Goal: Task Accomplishment & Management: Complete application form

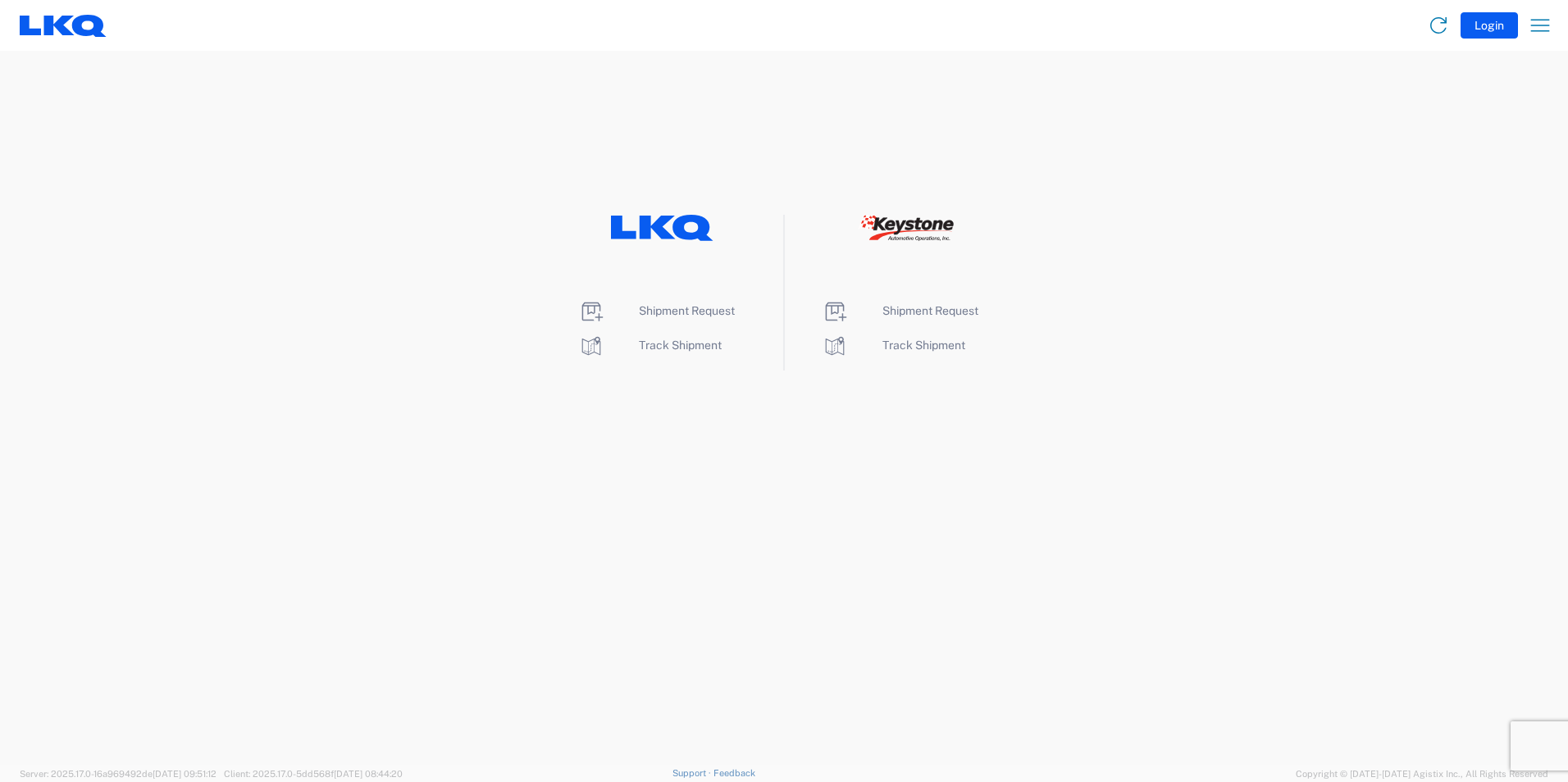
click at [638, 233] on icon at bounding box center [662, 228] width 103 height 27
click at [693, 310] on span "Shipment Request" at bounding box center [687, 311] width 96 height 13
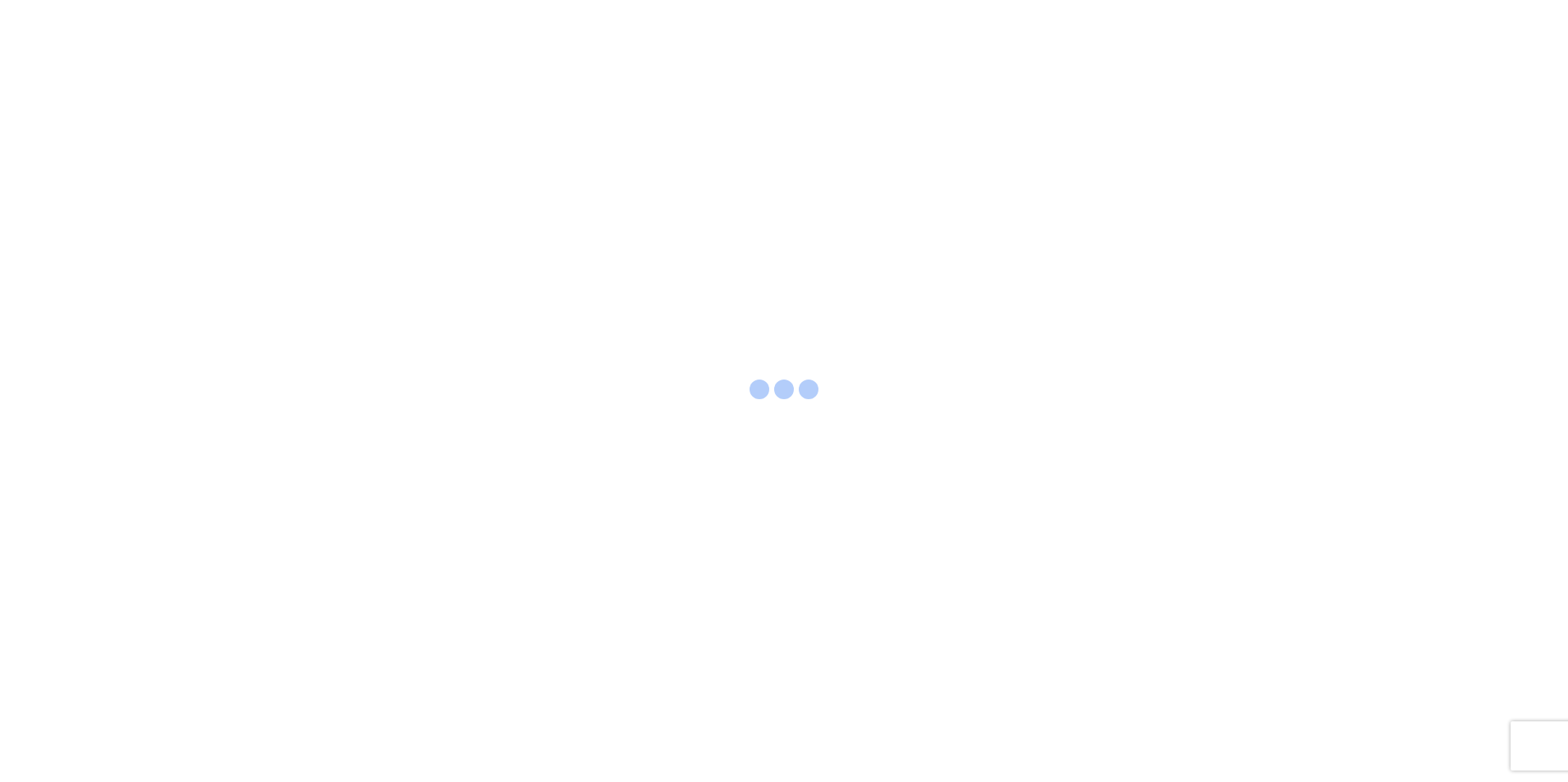
select select "FULL"
select select "LBS"
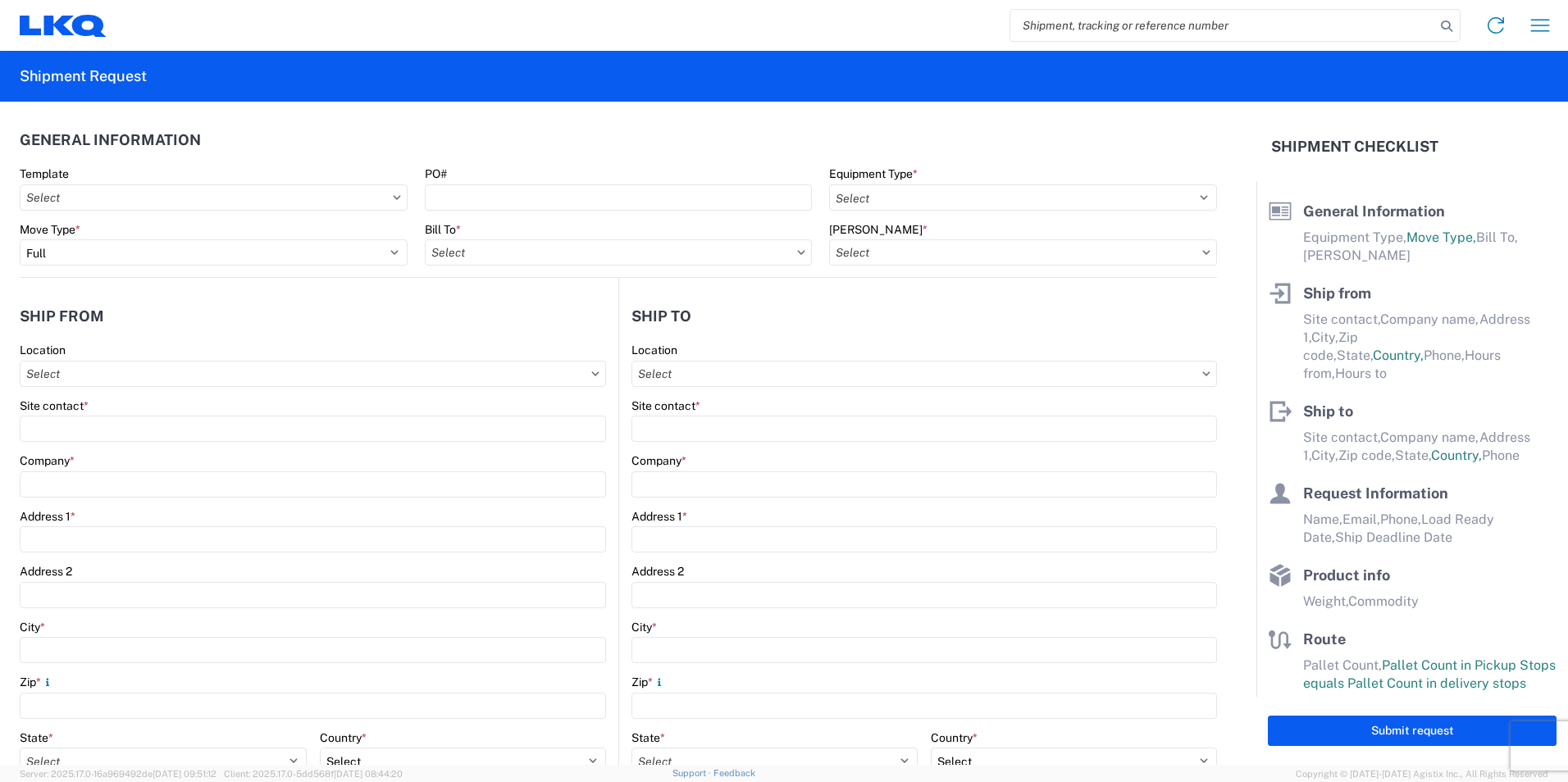
click at [392, 195] on icon at bounding box center [396, 198] width 8 height 5
click at [317, 199] on input "Template" at bounding box center [213, 198] width 388 height 27
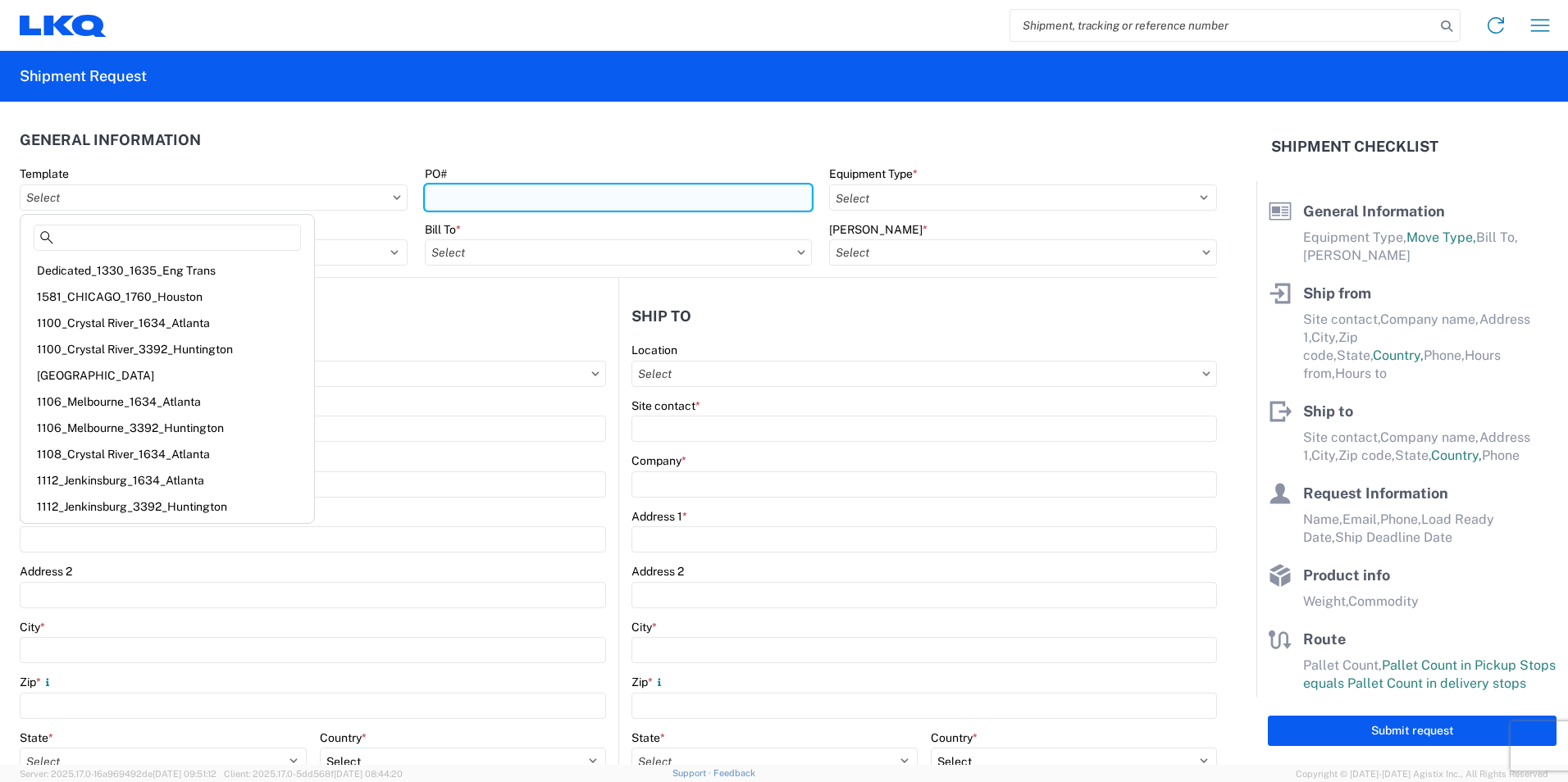
click at [515, 199] on input "PO#" at bounding box center [618, 198] width 388 height 27
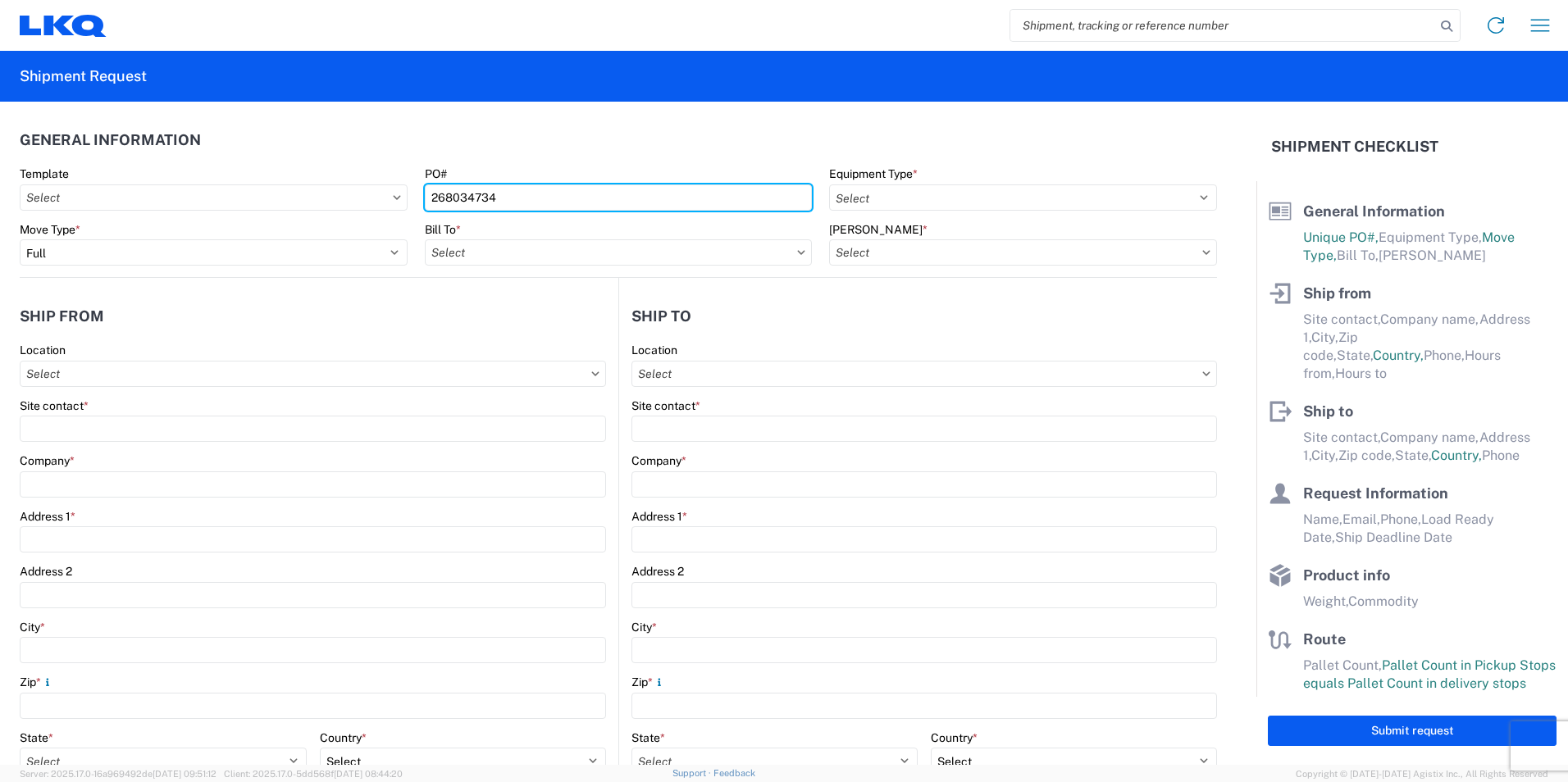
type input "268034734"
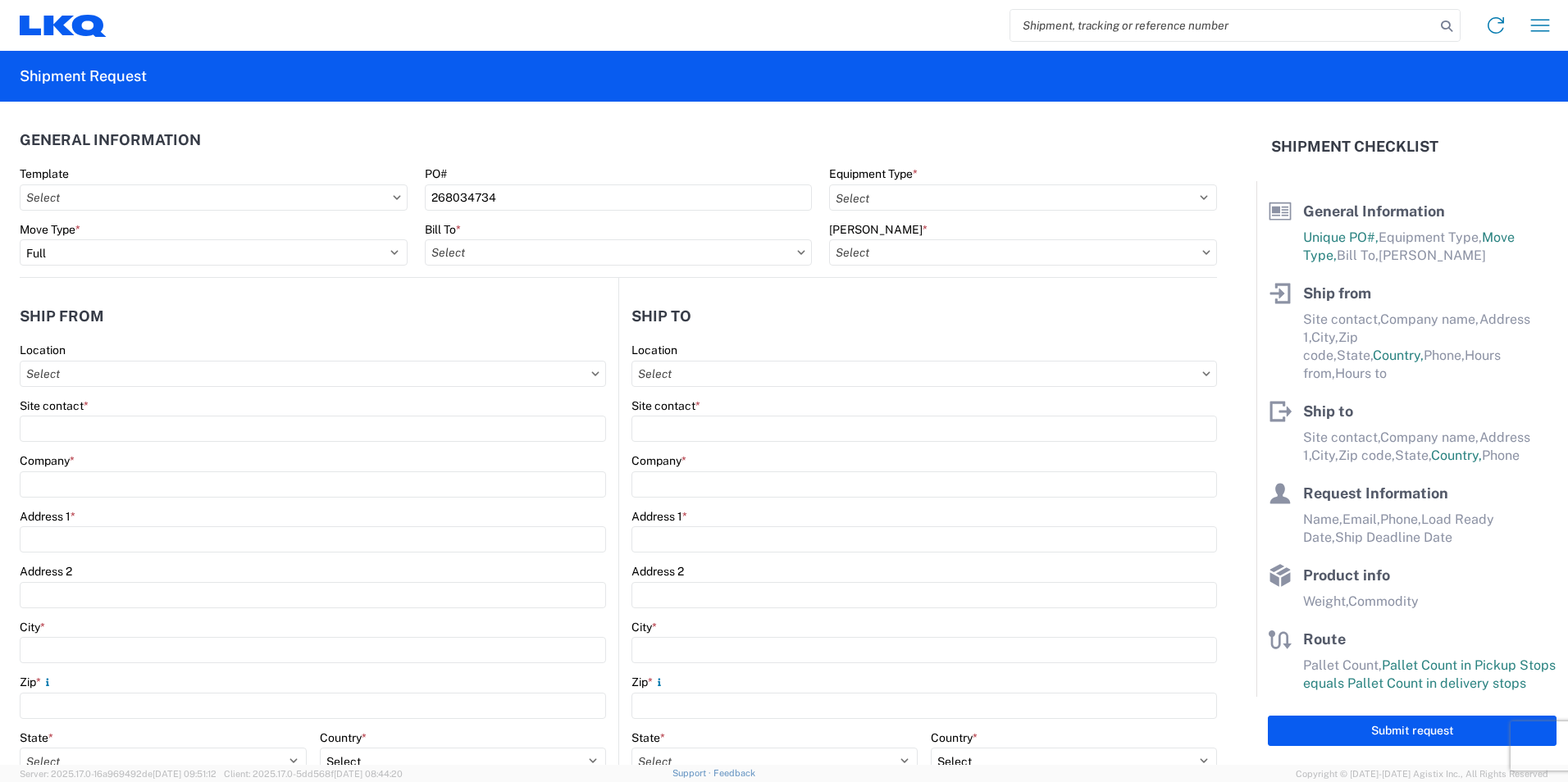
click at [633, 145] on header "General Information" at bounding box center [618, 140] width 1198 height 37
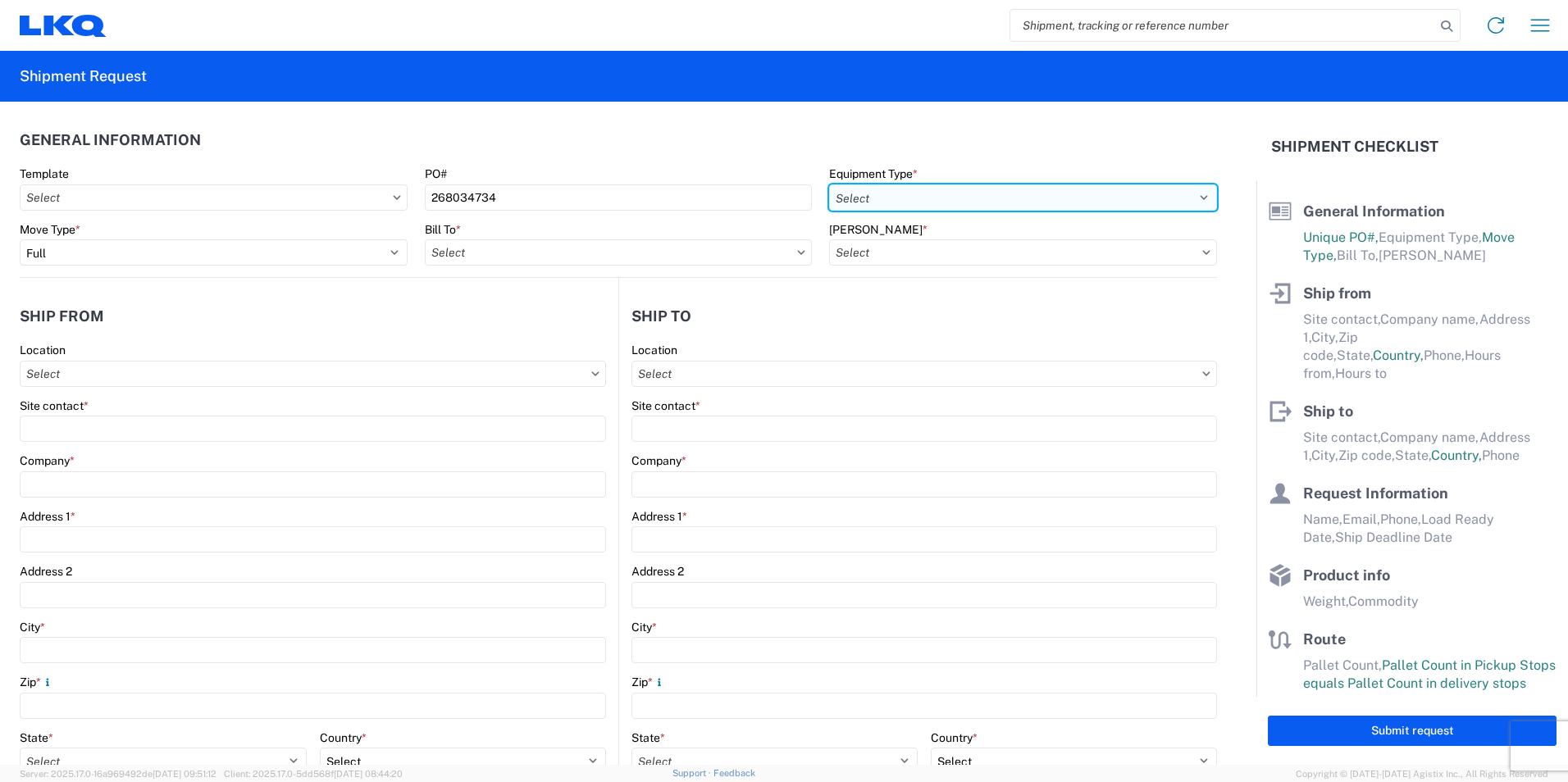
click at [916, 202] on select "Select 53’ Dry Van Flatbed Dropdeck (van) Lowboy (flatbed) Rail" at bounding box center [1023, 198] width 388 height 27
select select "STDV"
click at [829, 185] on select "Select 53’ Dry Van Flatbed Dropdeck (van) Lowboy (flatbed) Rail" at bounding box center [1023, 198] width 388 height 27
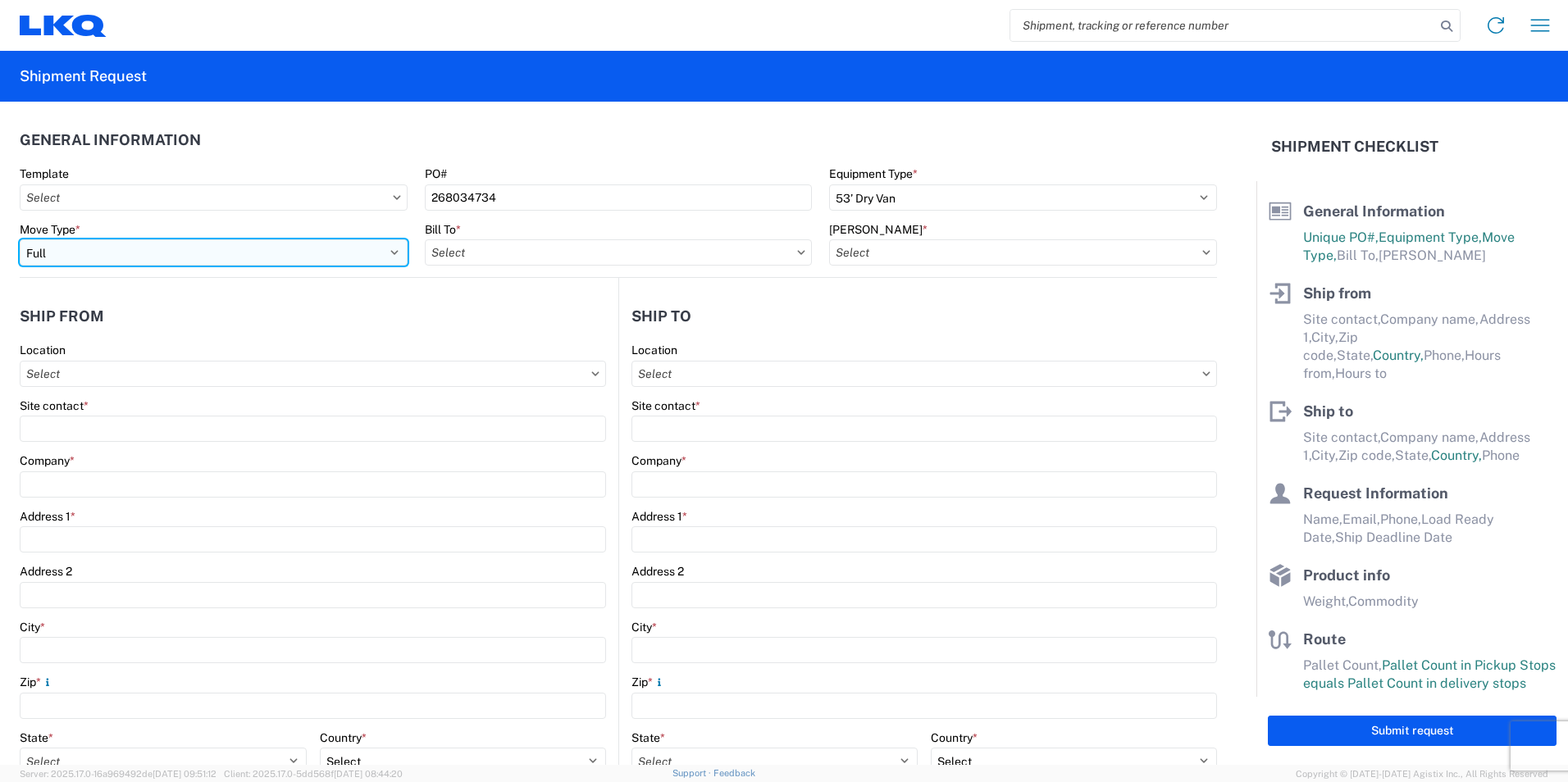
click at [222, 252] on select "Select Full Partial TL" at bounding box center [213, 253] width 388 height 27
click at [224, 252] on select "Select Full Partial TL" at bounding box center [213, 253] width 388 height 27
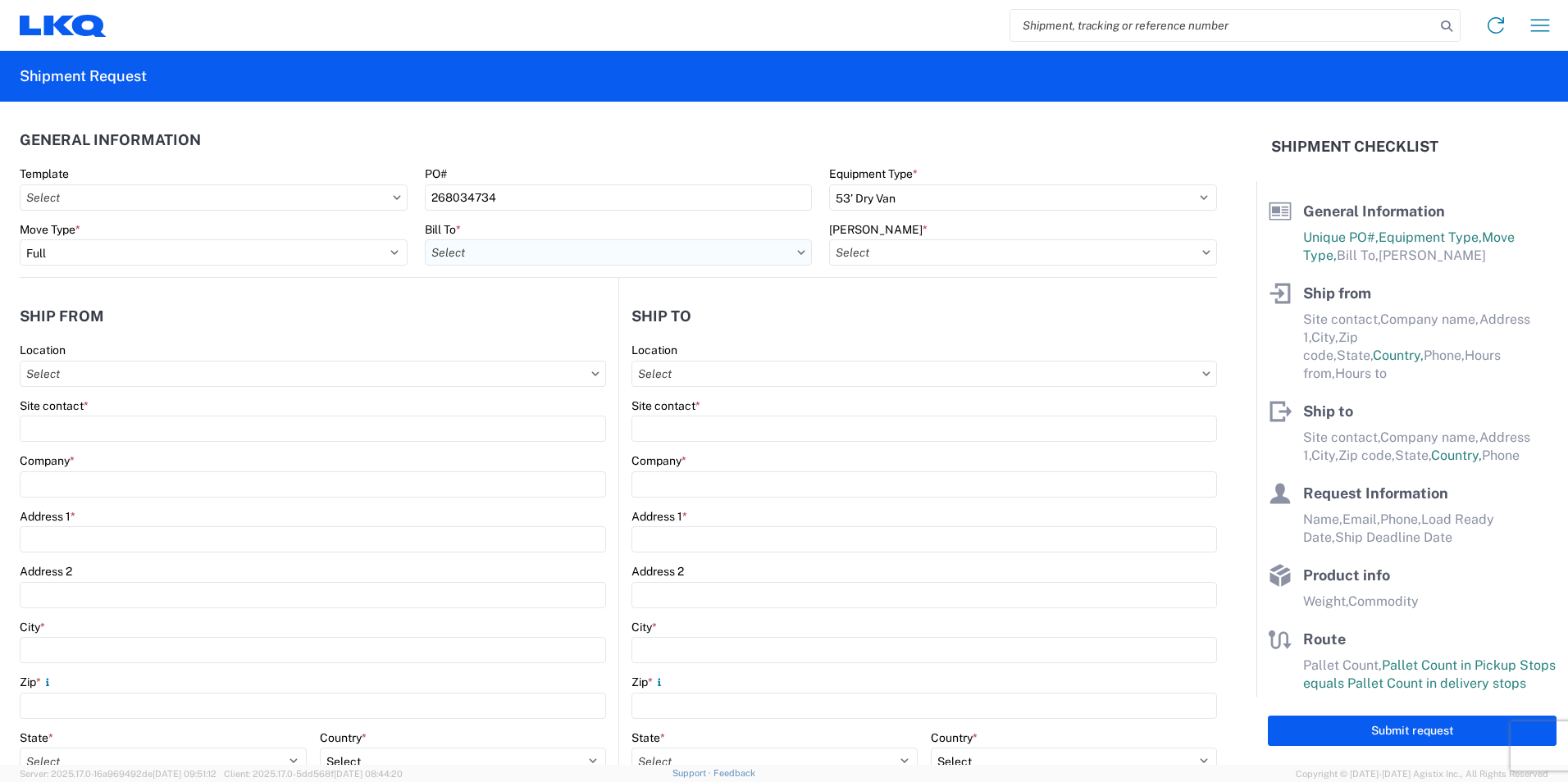
click at [531, 247] on input "Bill To *" at bounding box center [618, 253] width 388 height 27
click at [539, 249] on input "Bill To *" at bounding box center [618, 253] width 388 height 27
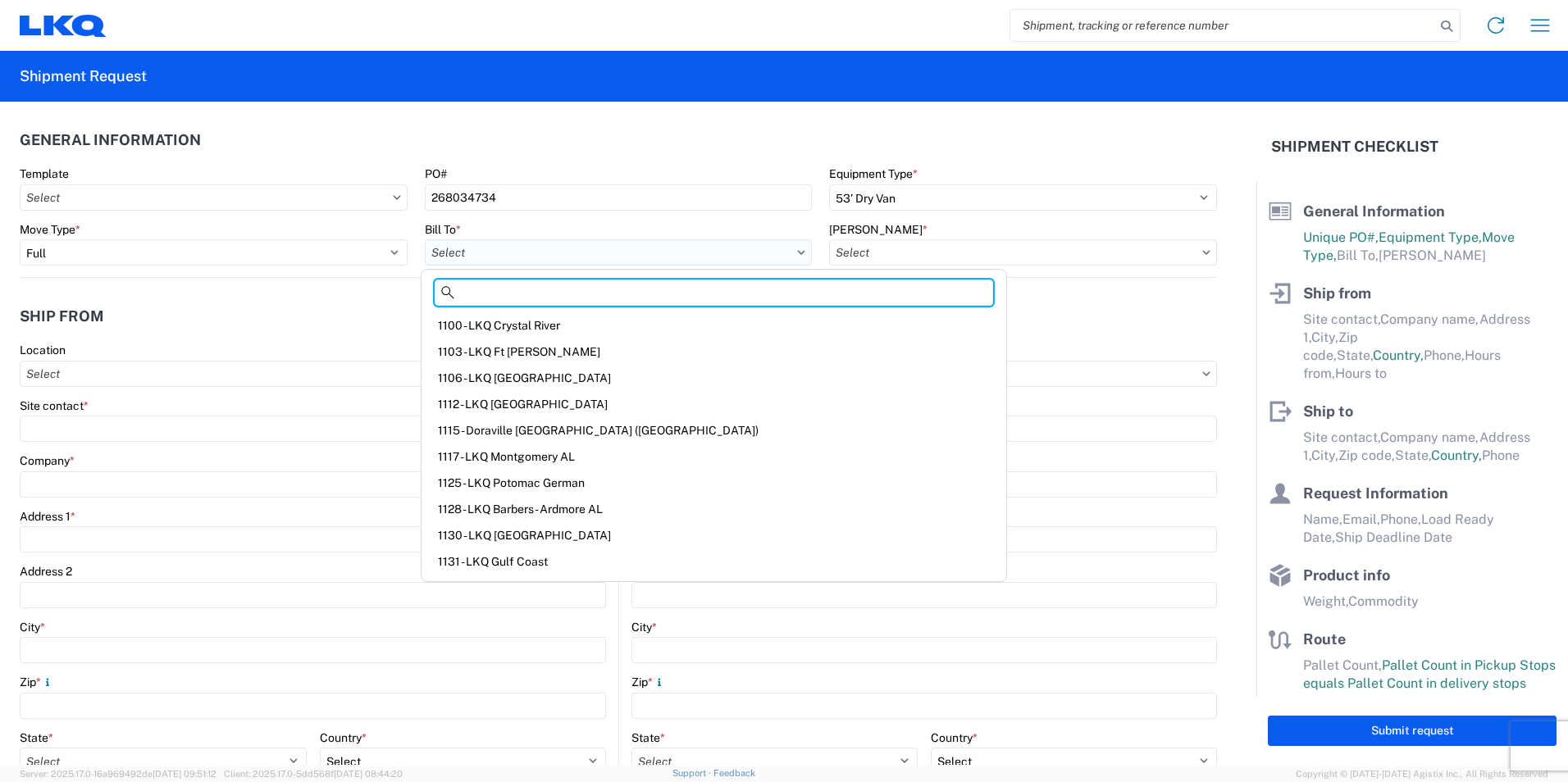
click at [503, 253] on input "Bill To *" at bounding box center [618, 253] width 388 height 27
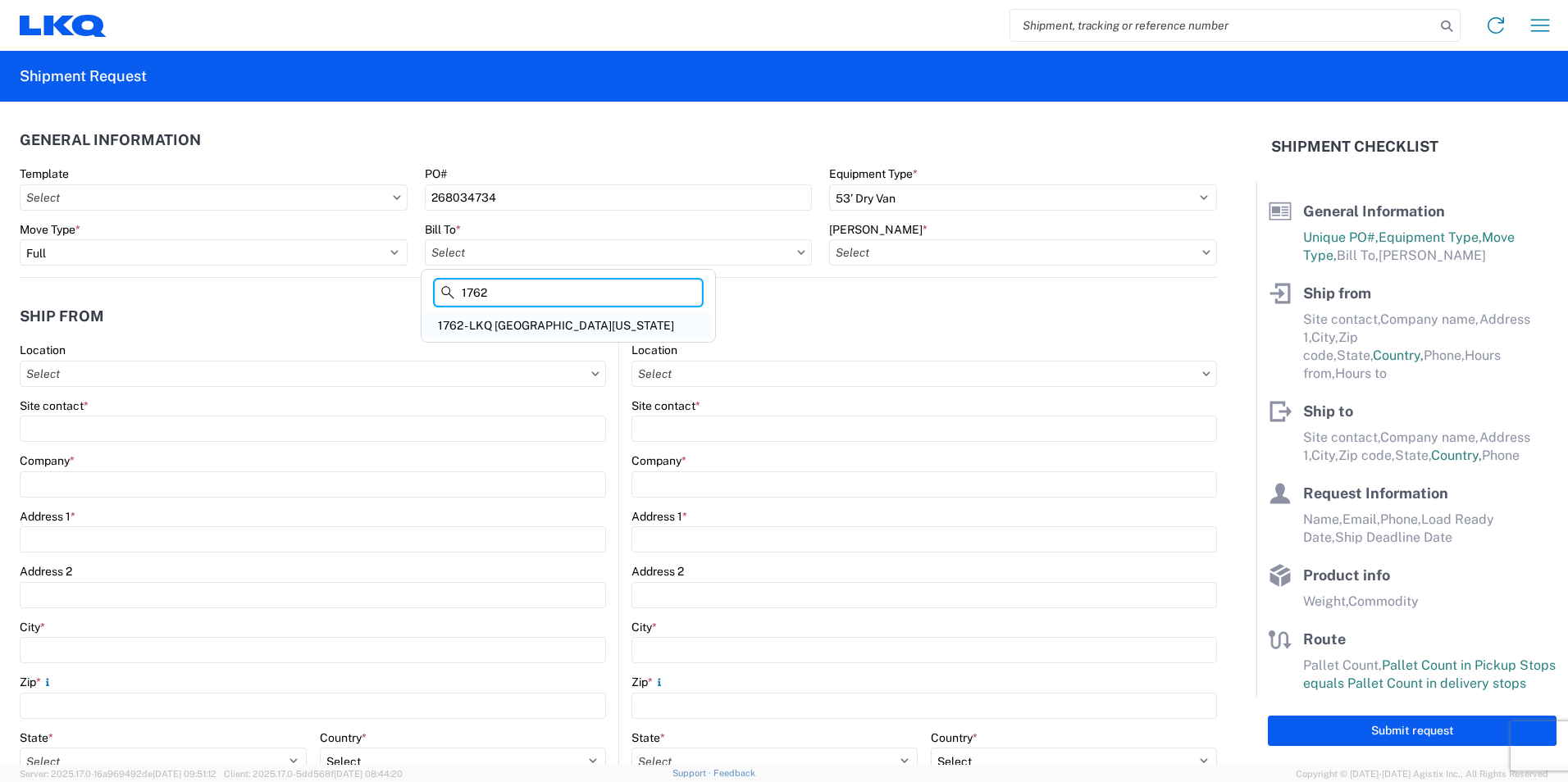
type input "1762"
click at [527, 320] on div "1762 - LKQ [GEOGRAPHIC_DATA][US_STATE]" at bounding box center [567, 326] width 287 height 27
type input "1762 - LKQ [GEOGRAPHIC_DATA][US_STATE]"
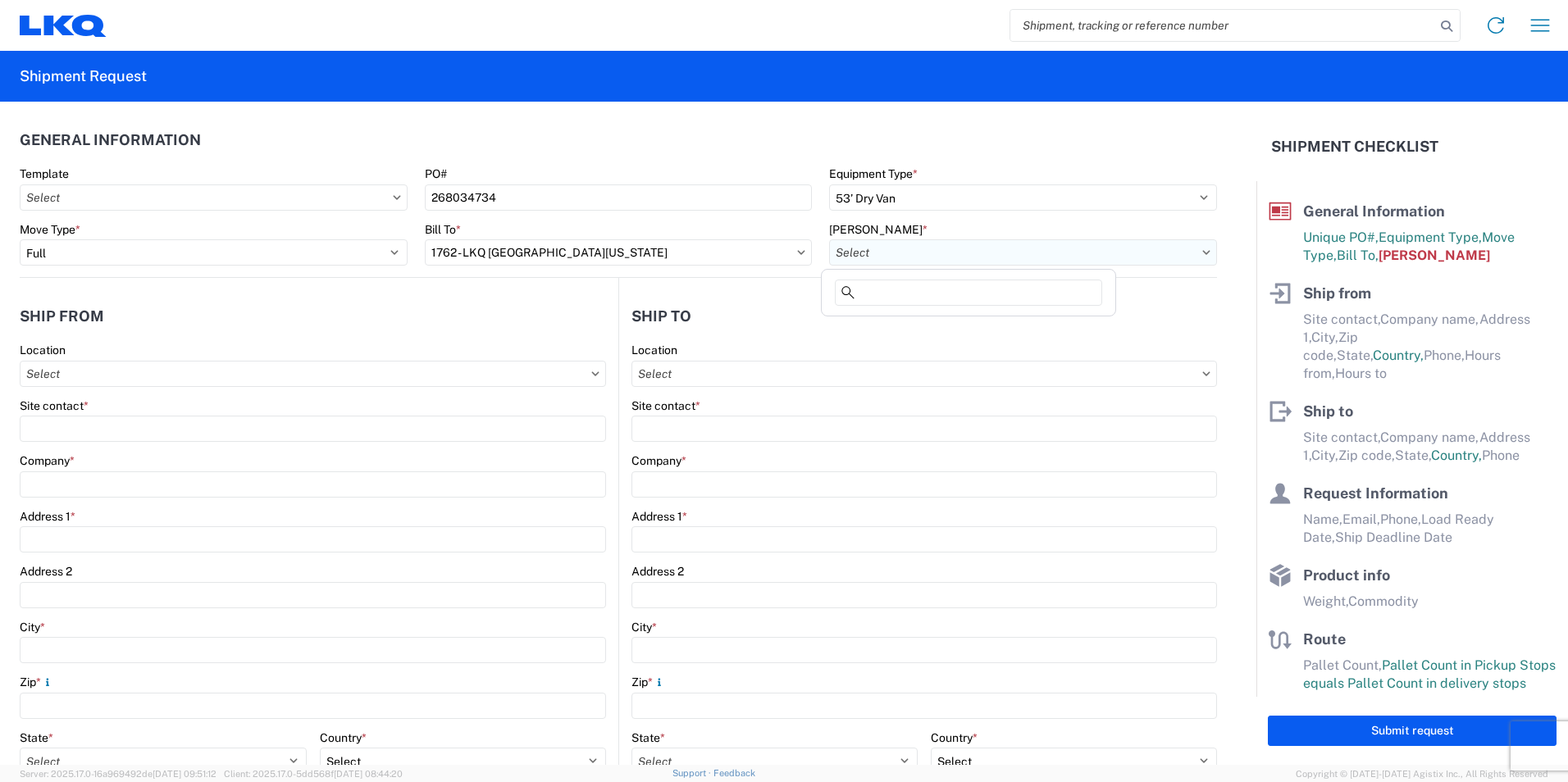
click at [896, 252] on input "[PERSON_NAME] *" at bounding box center [1023, 253] width 388 height 27
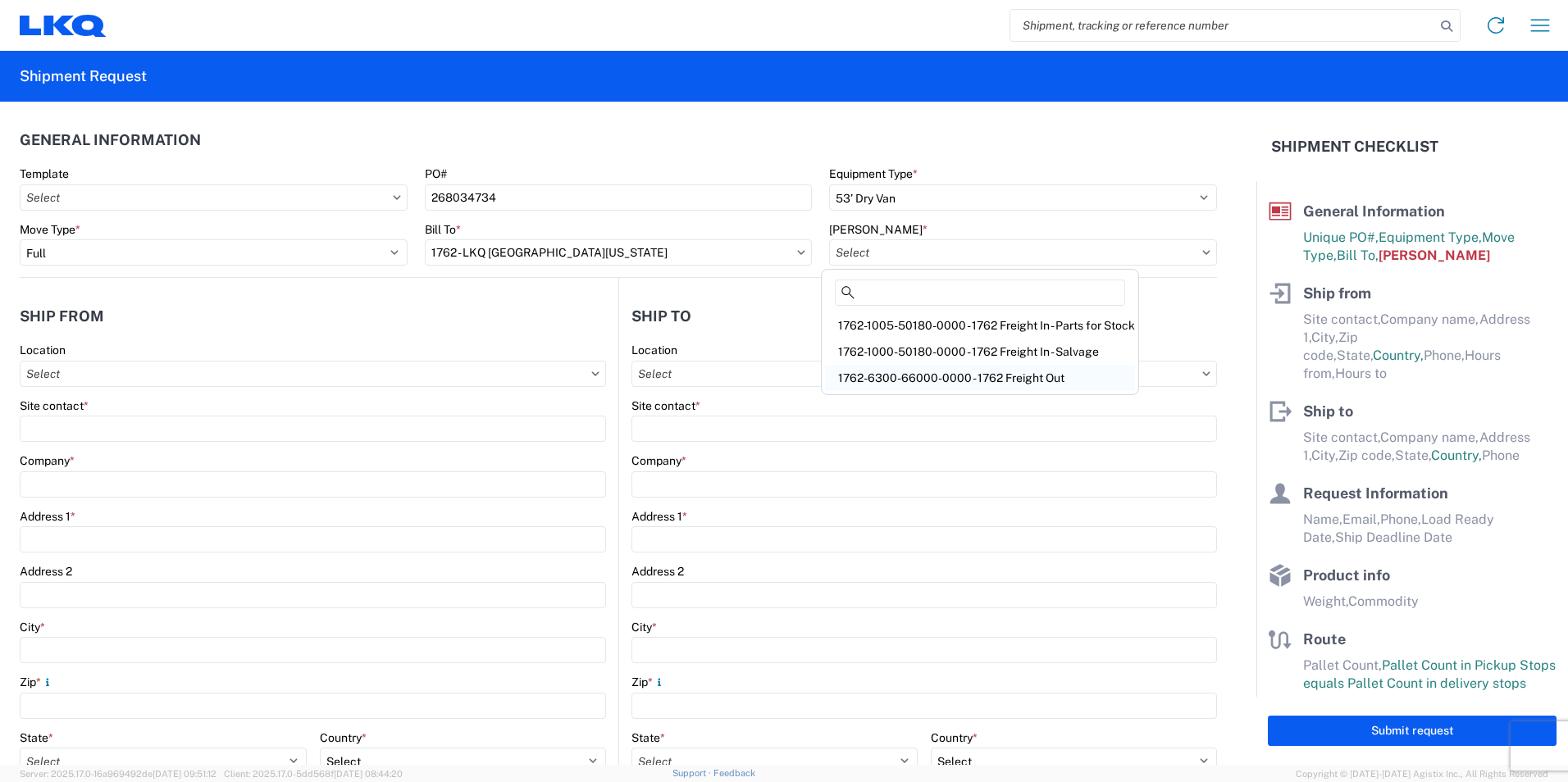
click at [1007, 372] on div "1762-6300-66000-0000 - 1762 Freight Out" at bounding box center [979, 378] width 310 height 27
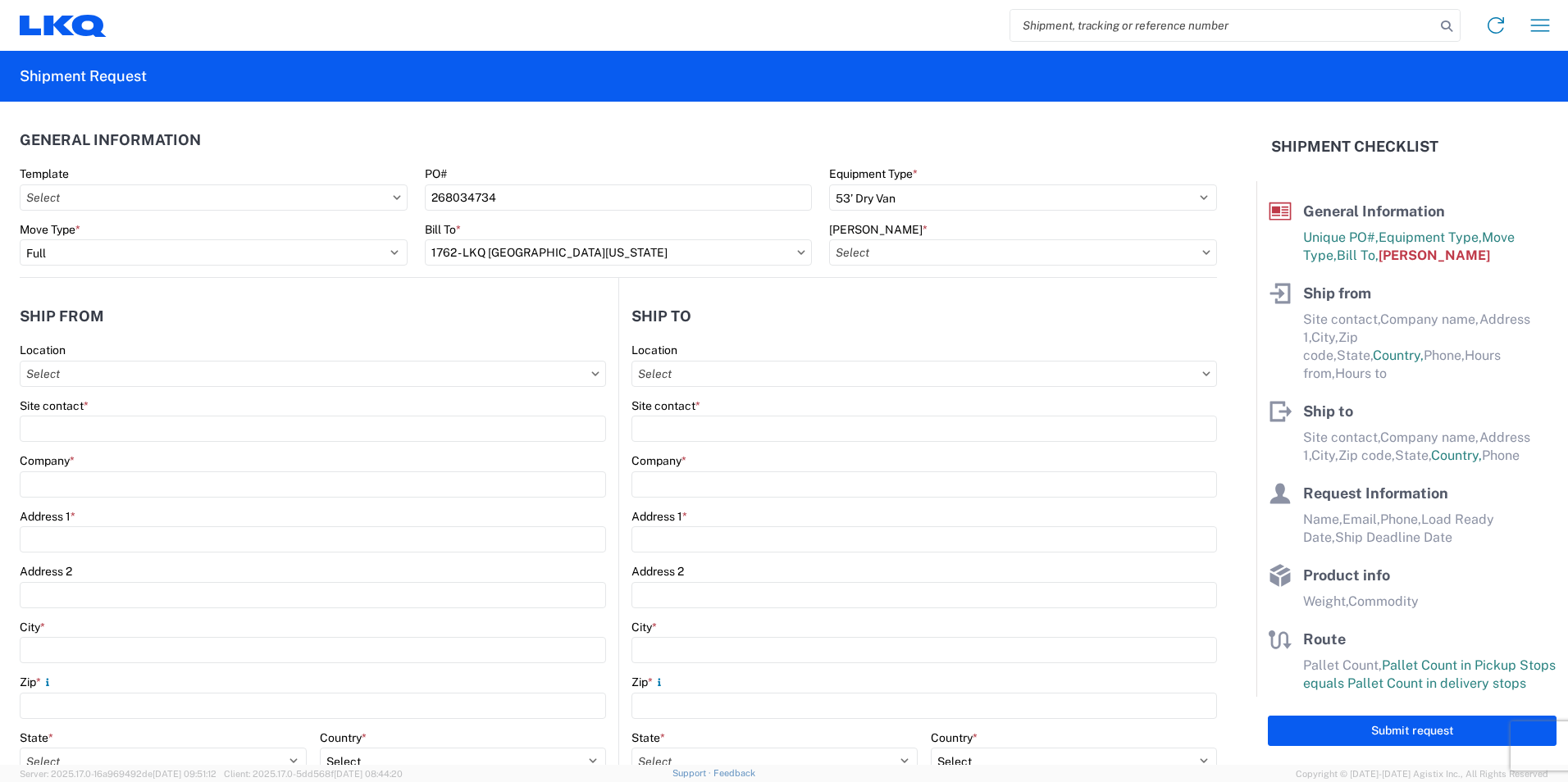
type input "1762-6300-66000-0000 - 1762 Freight Out"
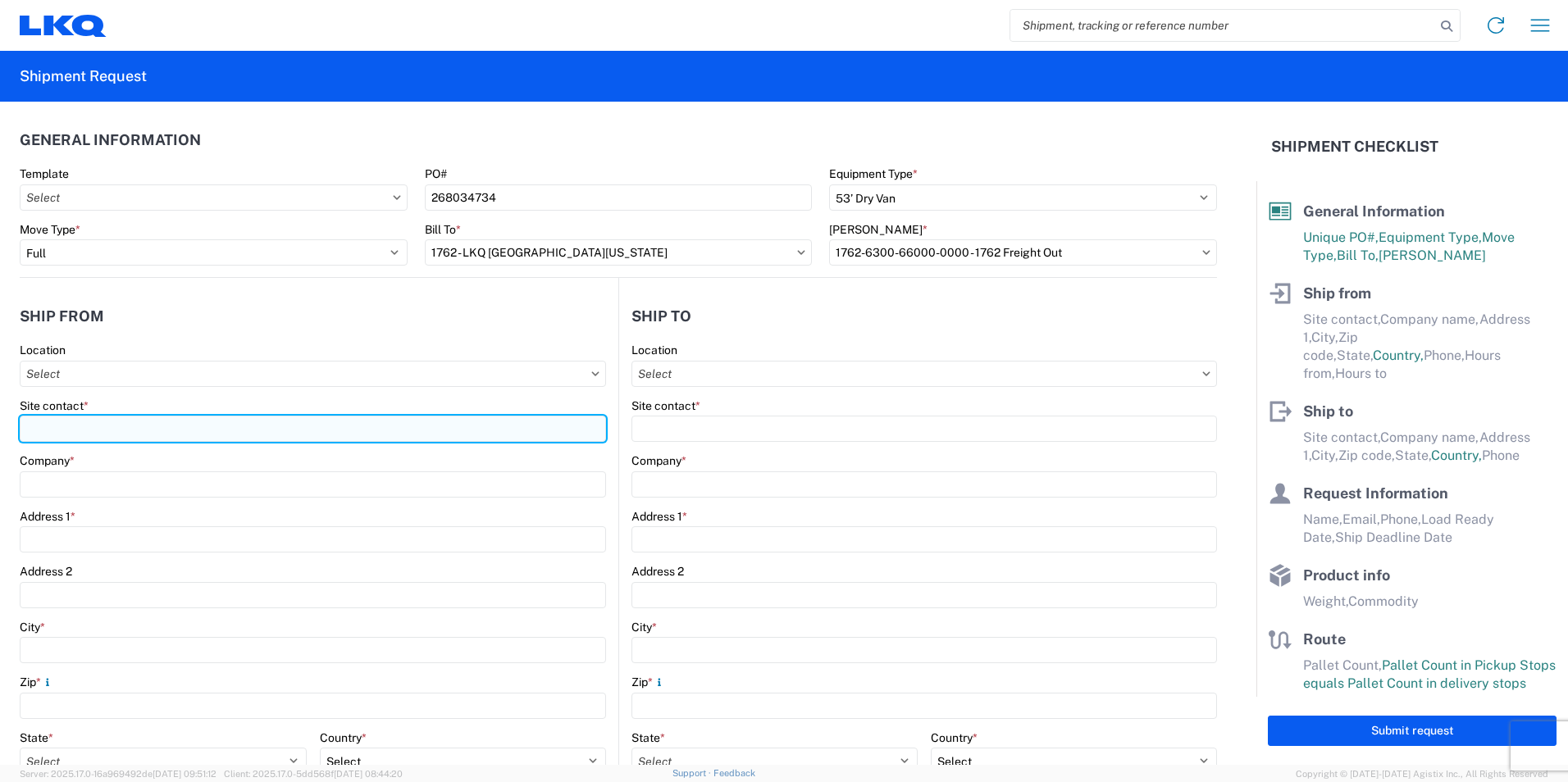
click at [95, 427] on input "Site contact *" at bounding box center [313, 429] width 586 height 27
type input "[PERSON_NAME]"
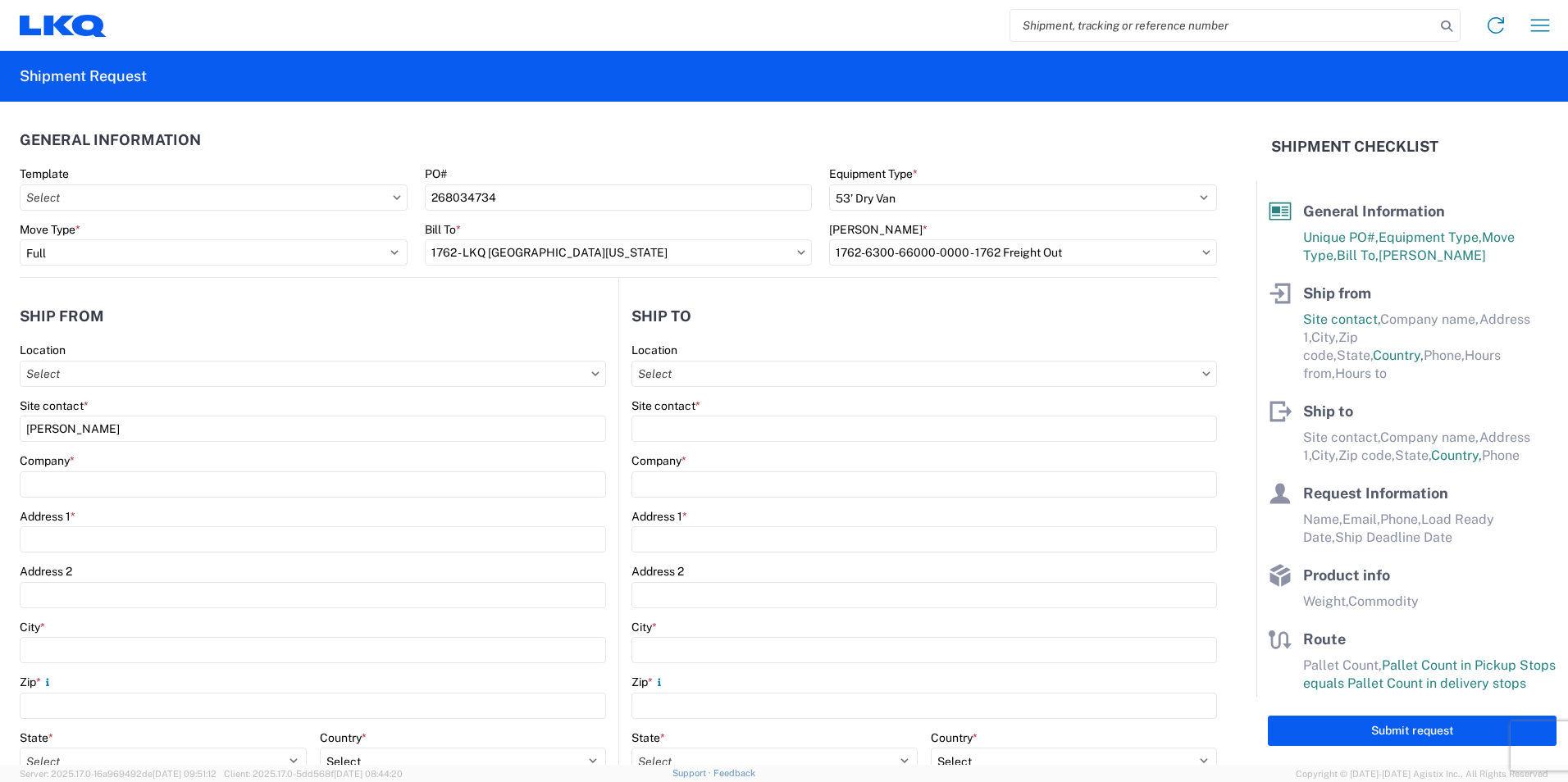
click at [208, 399] on div "Site contact *" at bounding box center [313, 406] width 586 height 15
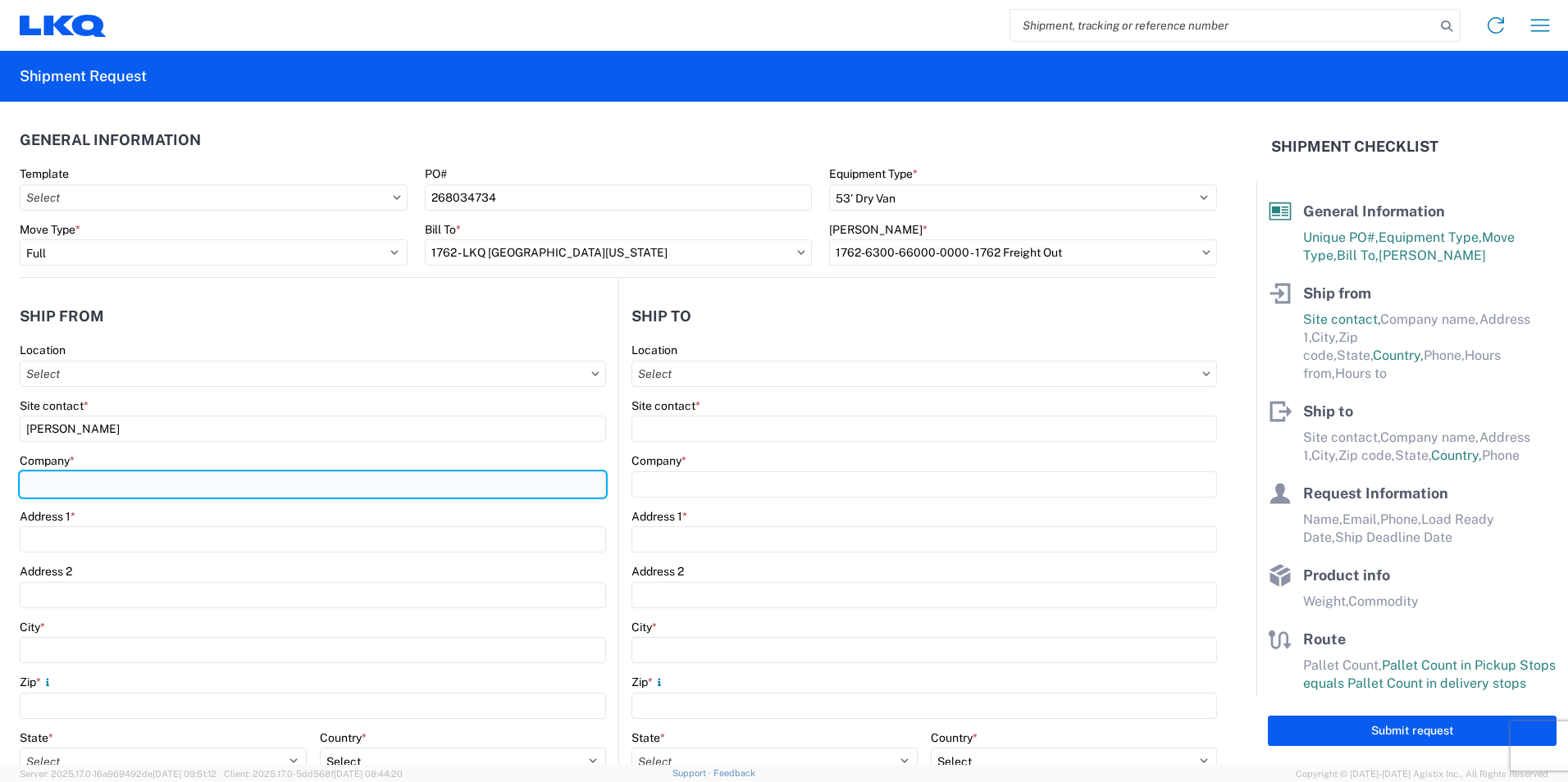
click at [102, 478] on input "Company *" at bounding box center [313, 485] width 586 height 27
type input "VICTORY PACKAGING - FT. WOR"
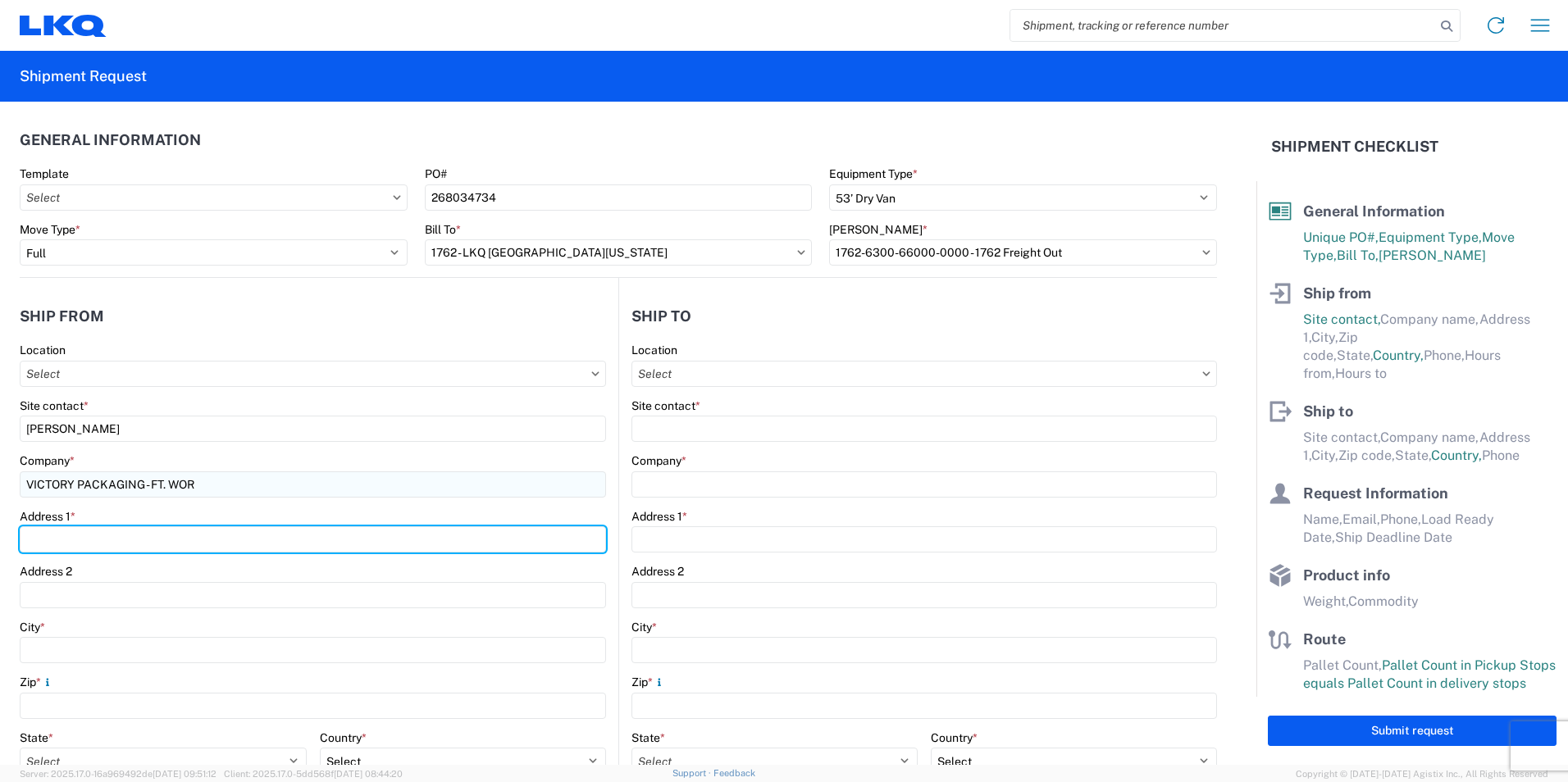
type input "[STREET_ADDRESS]"
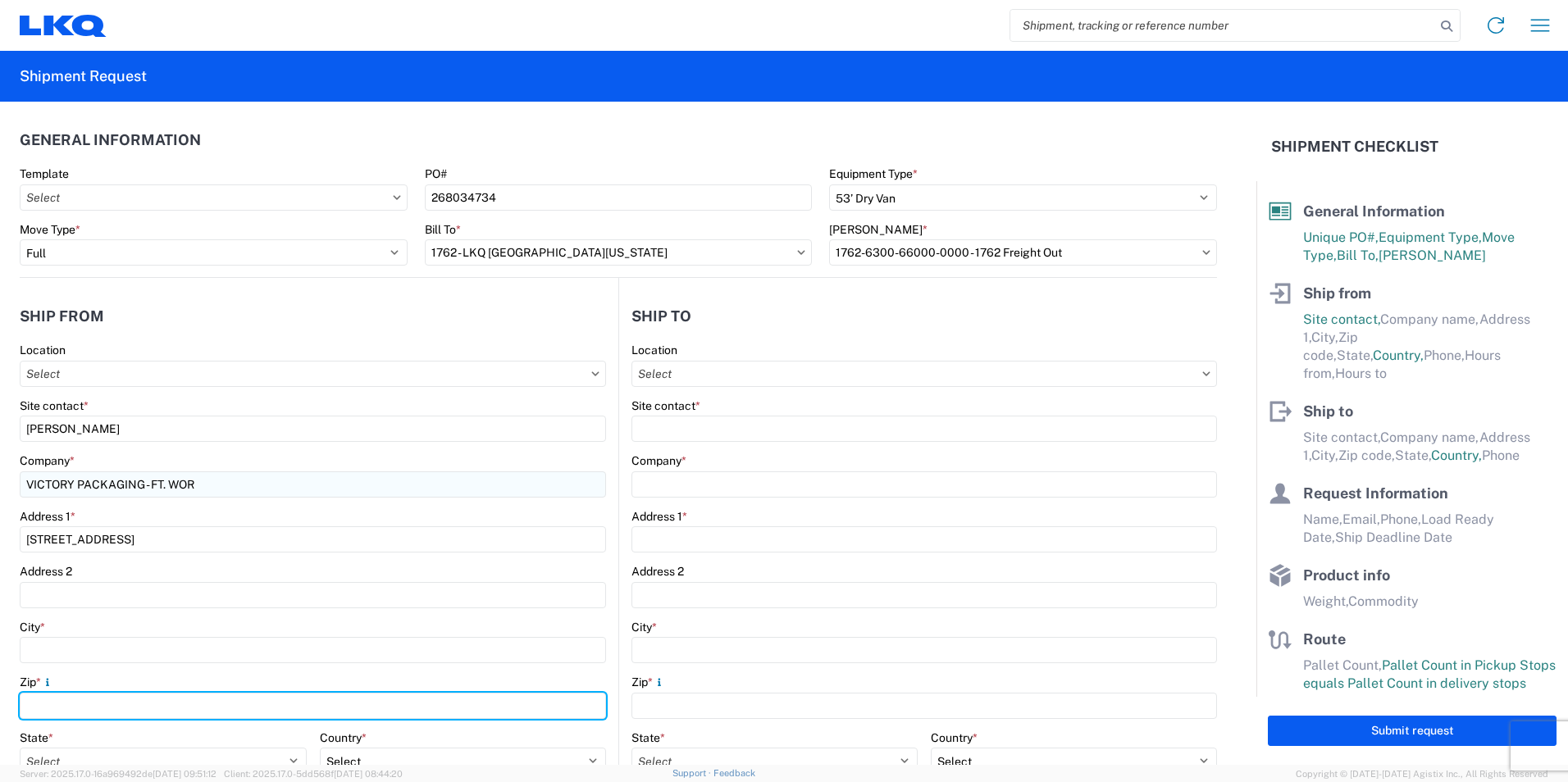
type input "76155"
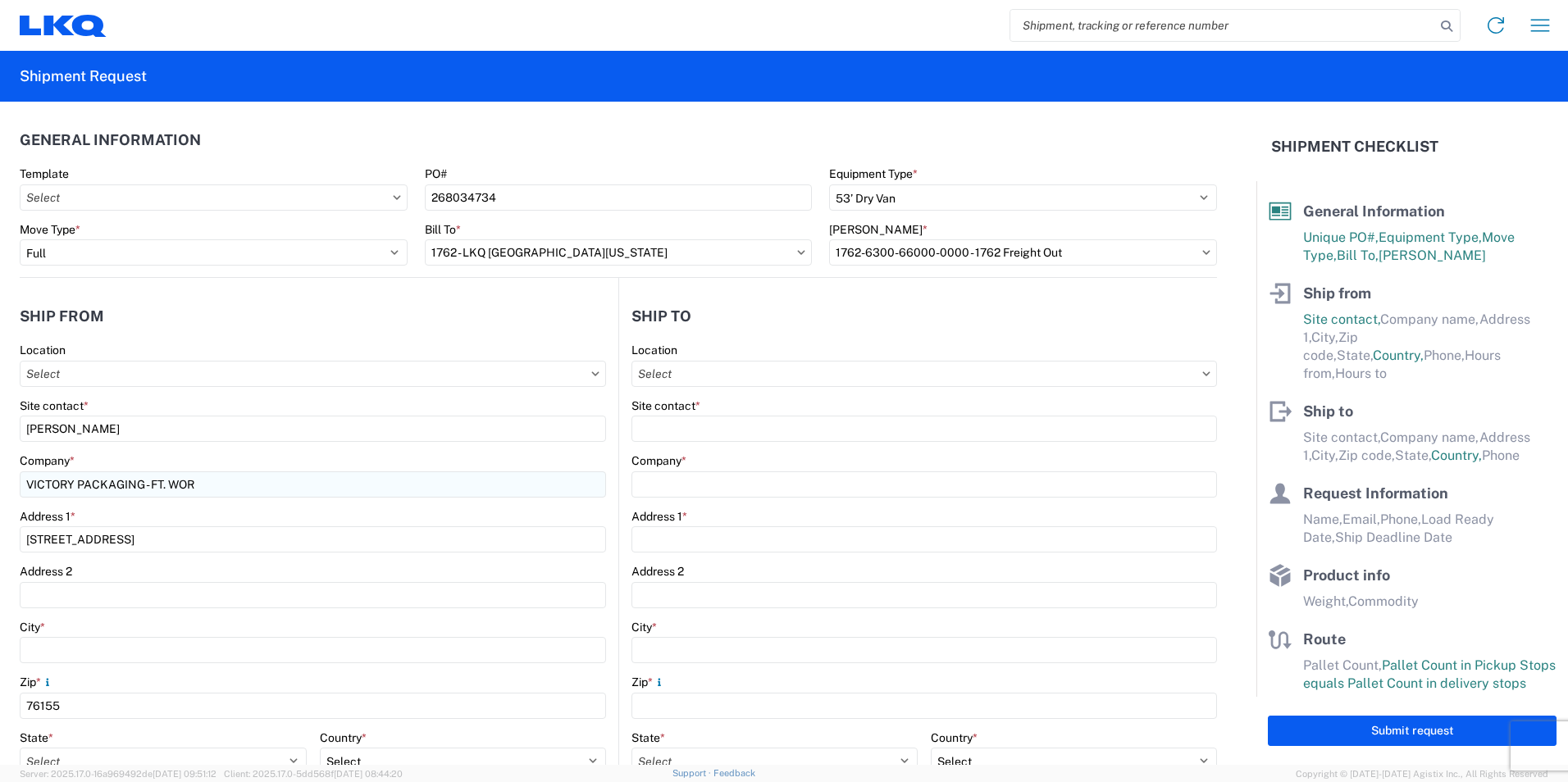
type input "[EMAIL_ADDRESS][DOMAIN_NAME]"
type input "8175325445"
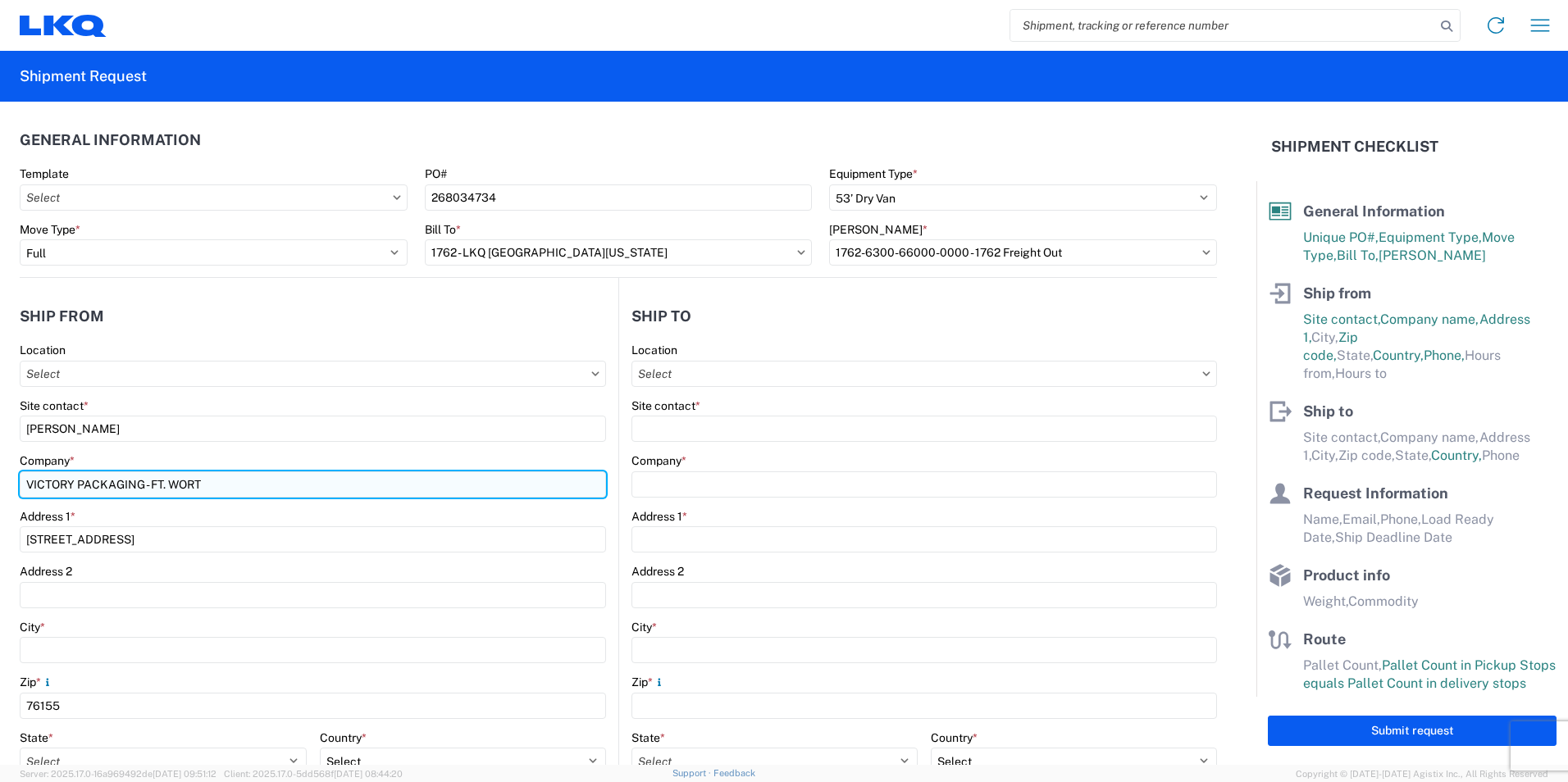
type input "VICTORY PACKAGING - FT. [GEOGRAPHIC_DATA]"
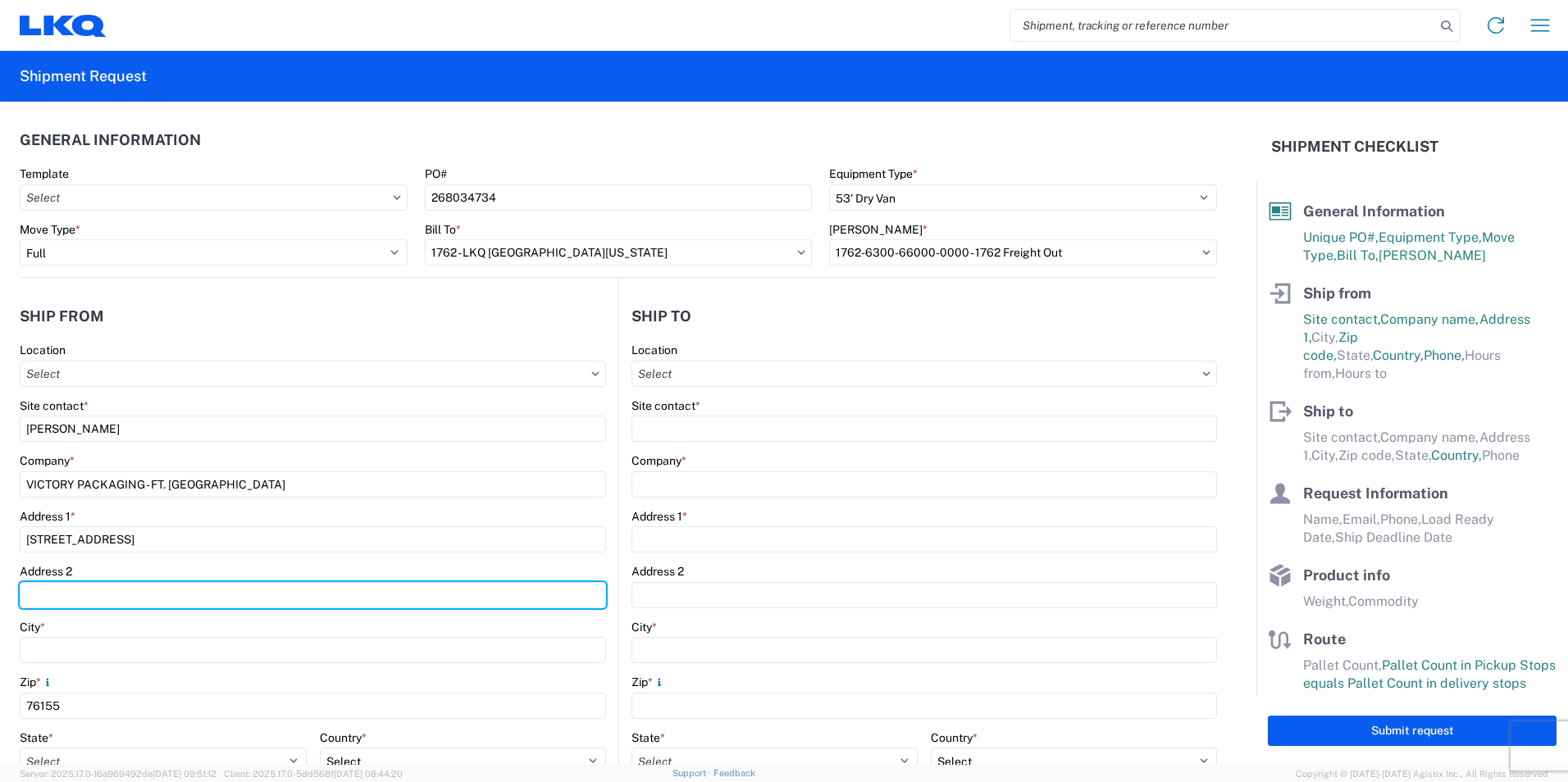
type input "SUITE 100"
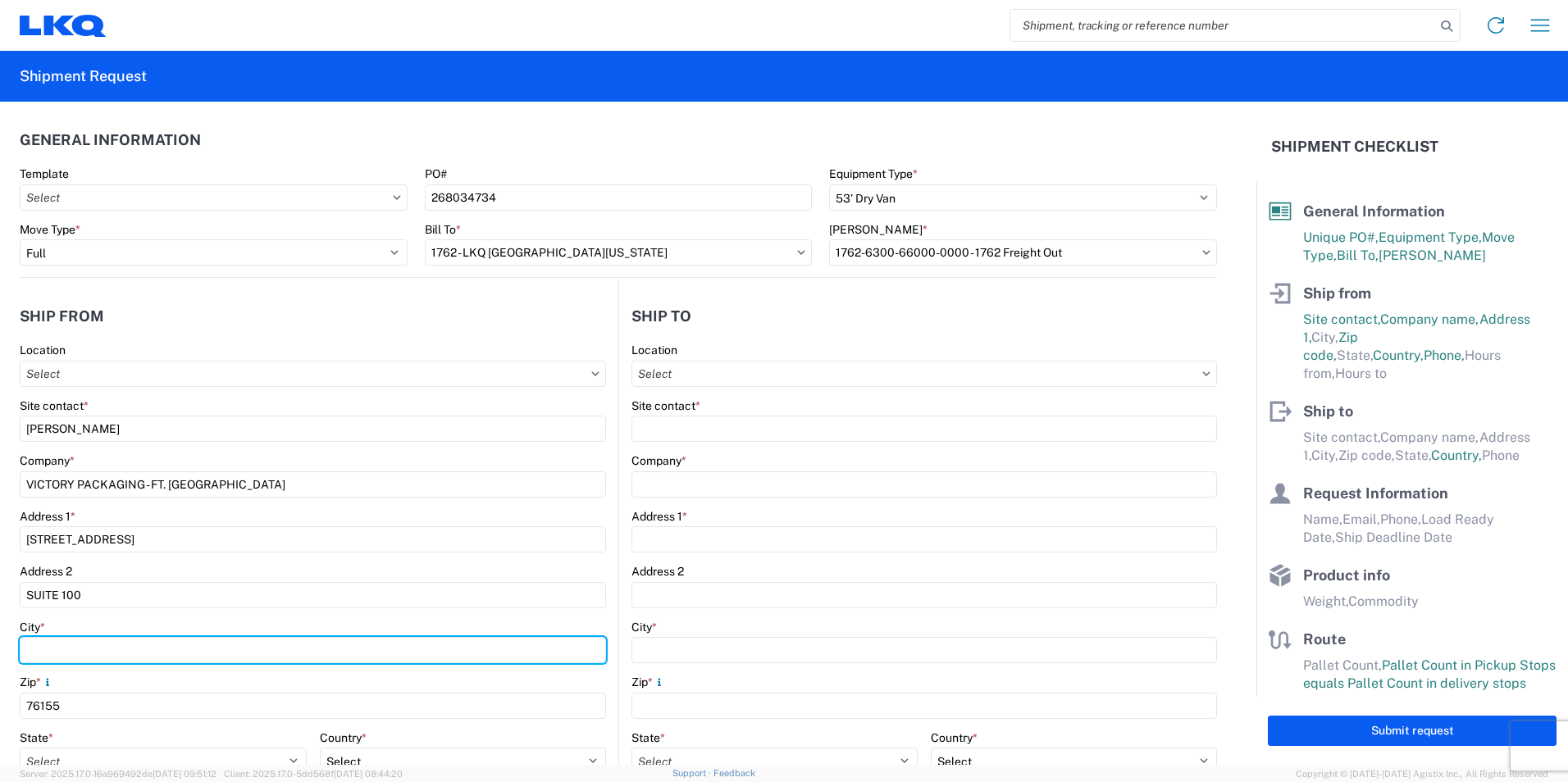
type input "[GEOGRAPHIC_DATA]"
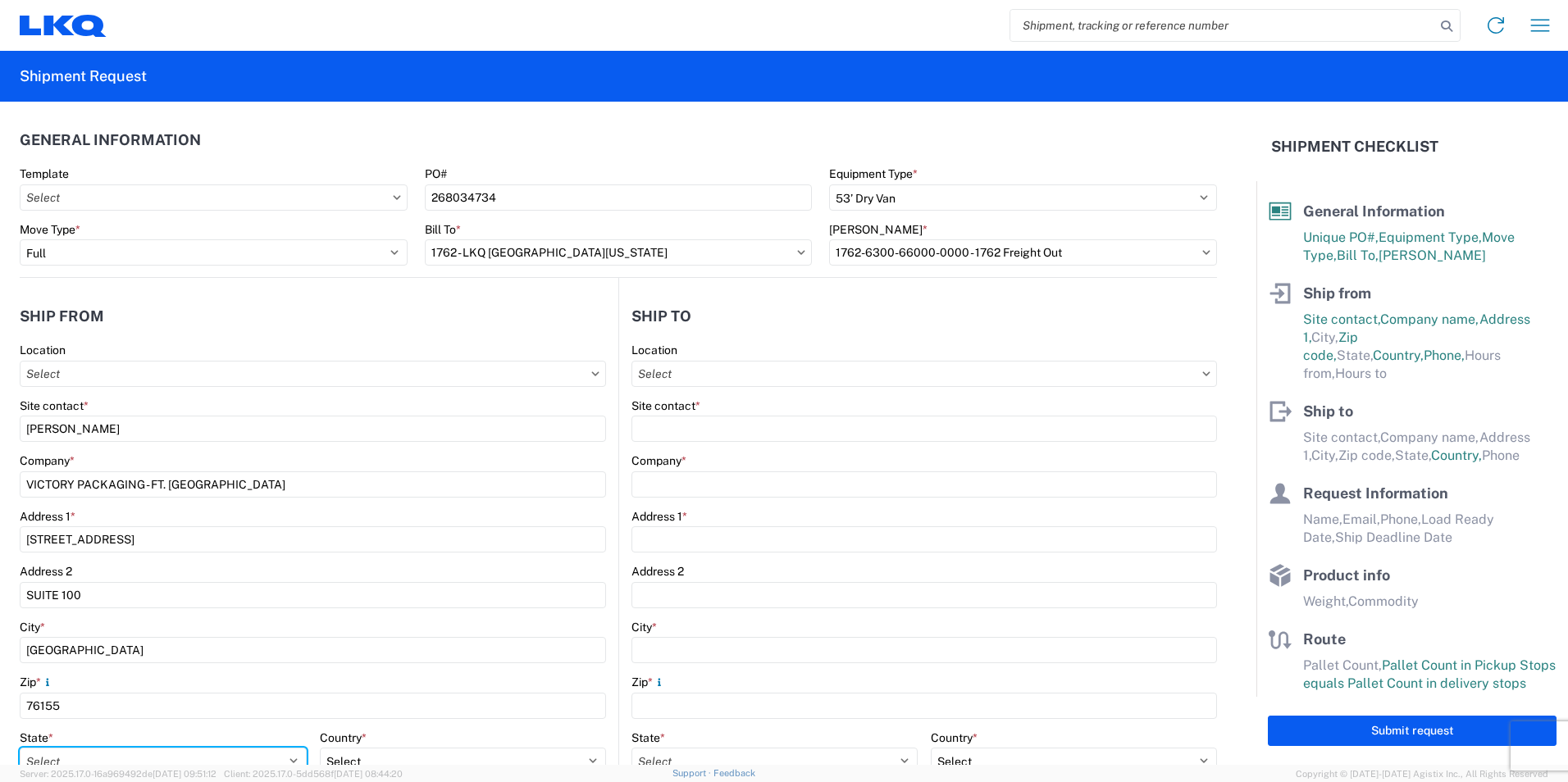
select select "[GEOGRAPHIC_DATA]"
type input "209"
type input "3095 - [GEOGRAPHIC_DATA] (095)"
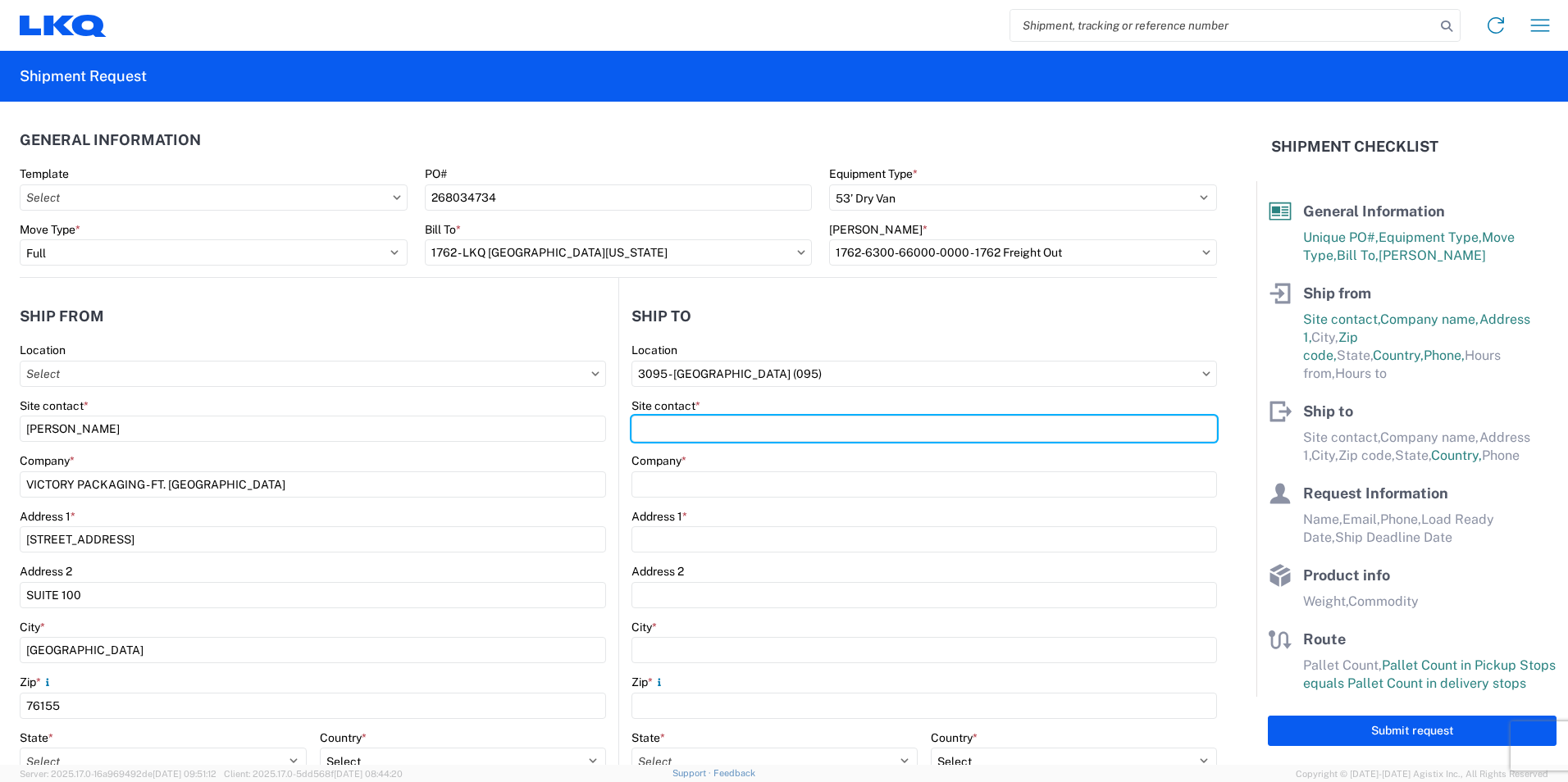
type input "[PERSON_NAME]"
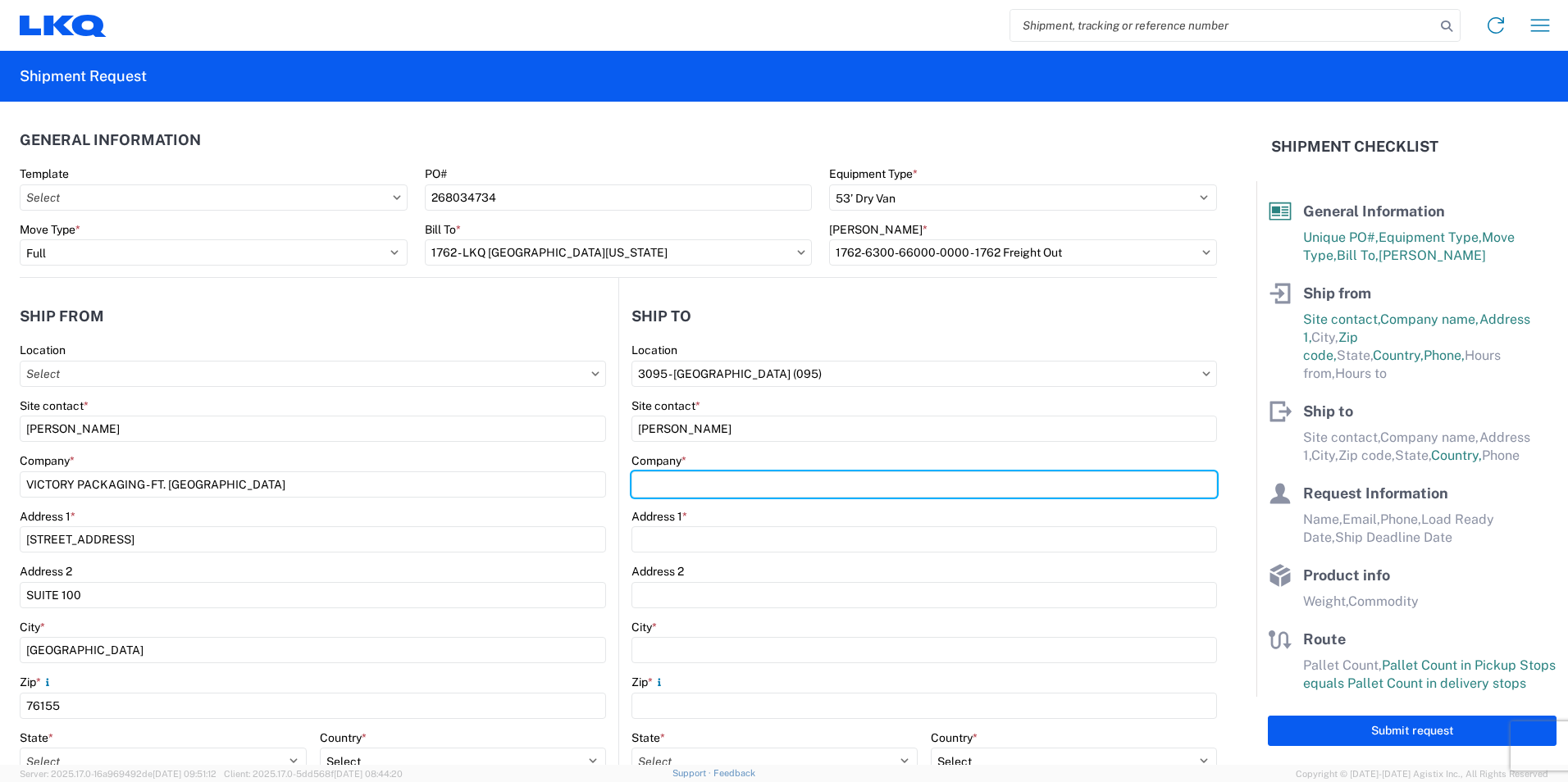
type input "LKQ Corporation"
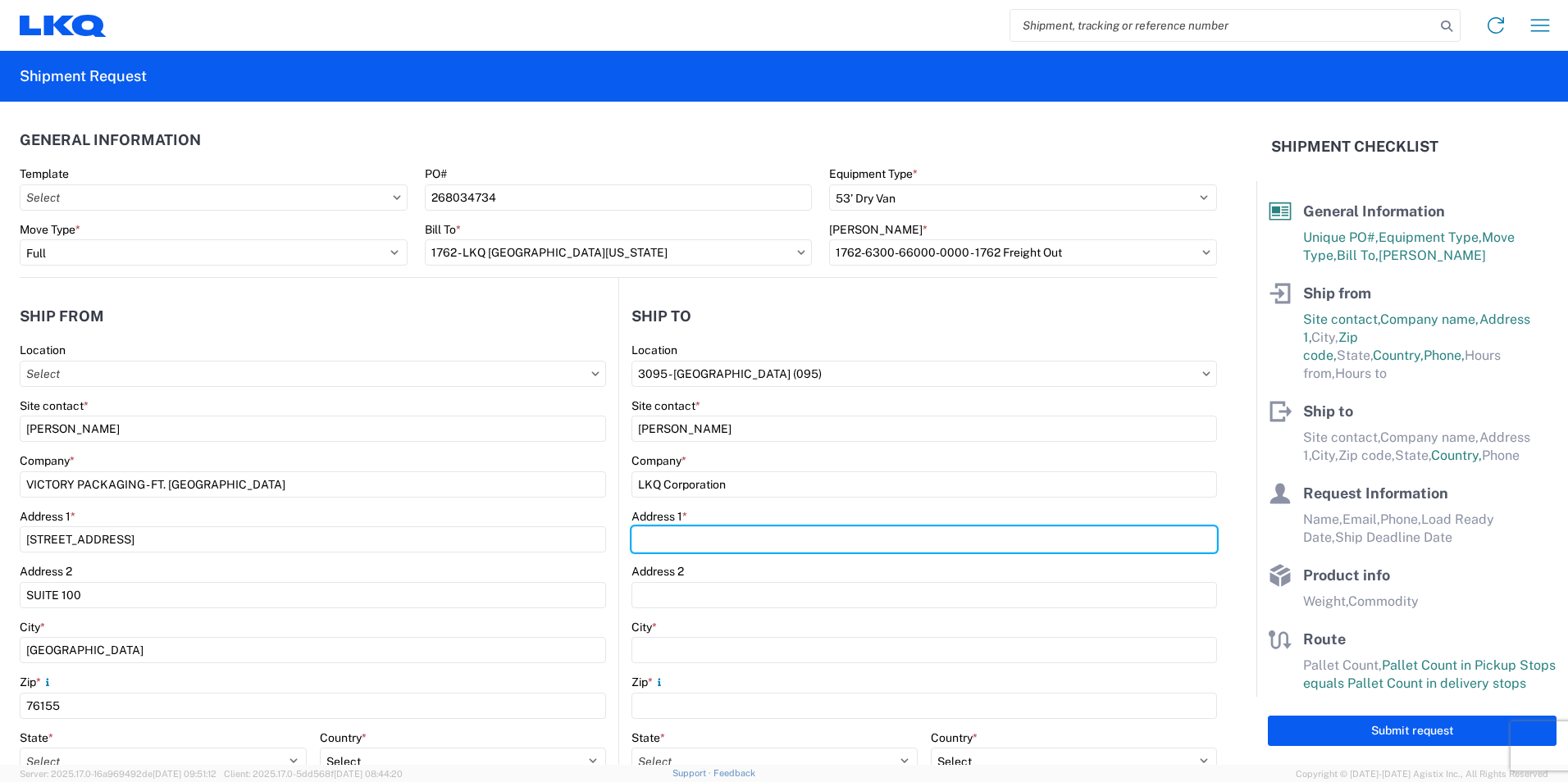
type input "[STREET_ADDRESS][PERSON_NAME]"
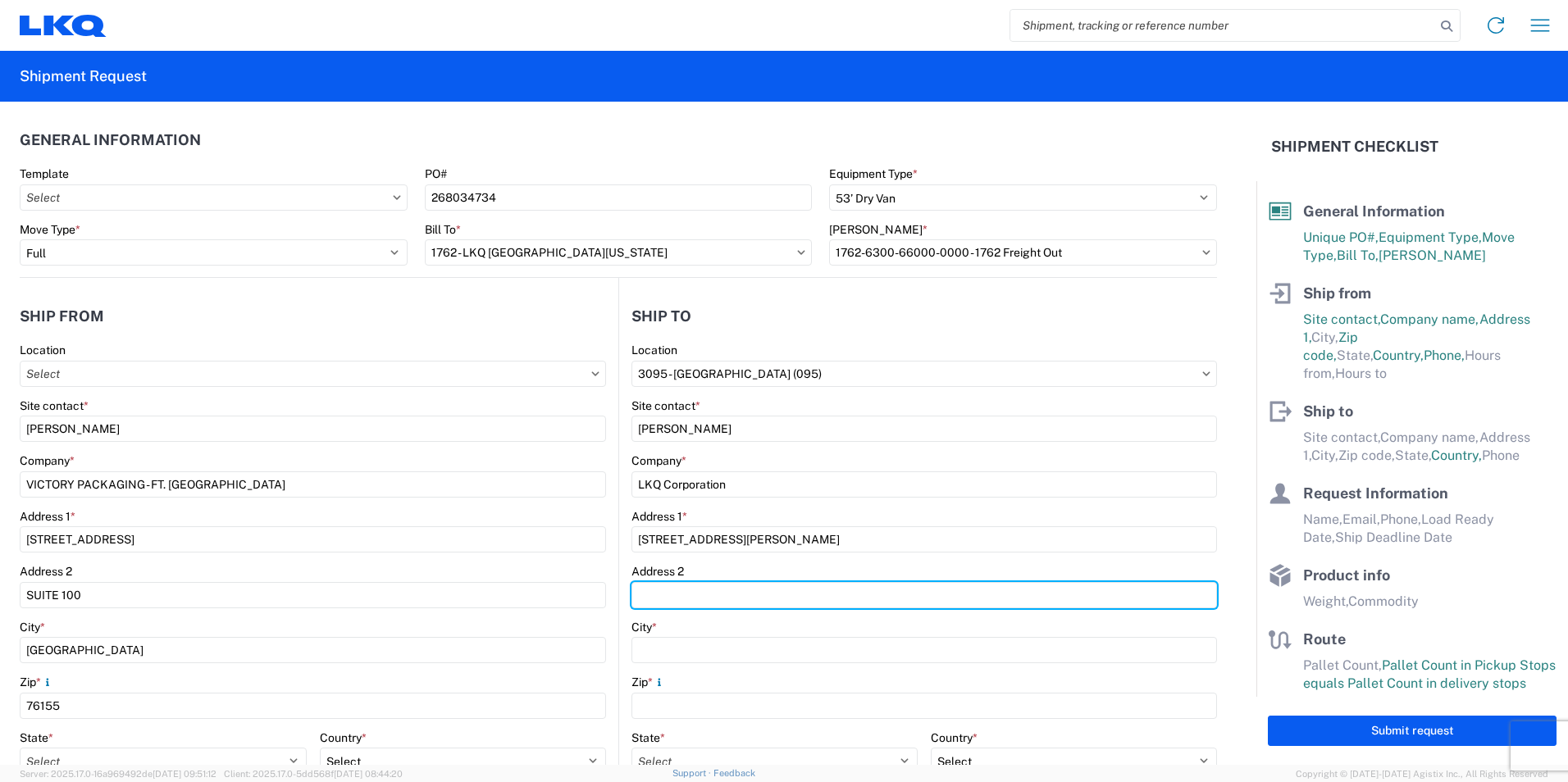
type input "SUITE 100"
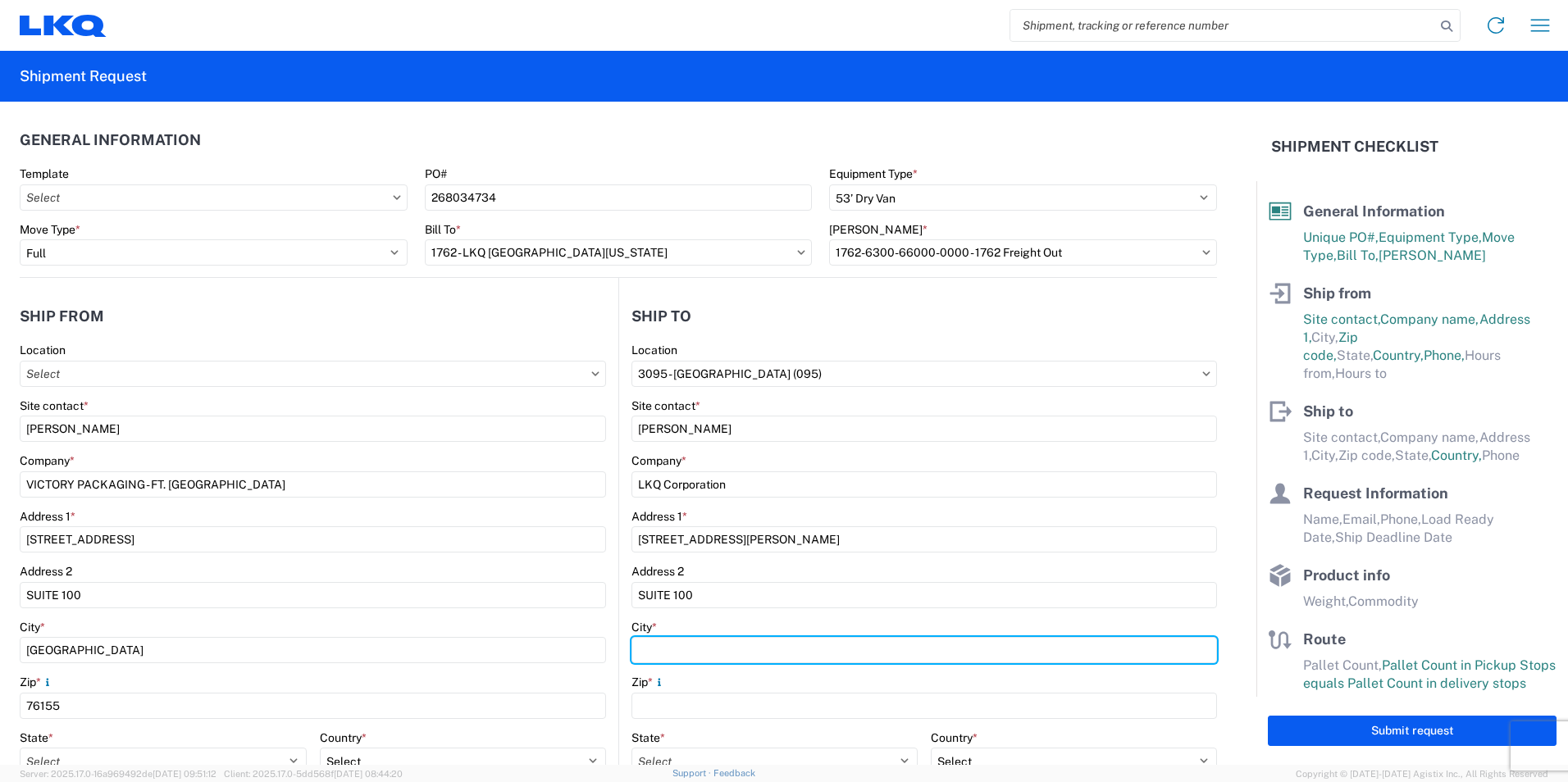
type input "Austin"
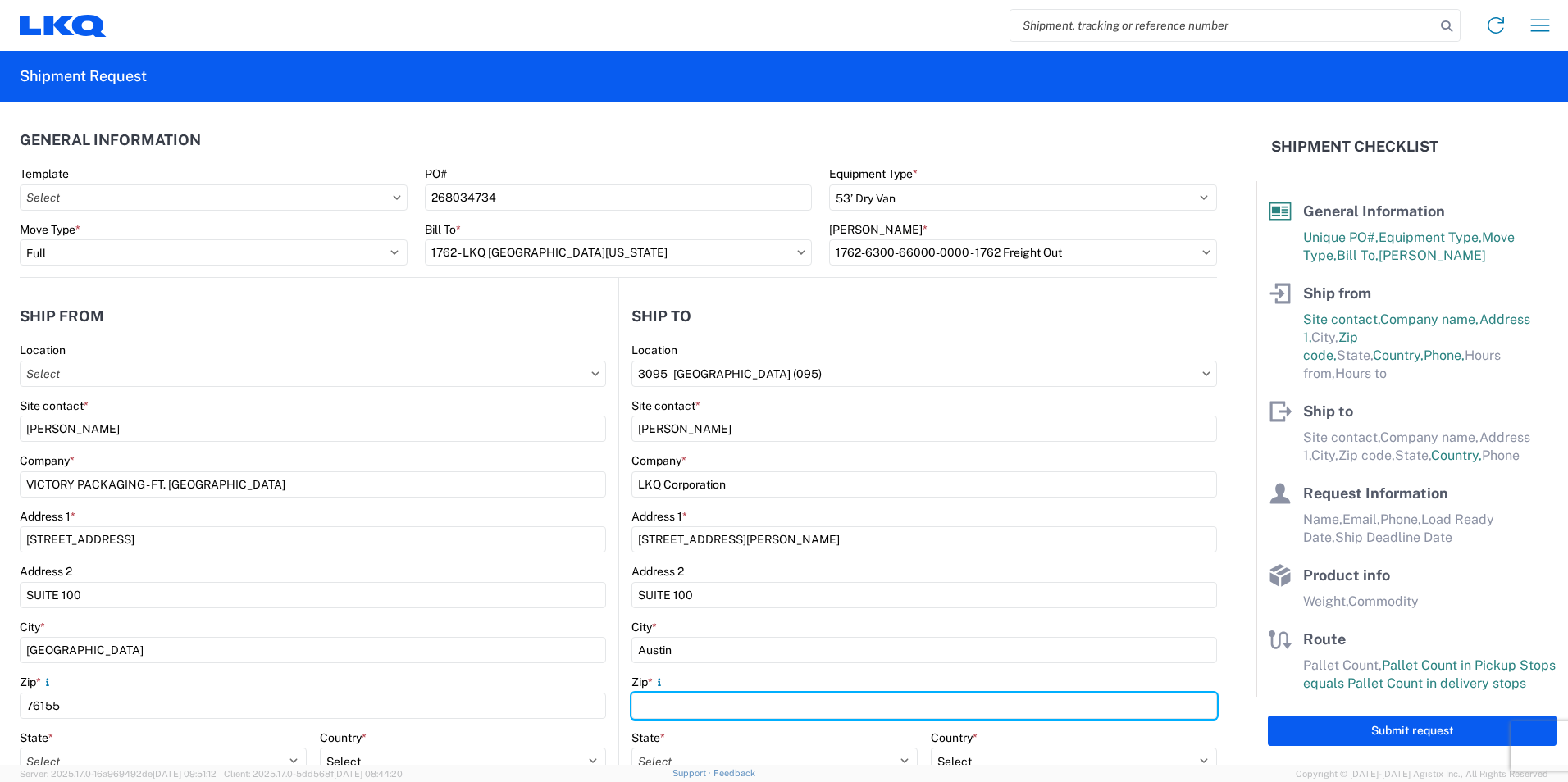
type input "78728"
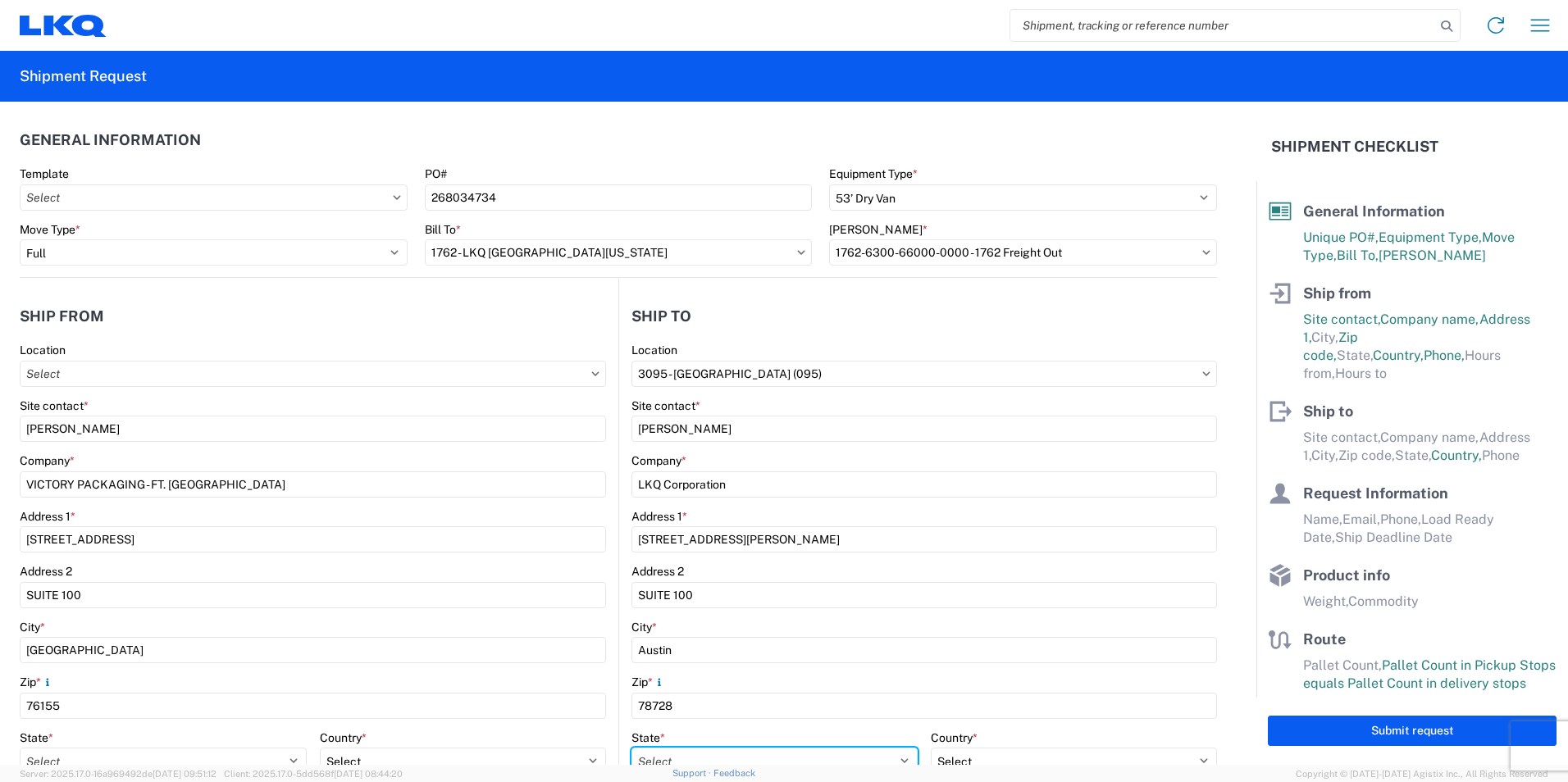
select select "[GEOGRAPHIC_DATA]"
type input "[EMAIL_ADDRESS][DOMAIN_NAME]"
type input "[PHONE_NUMBER]"
type input "[PERSON_NAME]"
type input "[EMAIL_ADDRESS][DOMAIN_NAME]"
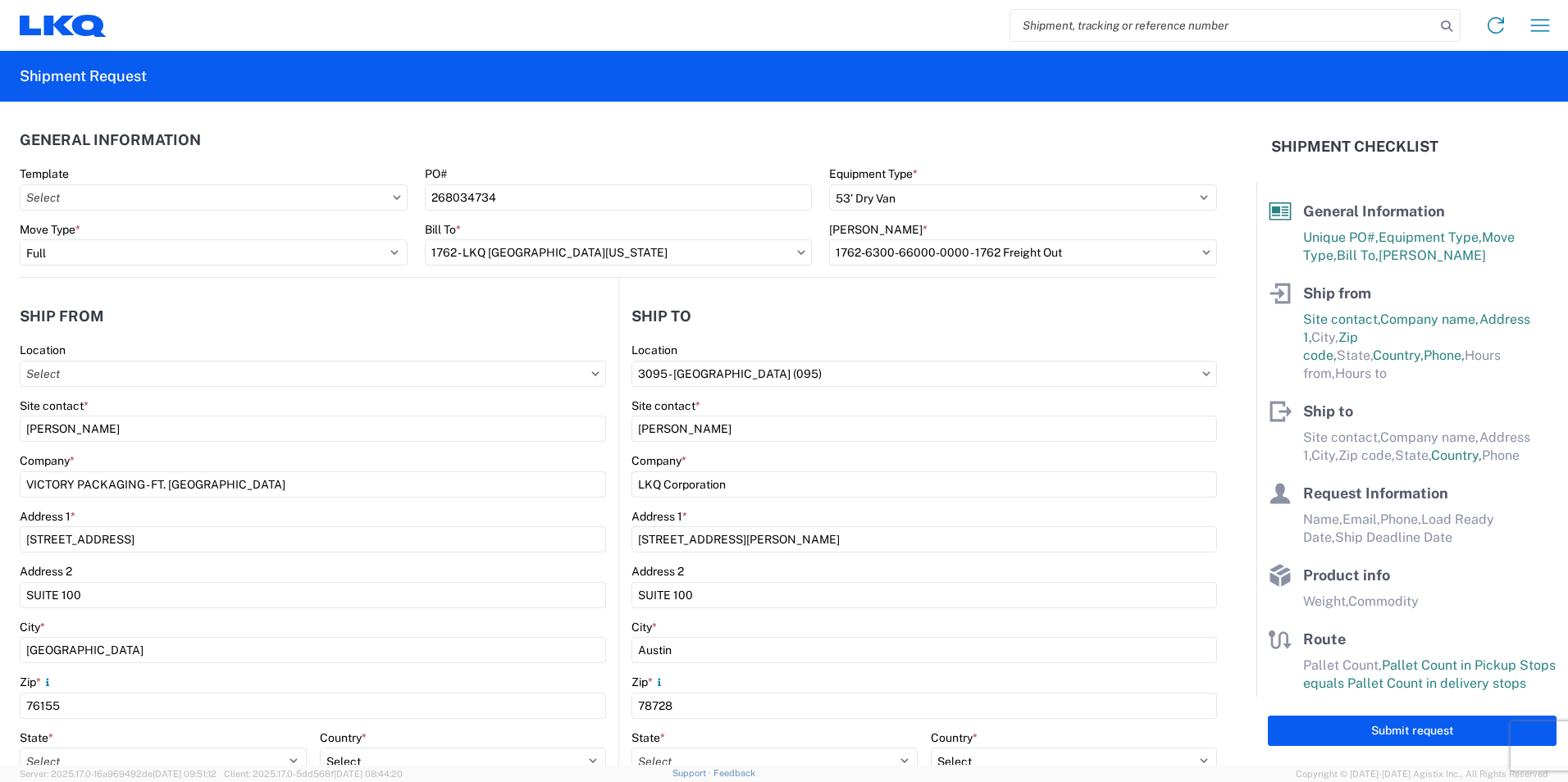
type input "8175325445"
type input "209"
type input "[DATE]"
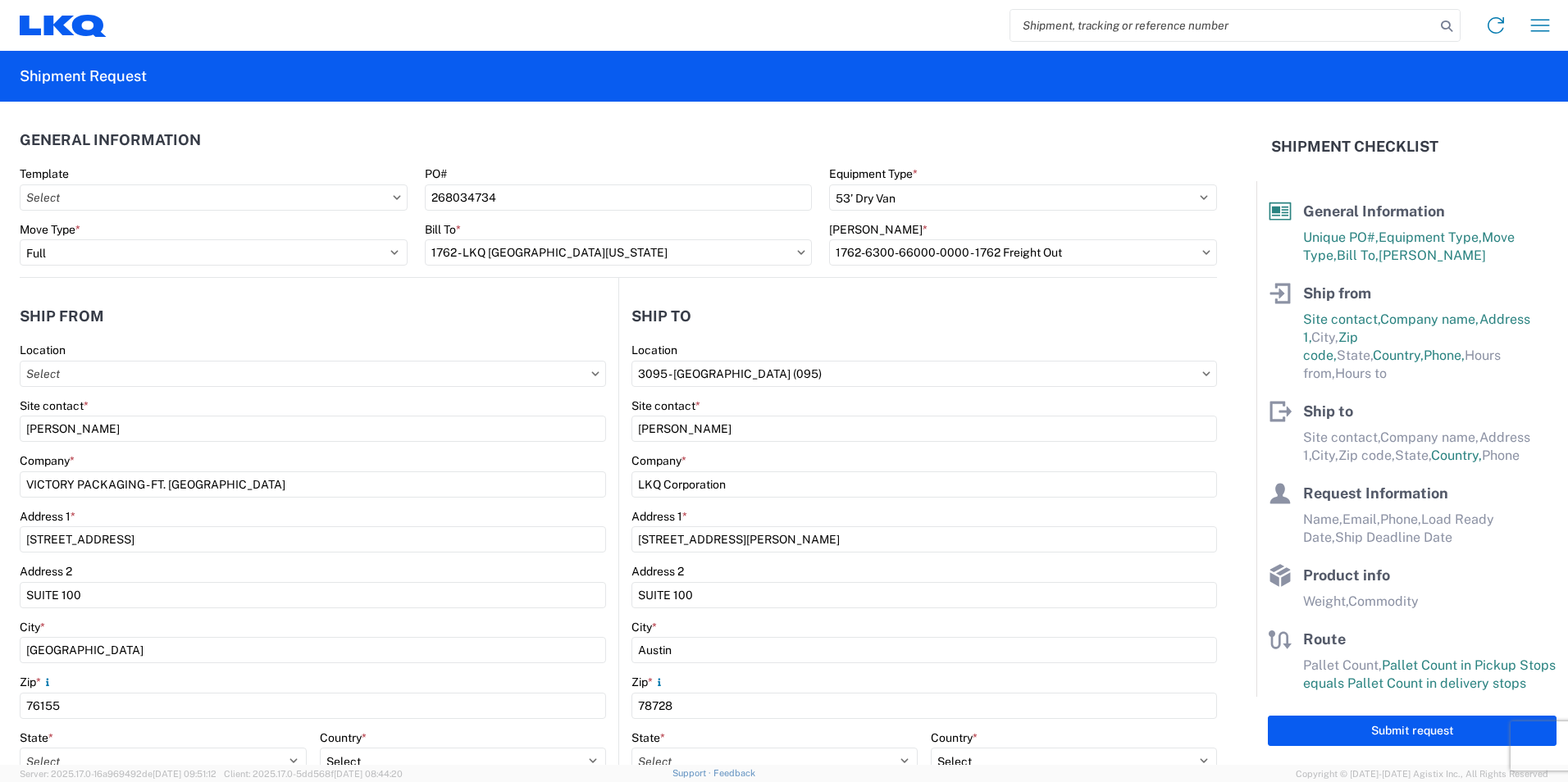
type input "4500"
type input "Corrugated Fiber Board"
type input "8"
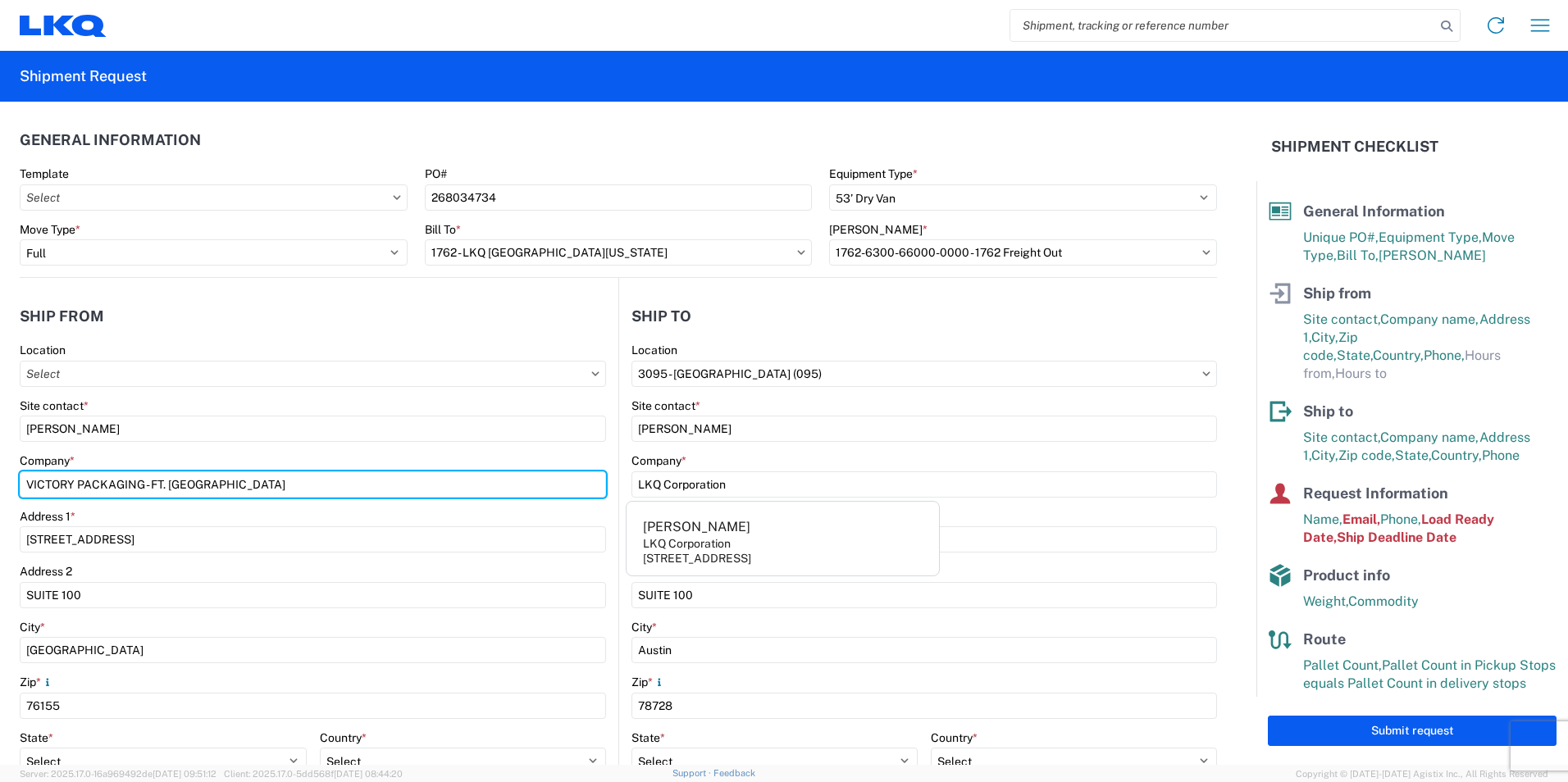
type input "VICTORY PACKAGING - FT. [GEOGRAPHIC_DATA]"
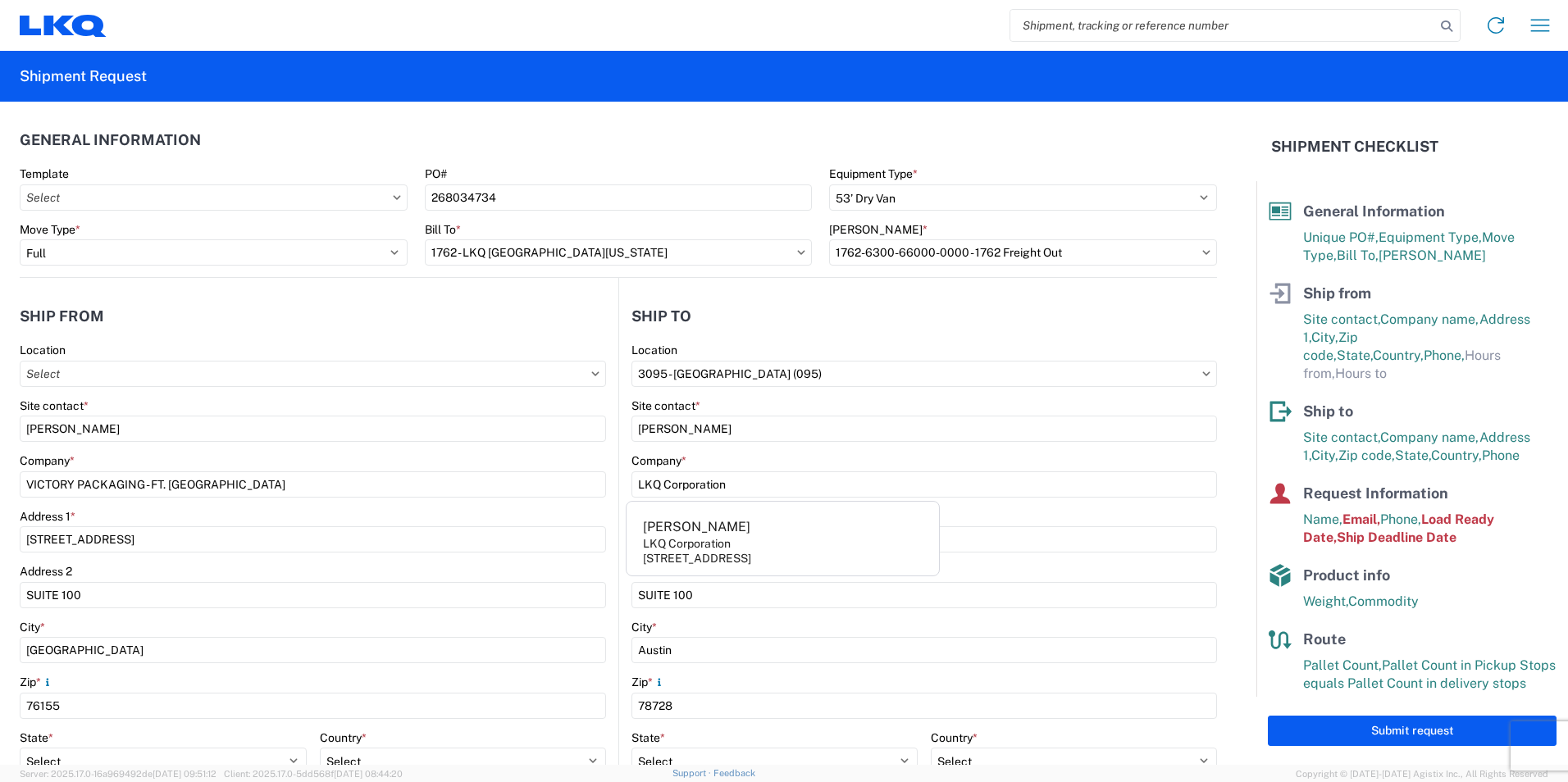
click at [1202, 375] on icon at bounding box center [1206, 374] width 8 height 5
click at [779, 388] on agx-form-control-wrapper-v2 "Location 3095 - [GEOGRAPHIC_DATA] (095)" at bounding box center [924, 370] width 586 height 56
click at [782, 376] on input "3095 - [GEOGRAPHIC_DATA] (095)" at bounding box center [924, 374] width 586 height 27
type input "1762"
click at [724, 445] on div "1762 - LKQ [GEOGRAPHIC_DATA][US_STATE]" at bounding box center [772, 447] width 287 height 27
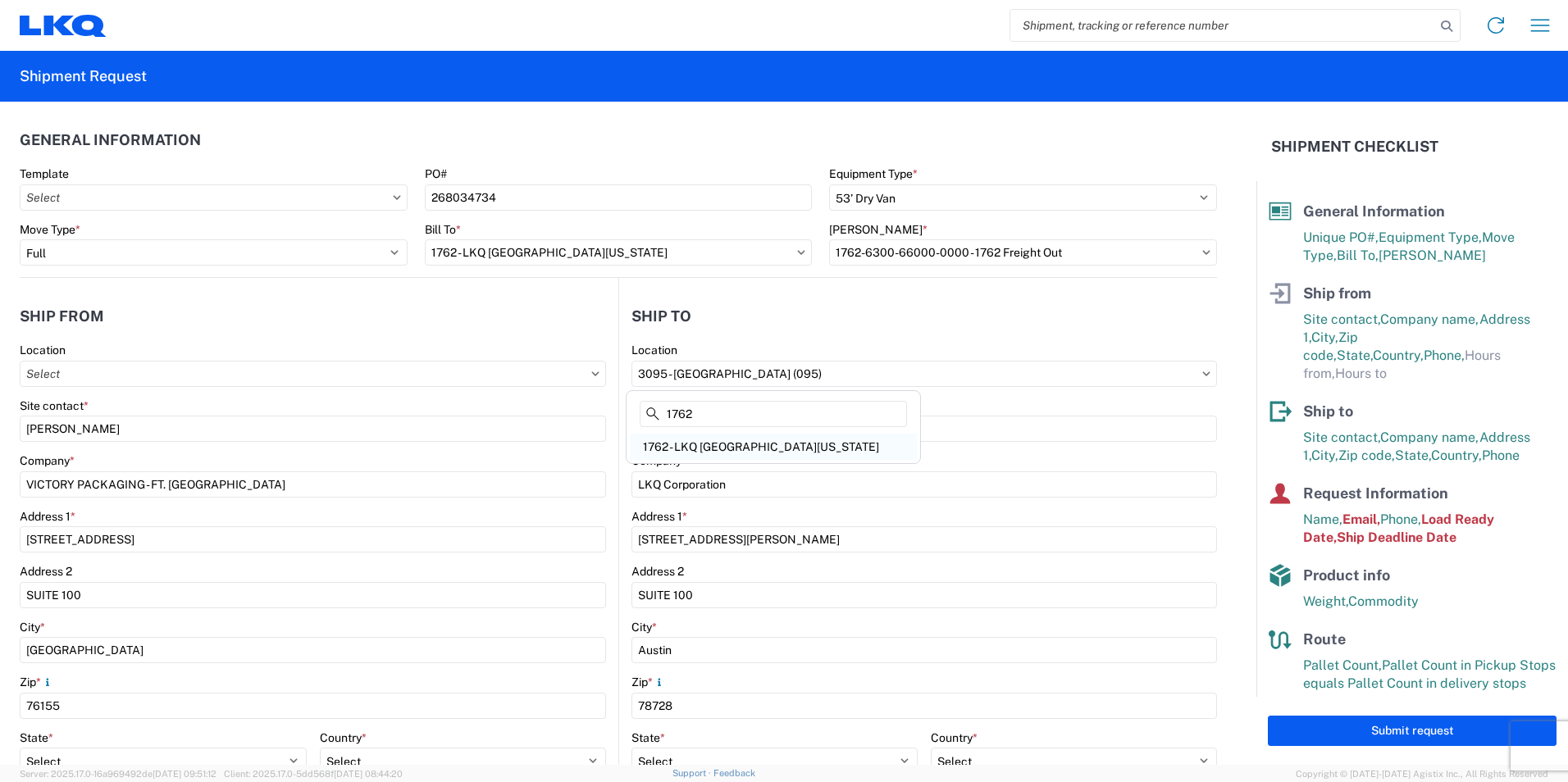
type input "1762 - LKQ [GEOGRAPHIC_DATA][US_STATE]"
type input "[STREET_ADDRESS][PERSON_NAME]"
type input "[GEOGRAPHIC_DATA]"
type input "77073"
select select "US"
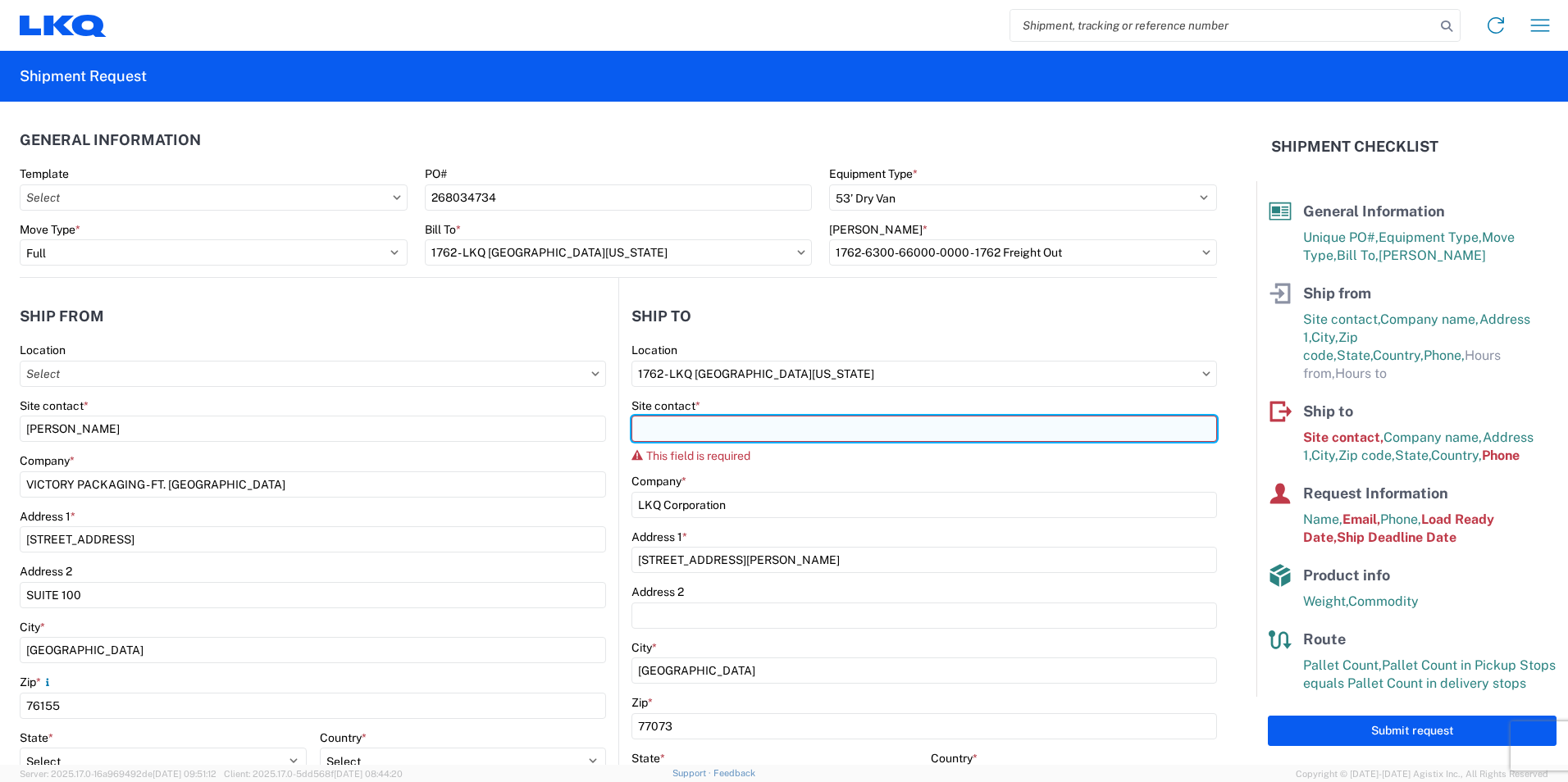
click at [691, 435] on input "Site contact *" at bounding box center [924, 429] width 586 height 27
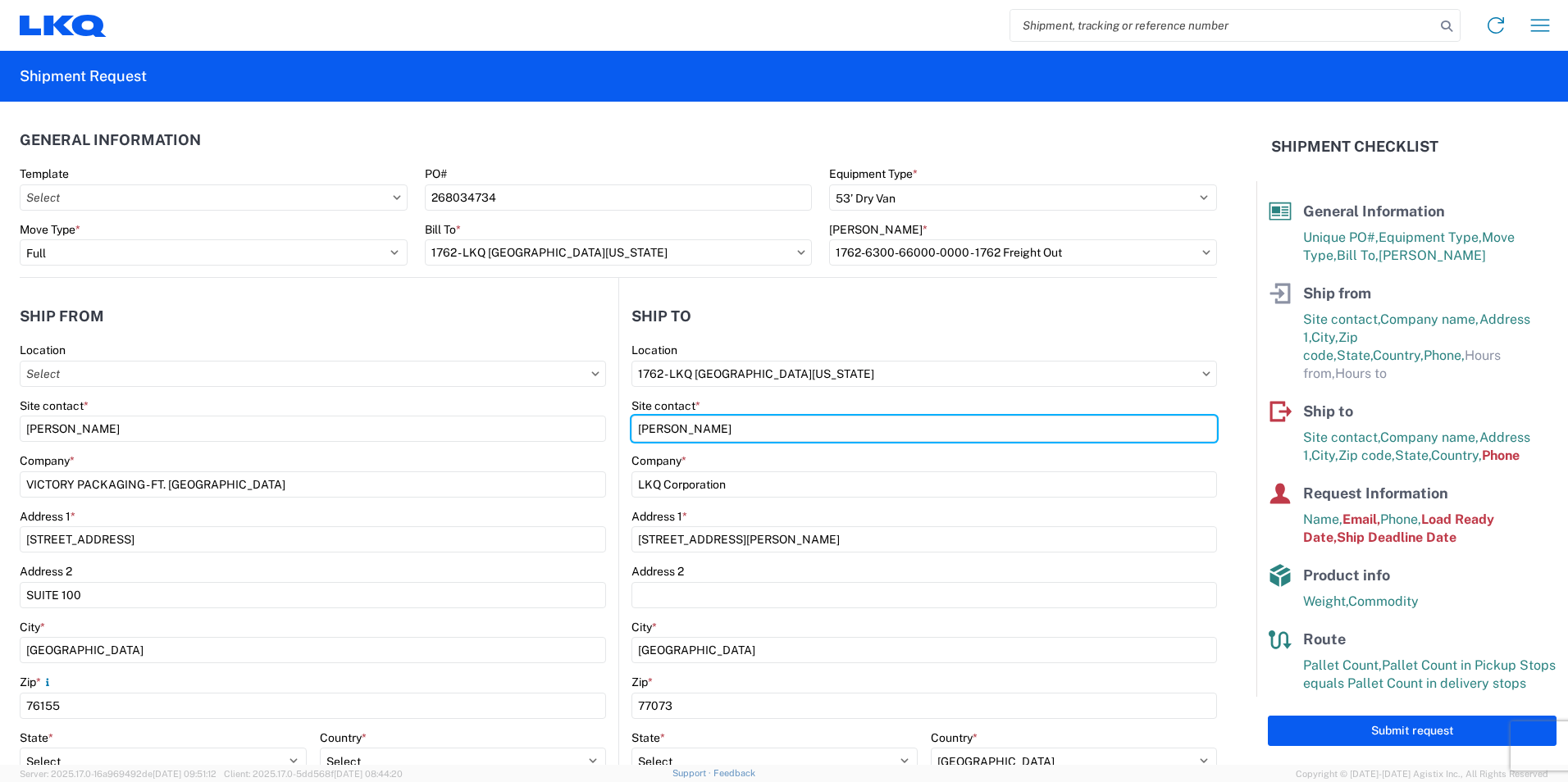
type input "[PERSON_NAME]"
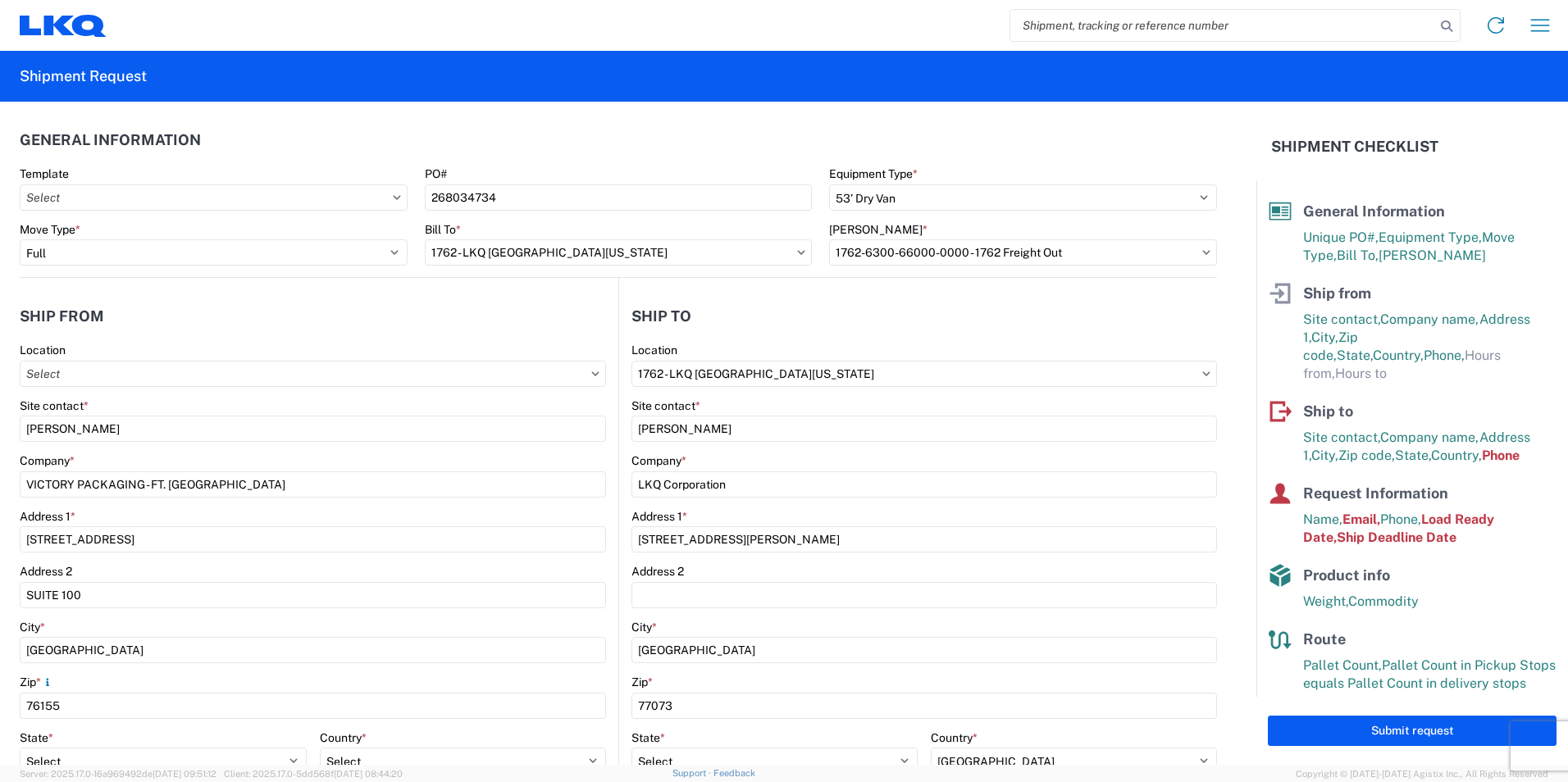
click at [607, 450] on main "Location Site contact * [PERSON_NAME] Company * VICTORY PACKAGING - FT. WORTH A…" at bounding box center [319, 666] width 598 height 647
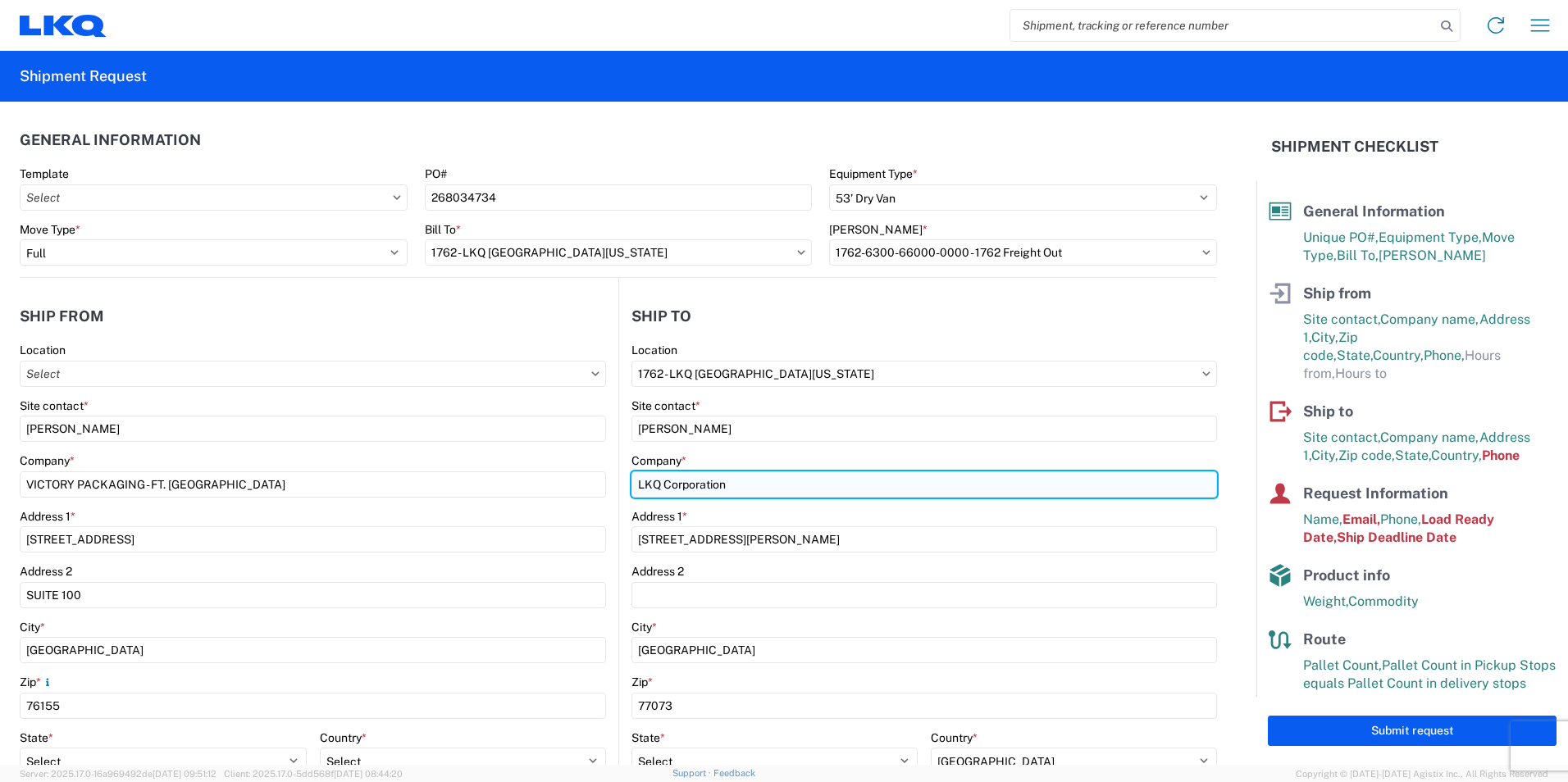
click at [606, 488] on input "LKQ Corporation" at bounding box center [313, 485] width 586 height 27
type input "LKQ AUTO PARTS"
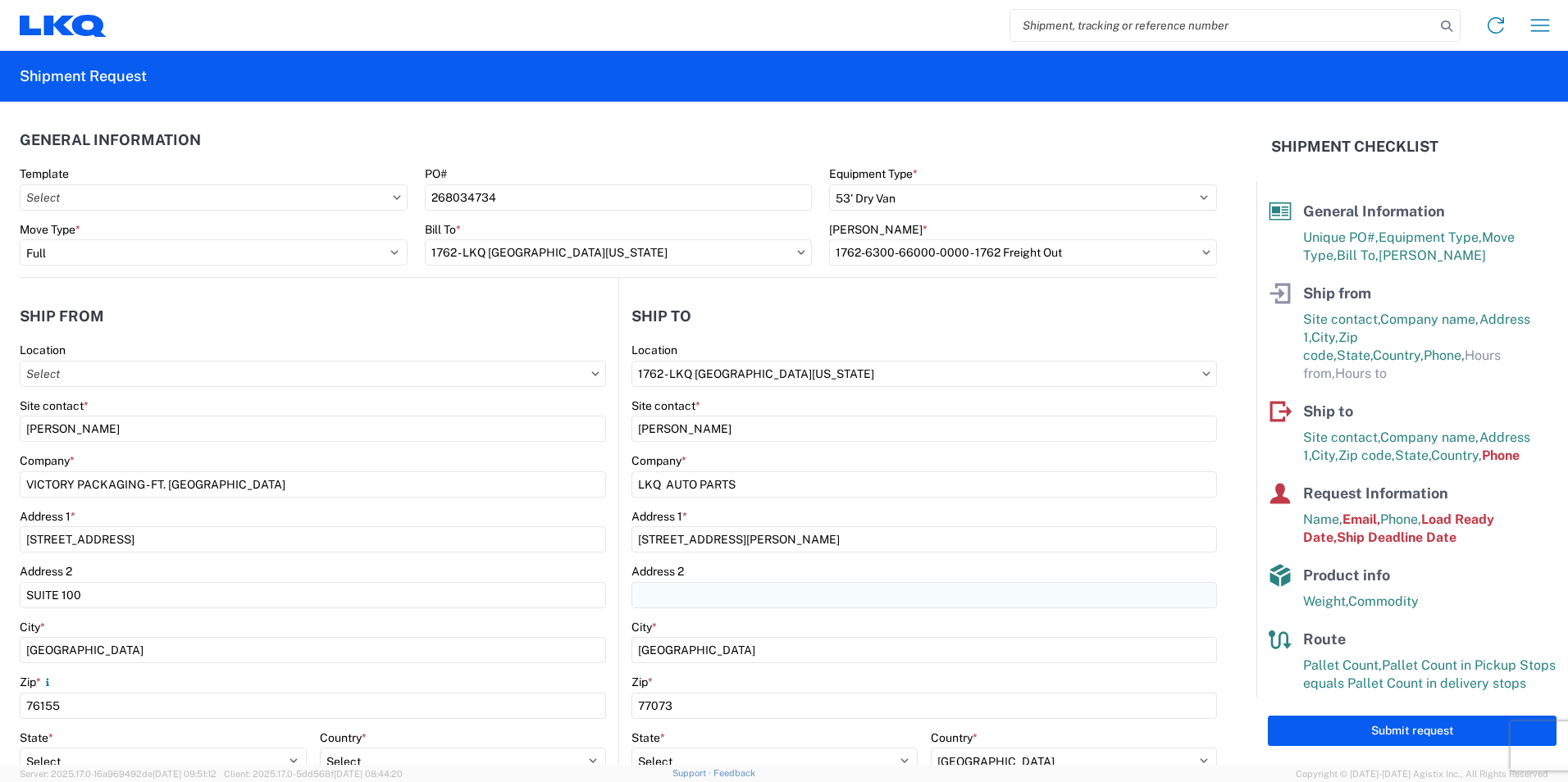
drag, startPoint x: 764, startPoint y: 572, endPoint x: 759, endPoint y: 596, distance: 24.5
click at [763, 573] on div "Address 2" at bounding box center [924, 571] width 586 height 15
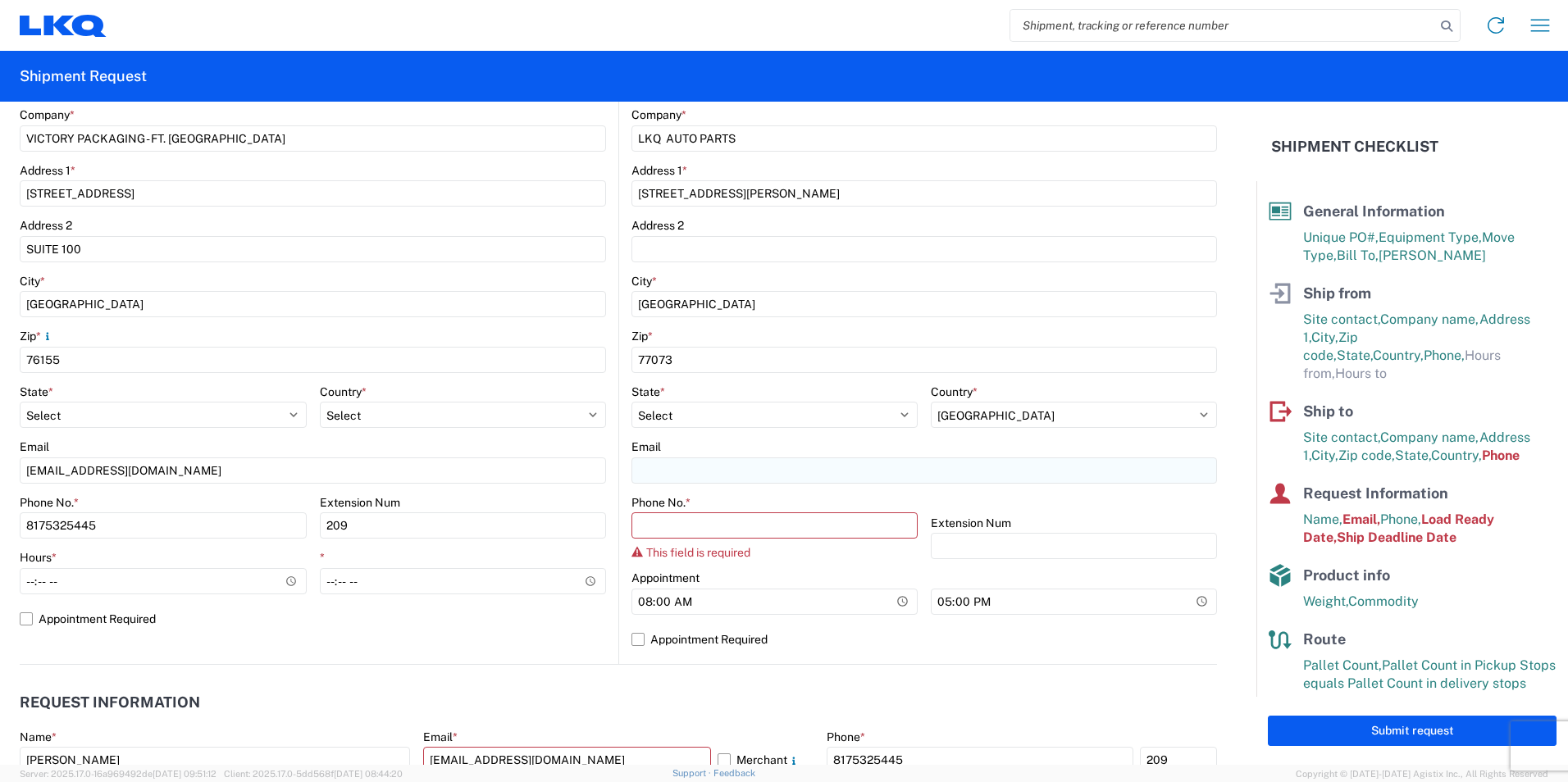
scroll to position [383, 0]
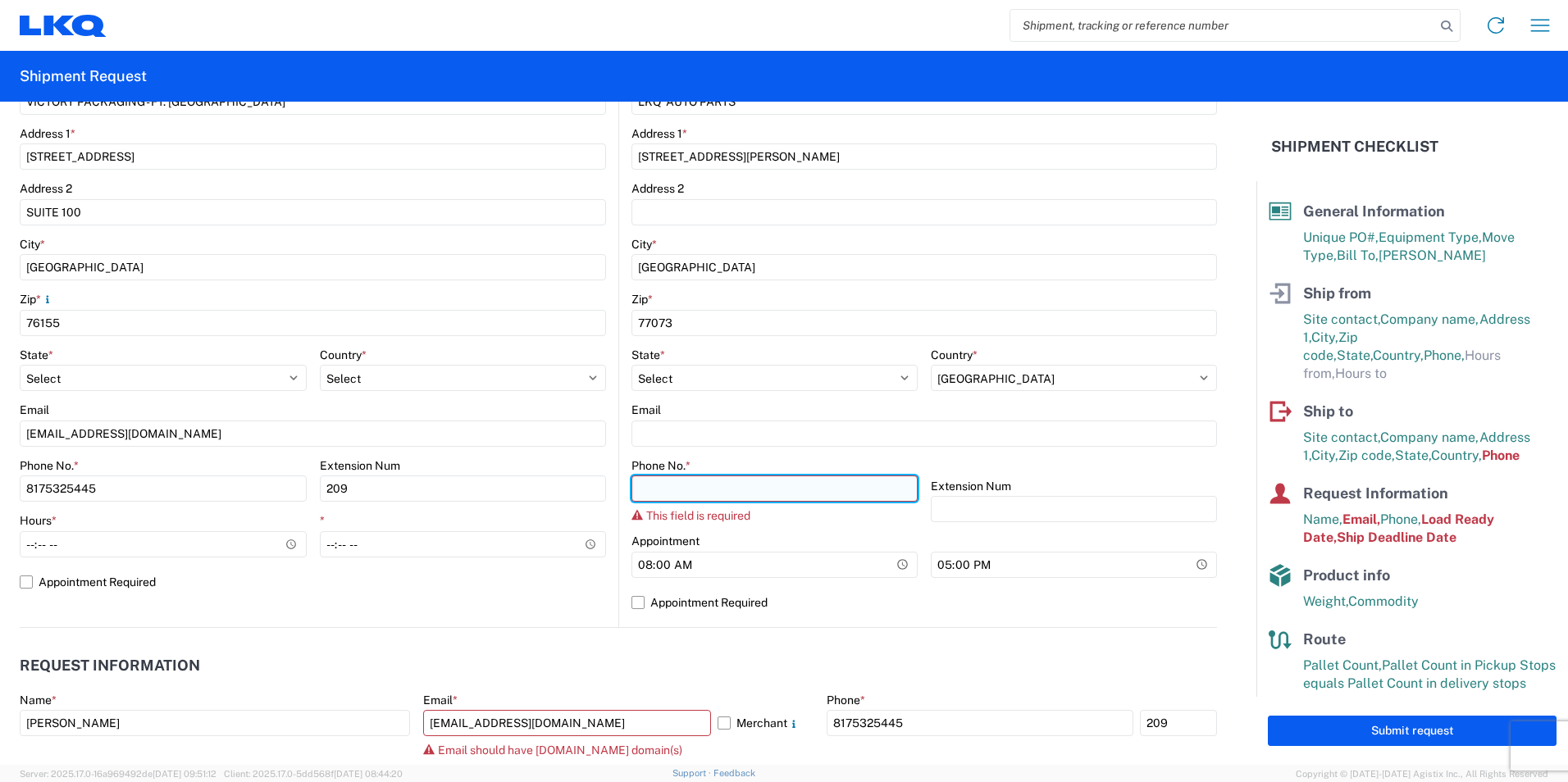
click at [675, 494] on input "Phone No. *" at bounding box center [774, 489] width 286 height 27
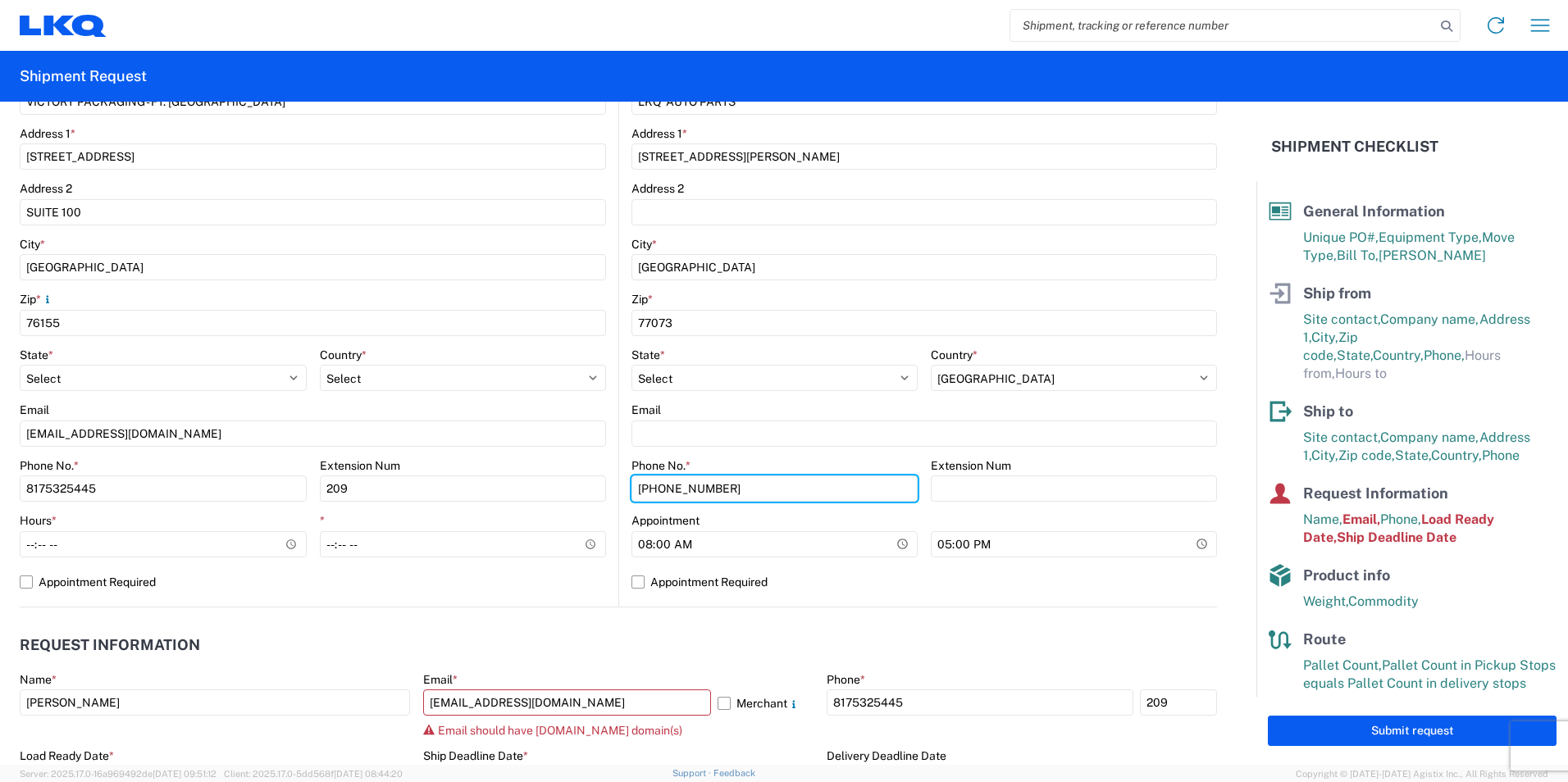
type input "[PHONE_NUMBER]"
click at [674, 630] on header "Request Information" at bounding box center [618, 646] width 1198 height 37
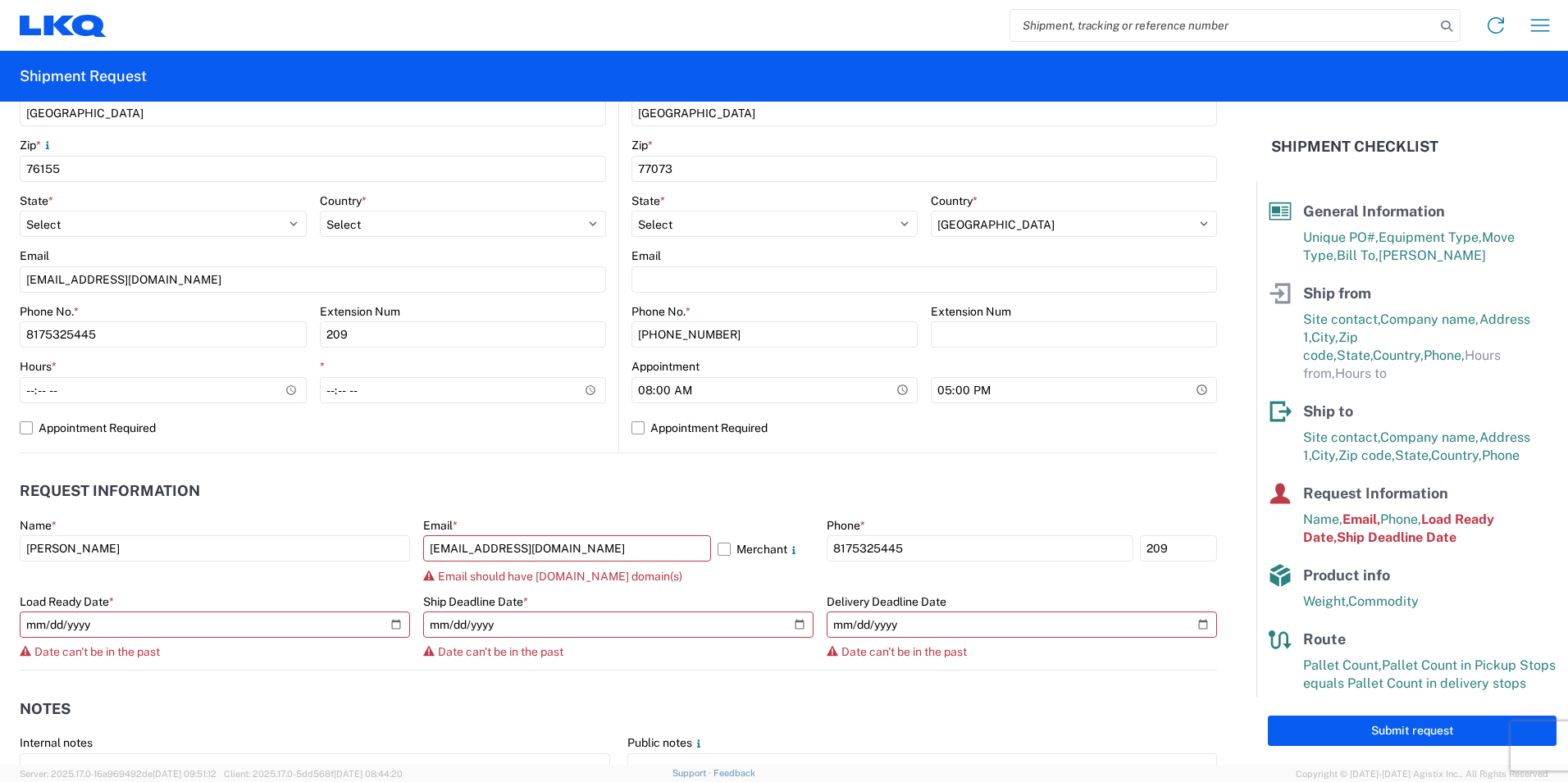
scroll to position [574, 0]
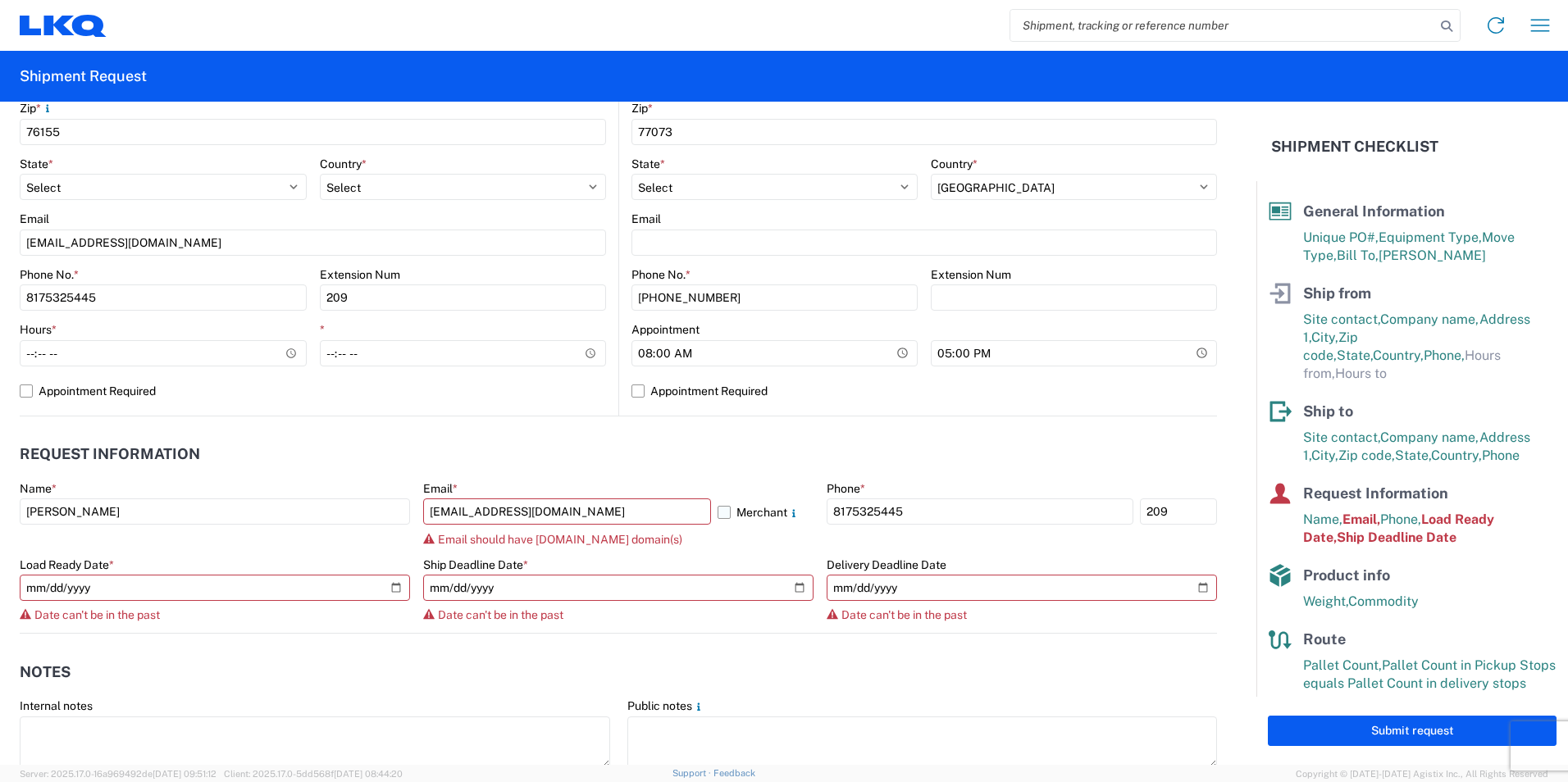
click at [718, 517] on label "Merchant" at bounding box center [765, 512] width 96 height 27
click at [0, 0] on input "Merchant" at bounding box center [0, 0] width 0 height 0
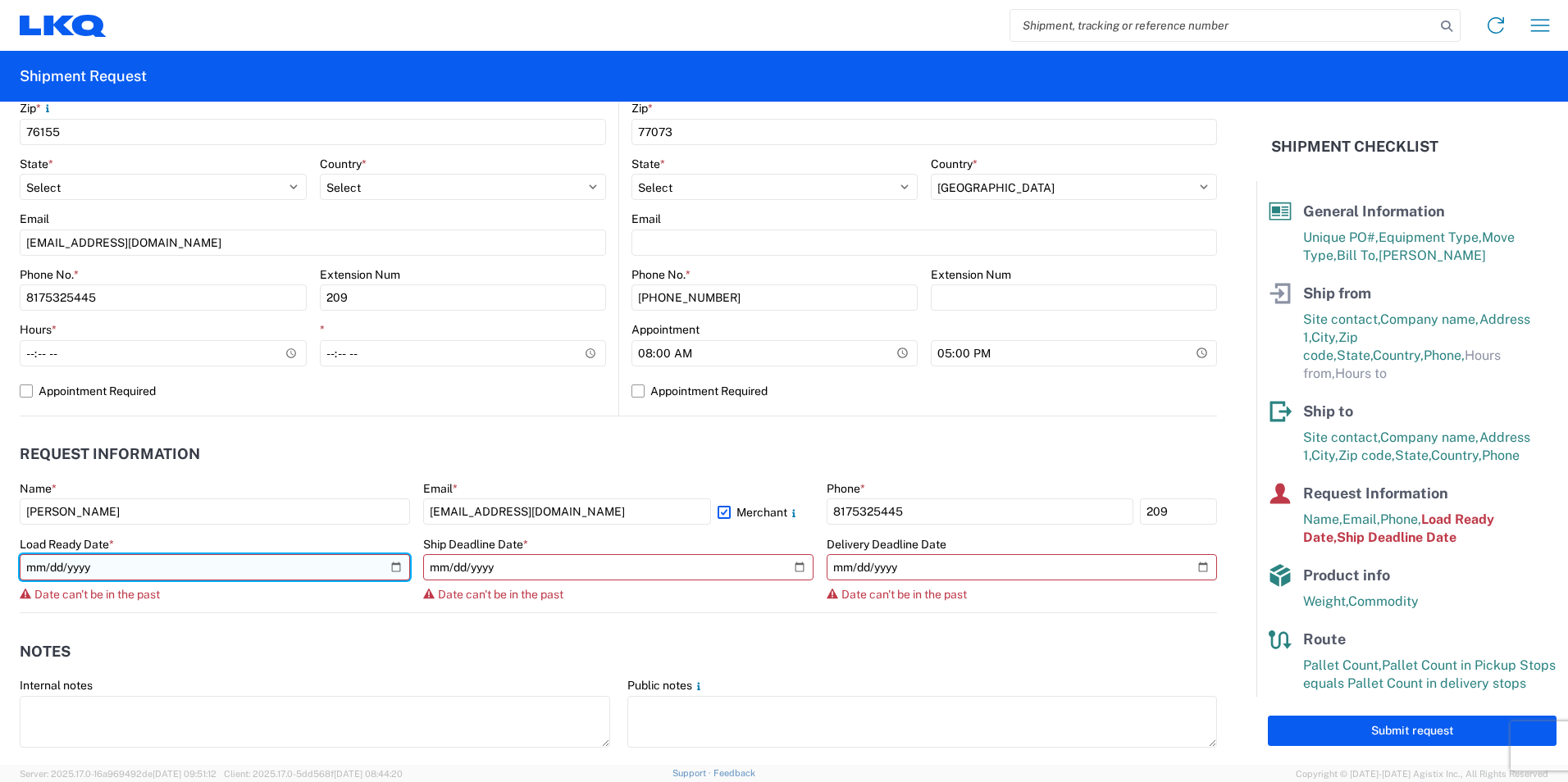
drag, startPoint x: 53, startPoint y: 565, endPoint x: 51, endPoint y: 574, distance: 9.2
click at [53, 565] on input "[DATE]" at bounding box center [215, 567] width 391 height 27
click at [50, 566] on input "[DATE]" at bounding box center [215, 567] width 391 height 27
click at [53, 565] on input "[DATE]" at bounding box center [215, 567] width 391 height 27
type input "[DATE]"
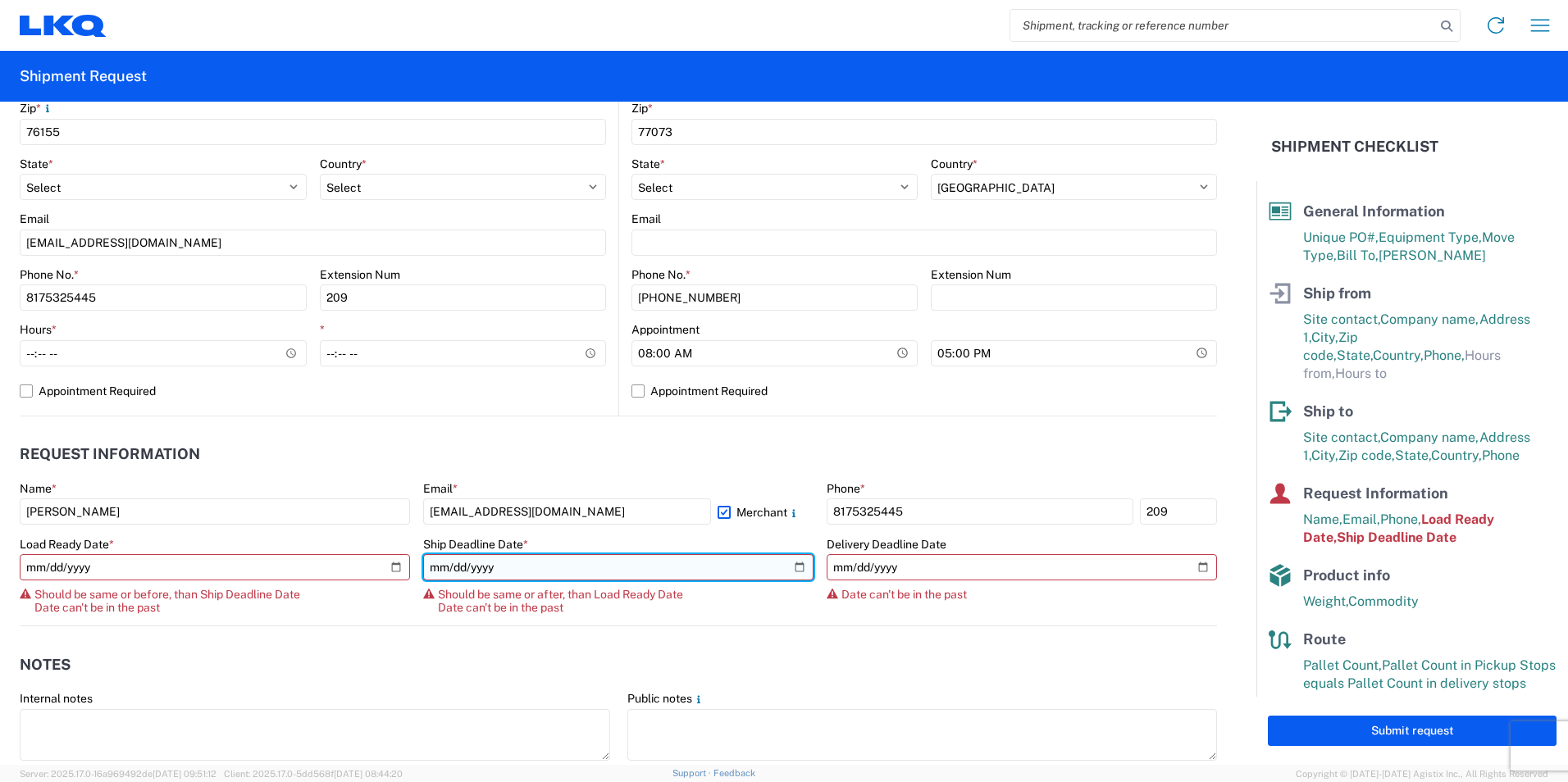
click at [460, 569] on input "[DATE]" at bounding box center [619, 567] width 391 height 27
click at [450, 567] on input "[DATE]" at bounding box center [619, 567] width 391 height 27
click at [446, 573] on input "[DATE]" at bounding box center [619, 567] width 391 height 27
type input "[DATE]"
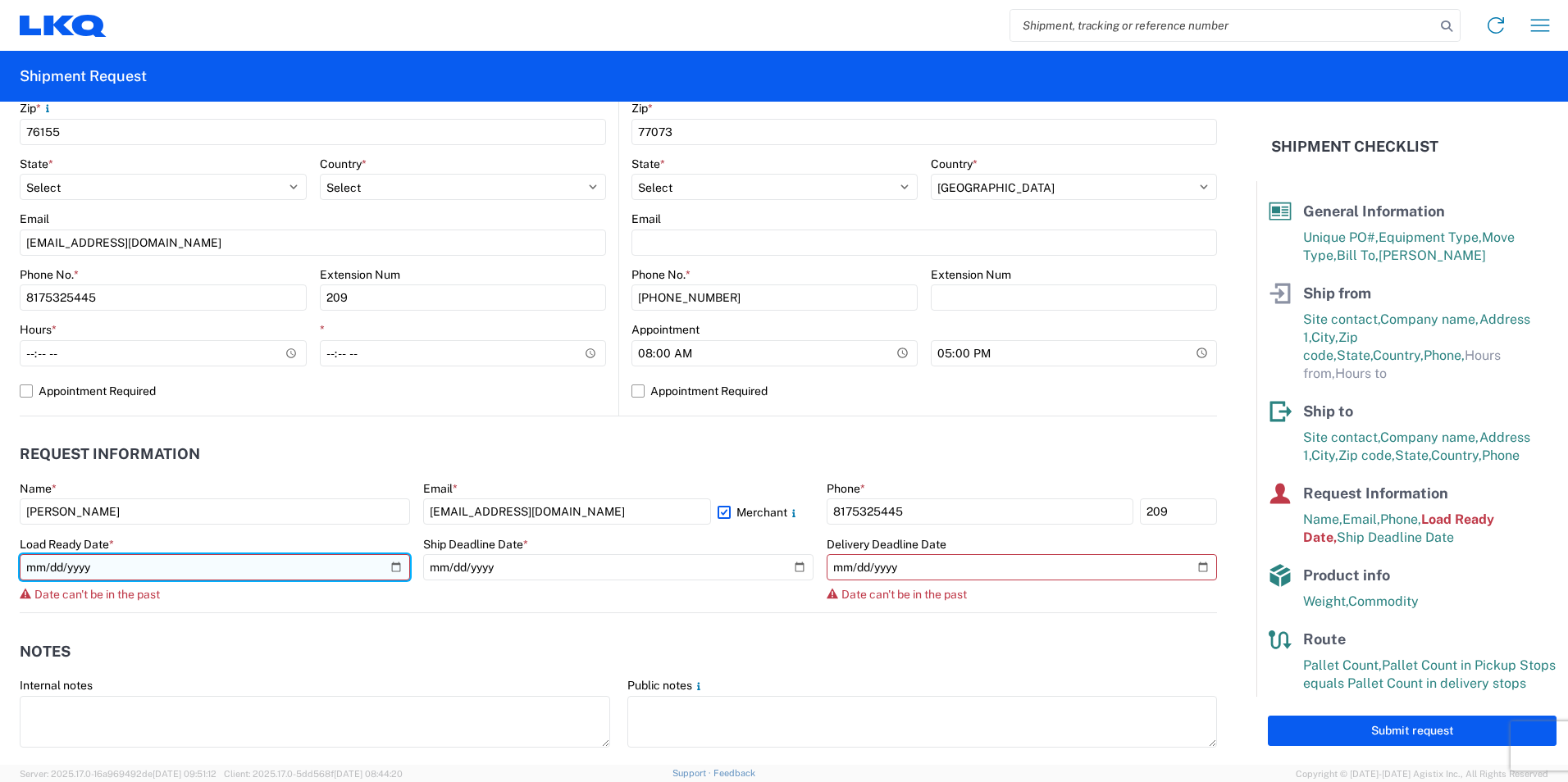
click at [53, 567] on input "[DATE]" at bounding box center [215, 567] width 391 height 27
type input "[DATE]"
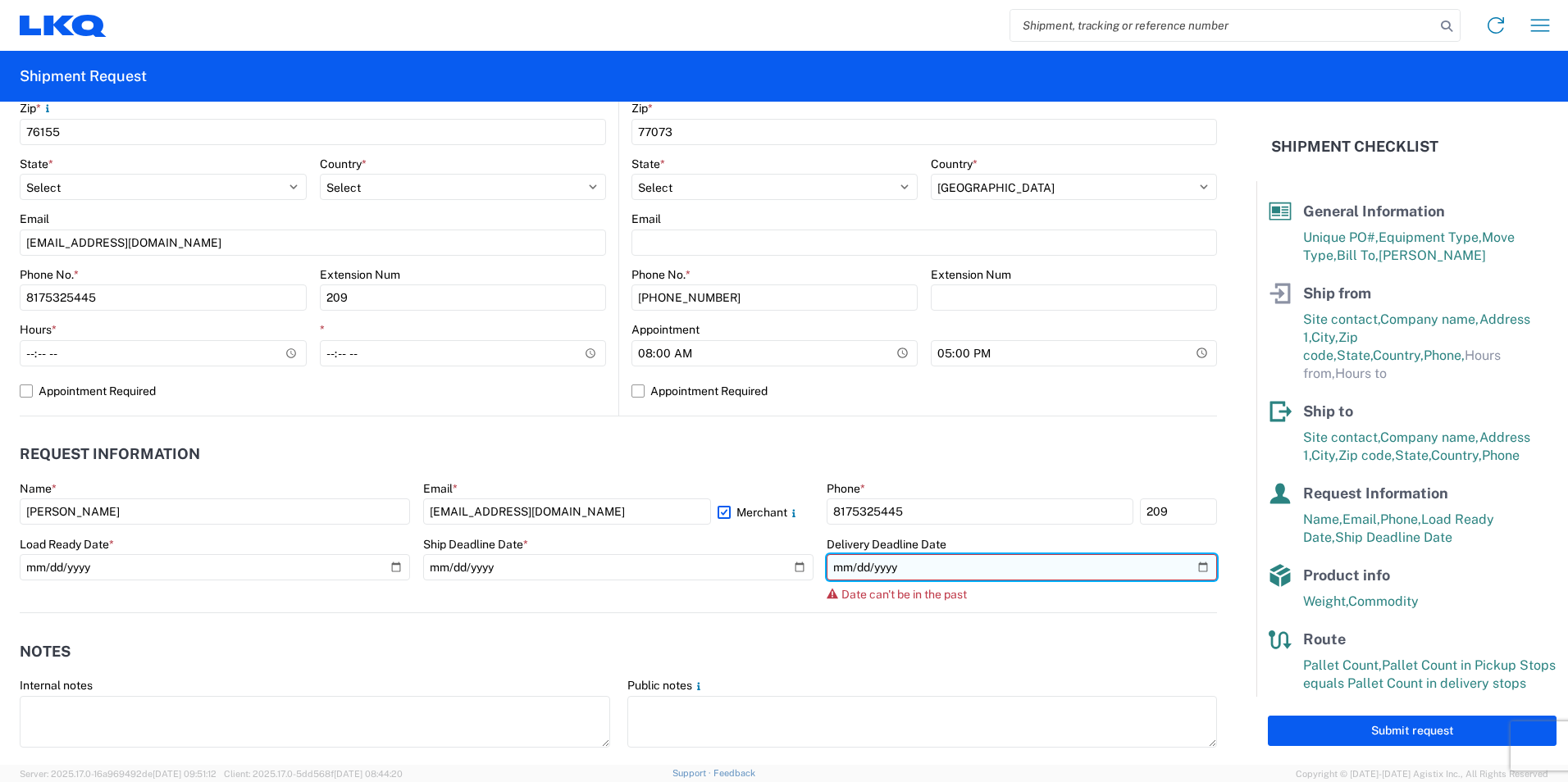
click at [851, 565] on input "[DATE]" at bounding box center [1022, 567] width 391 height 27
type input "[DATE]"
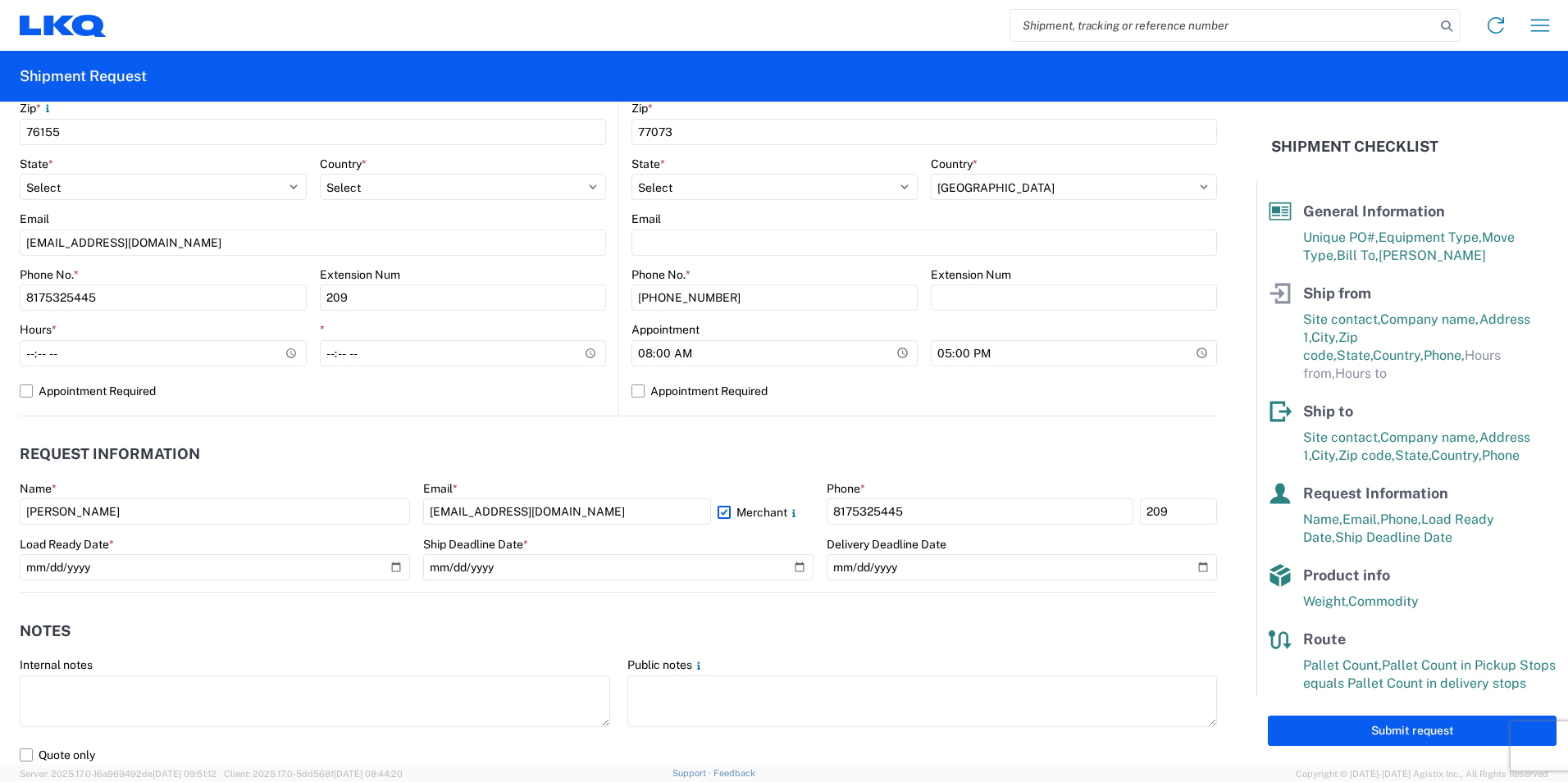
click at [527, 613] on header "Notes" at bounding box center [618, 631] width 1198 height 37
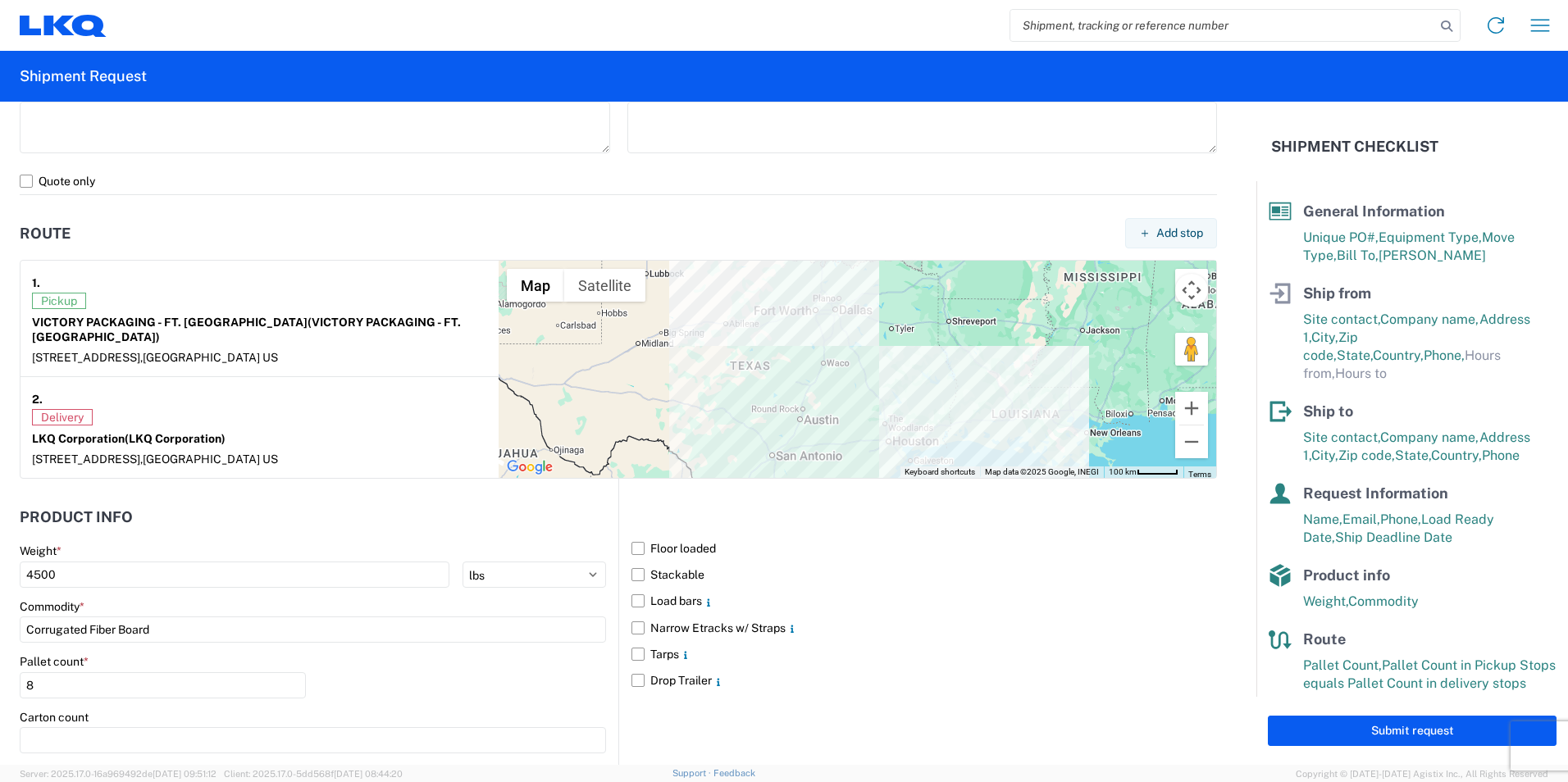
scroll to position [1304, 0]
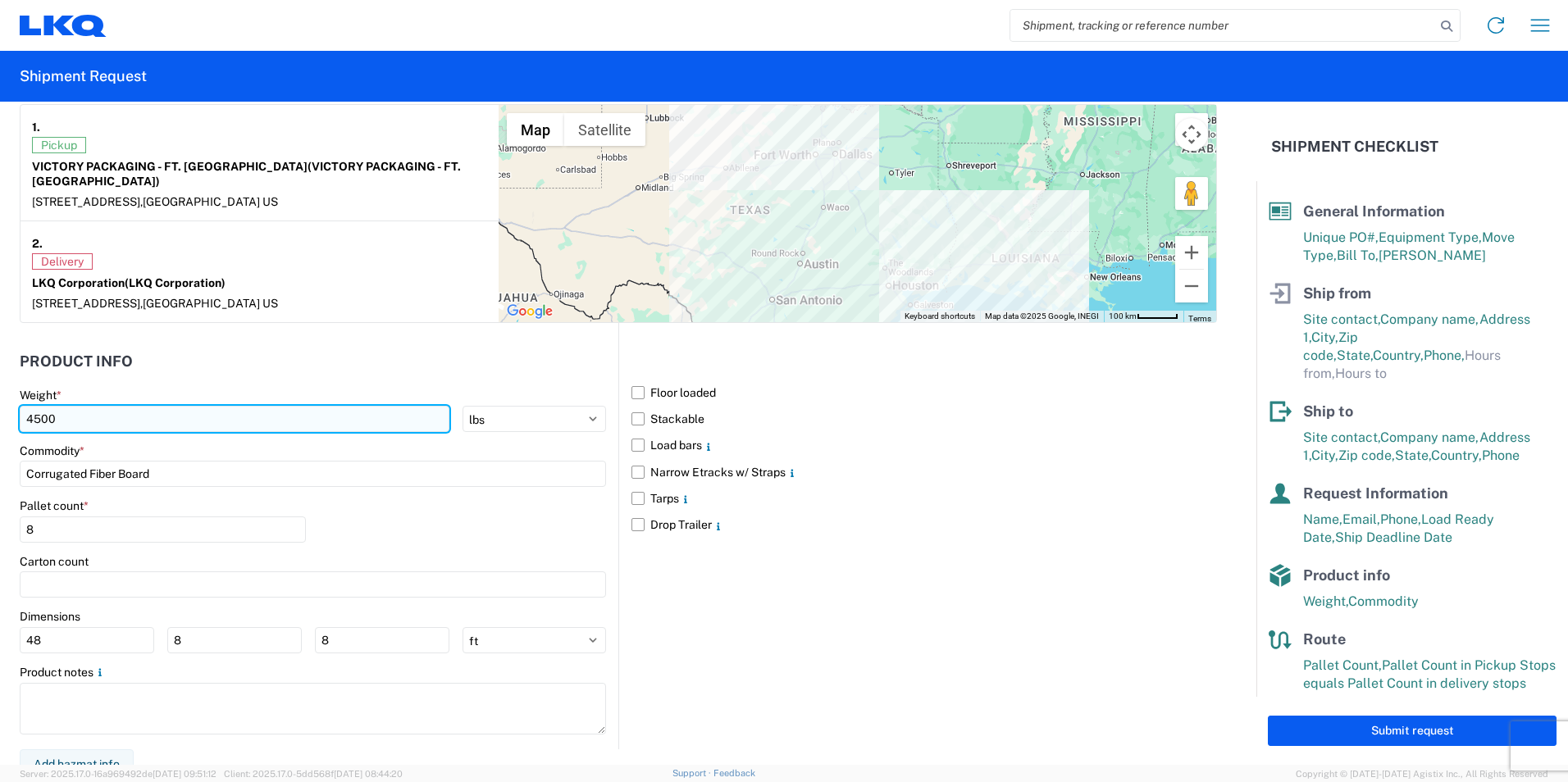
click at [94, 406] on input "4500" at bounding box center [234, 419] width 430 height 27
type input "4"
type input "5080"
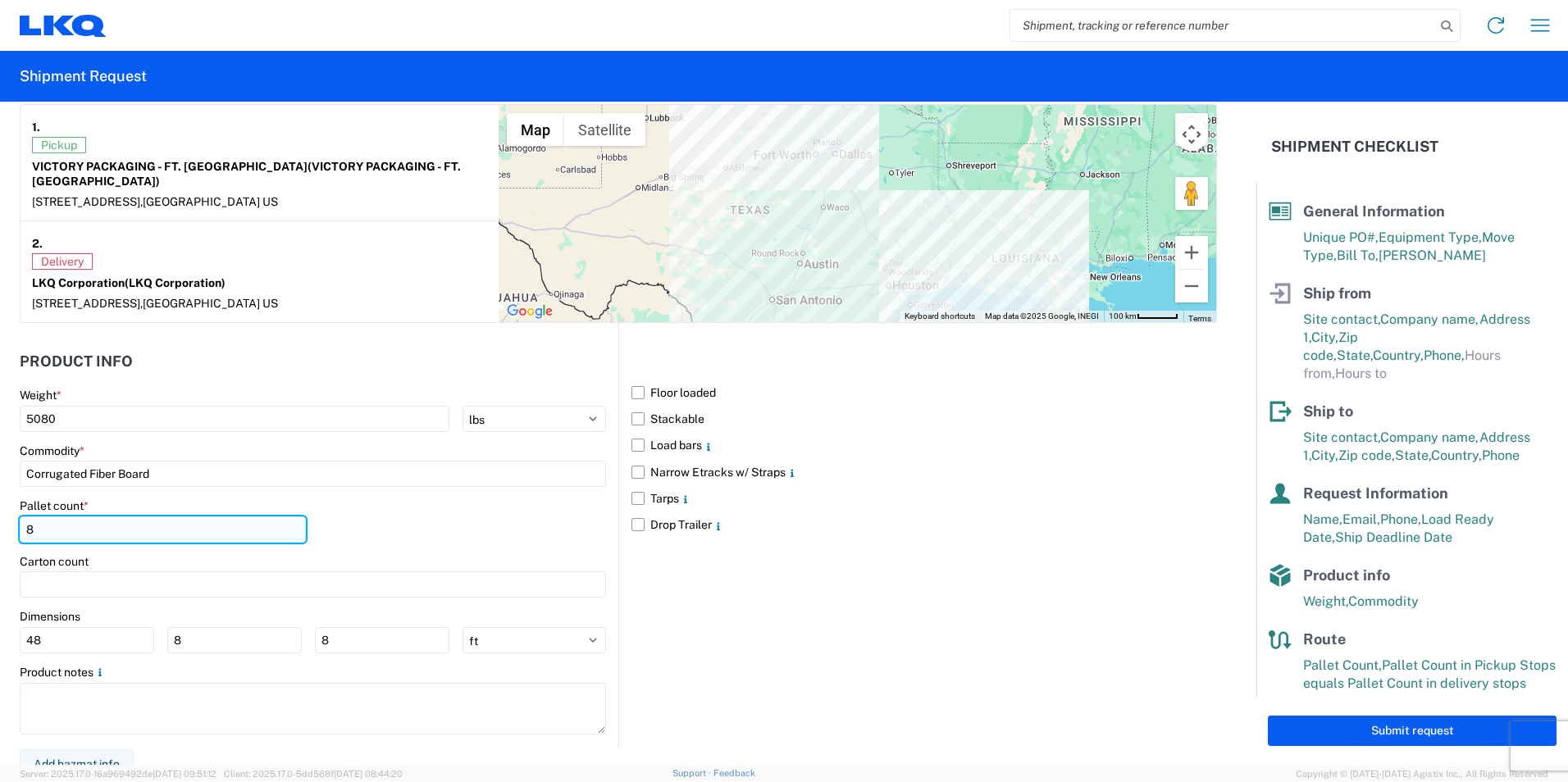
click at [82, 517] on input "8" at bounding box center [162, 530] width 286 height 27
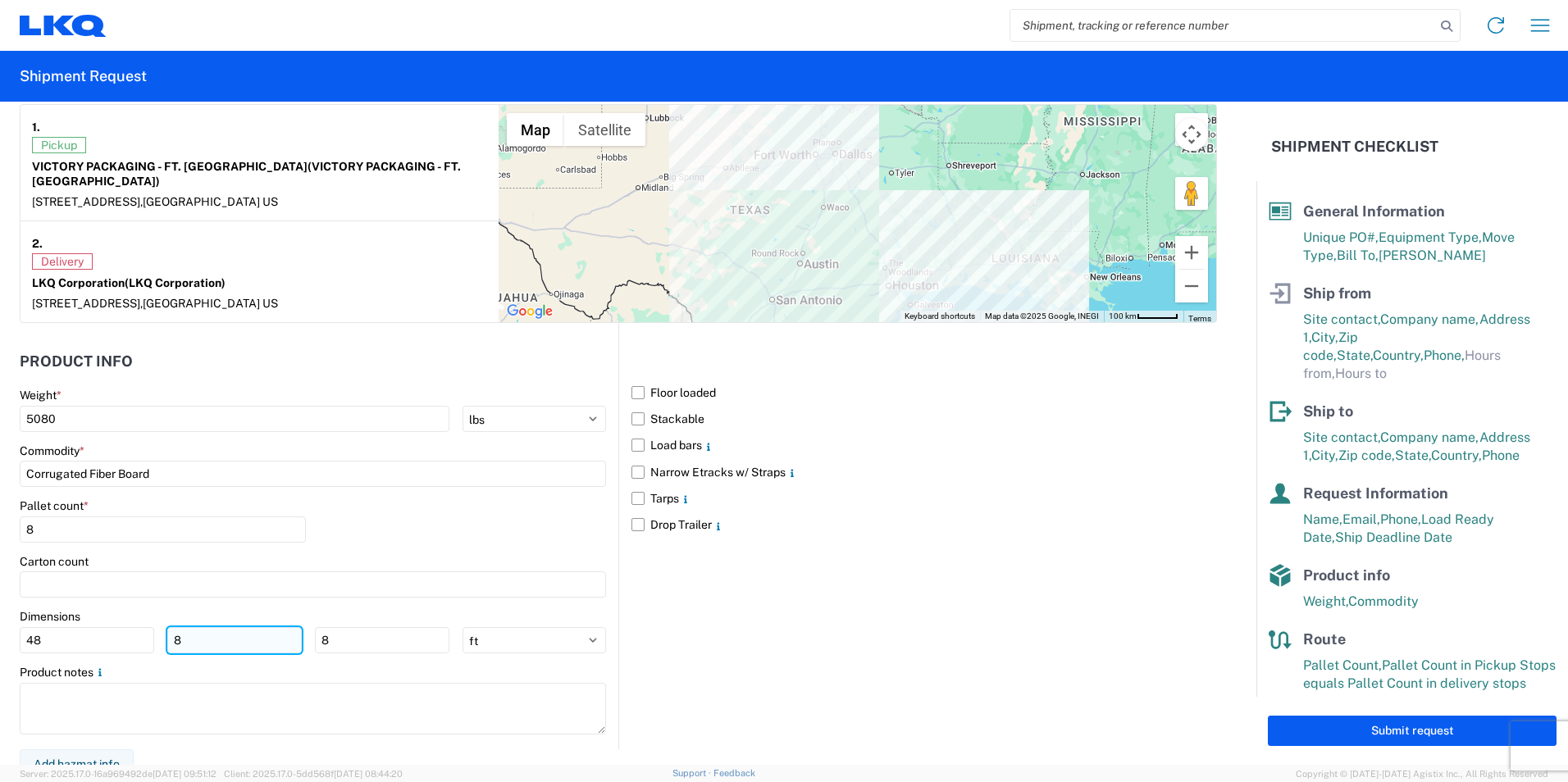
click at [207, 628] on input "8" at bounding box center [234, 641] width 134 height 27
type input "40"
click at [350, 629] on input "8" at bounding box center [382, 641] width 134 height 27
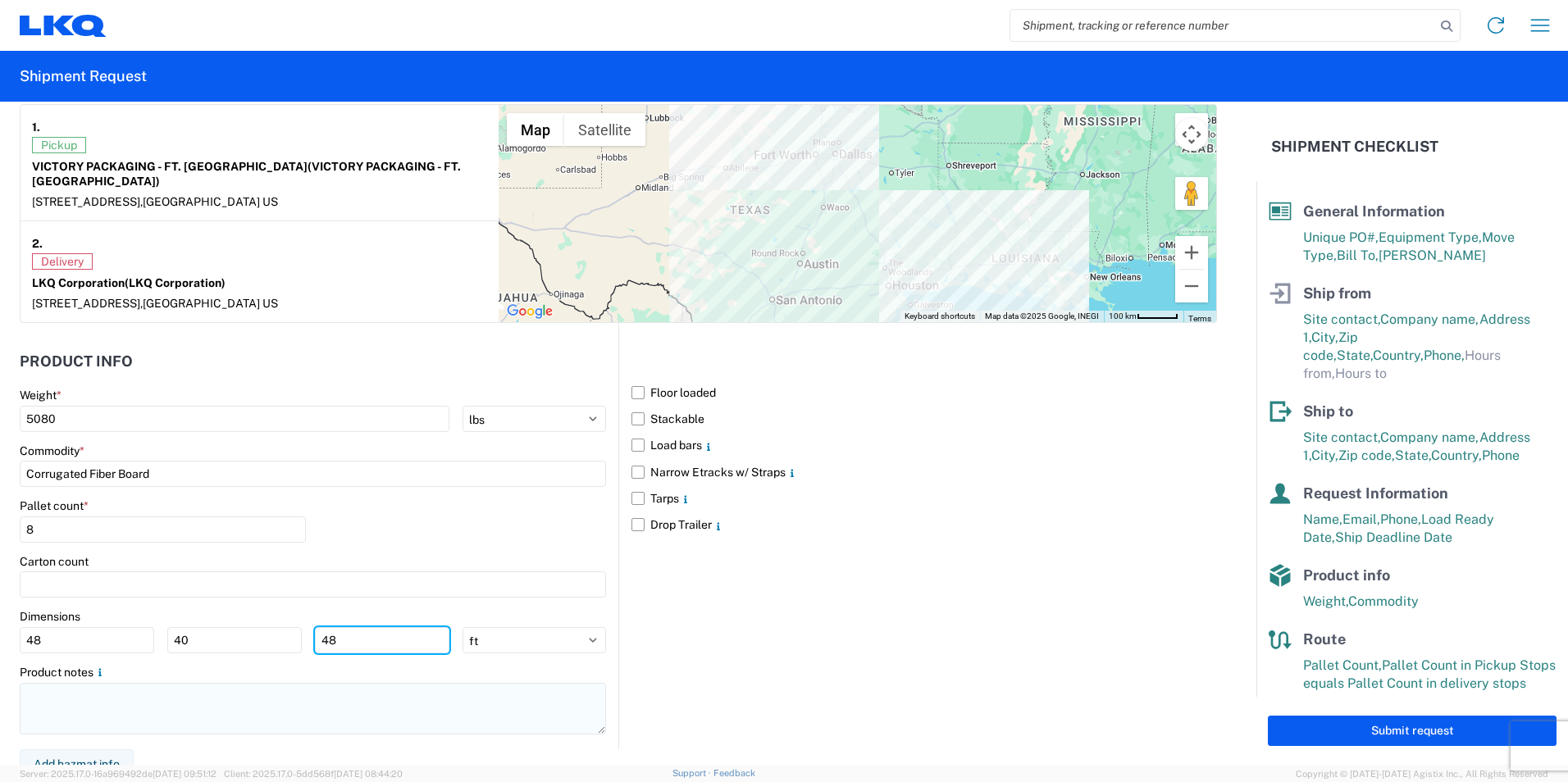
type input "48"
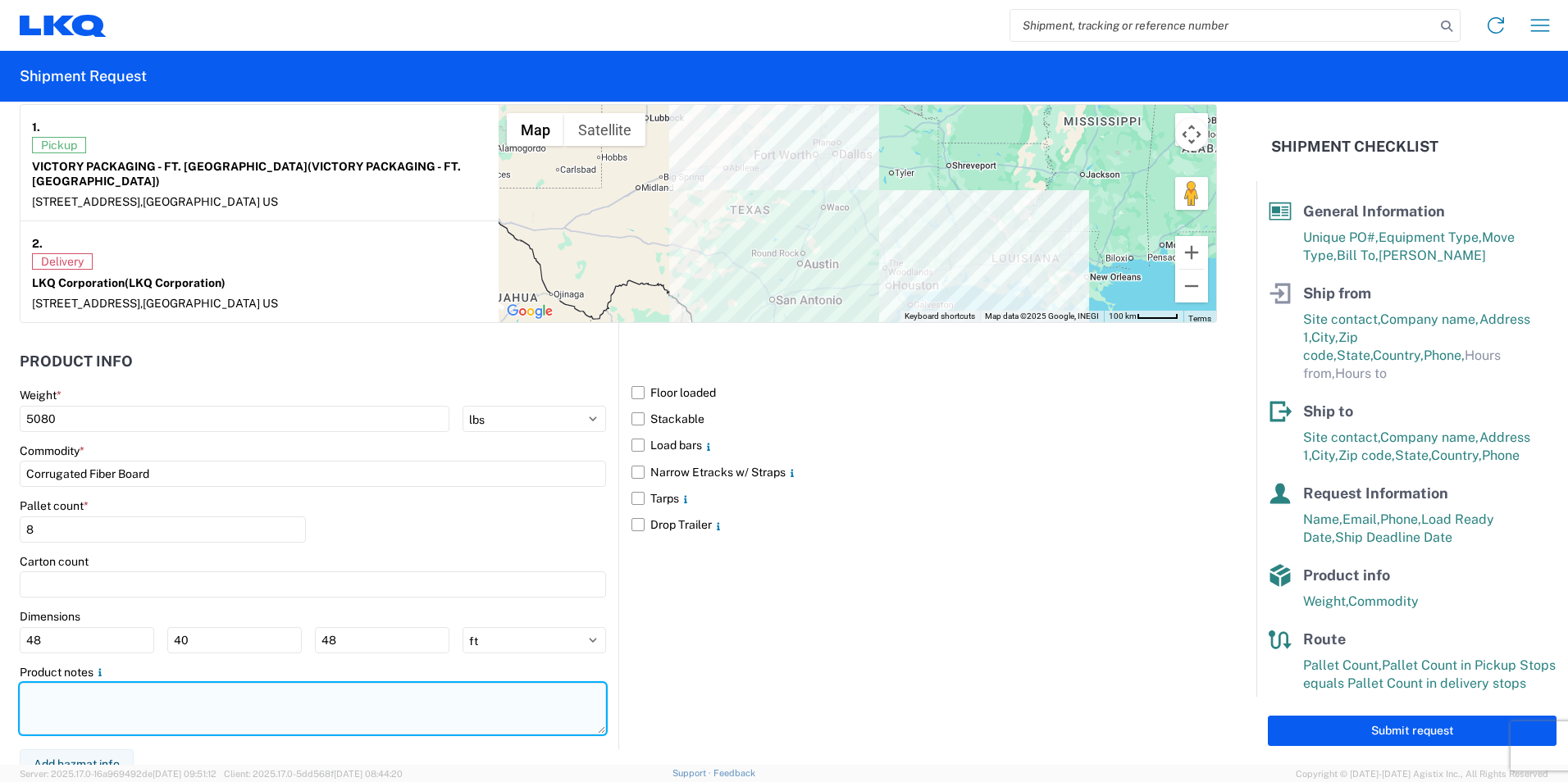
click at [95, 685] on textarea at bounding box center [313, 708] width 586 height 51
drag, startPoint x: 90, startPoint y: 675, endPoint x: 91, endPoint y: 683, distance: 8.1
click at [90, 683] on textarea "8 PALLETS 8 SPACES" at bounding box center [313, 708] width 586 height 51
click at [167, 690] on textarea "8 PALLETS 8 SPACES" at bounding box center [313, 708] width 586 height 51
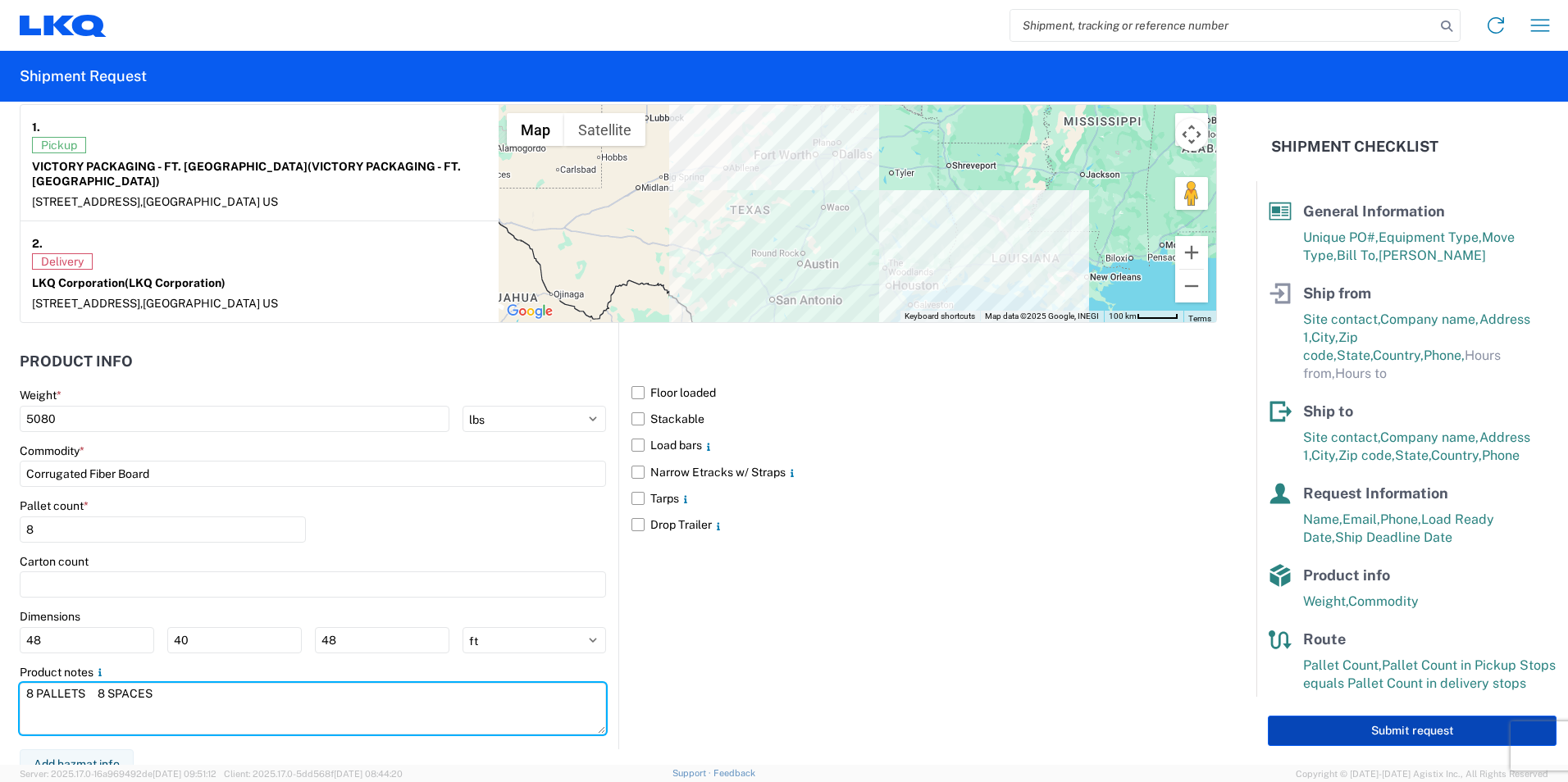
type textarea "8 PALLETS 8 SPACES"
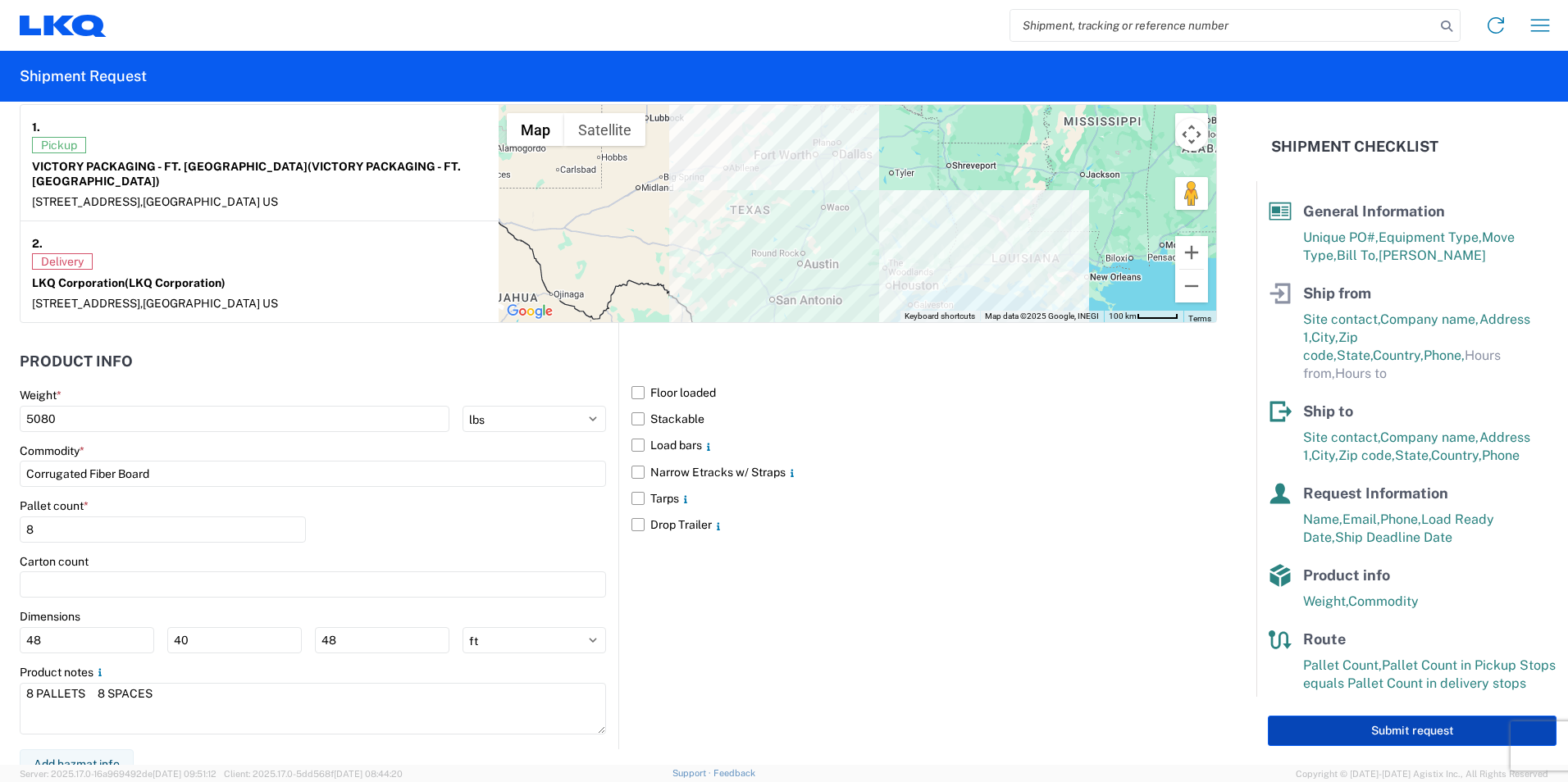
click at [1394, 727] on button "Submit request" at bounding box center [1412, 731] width 289 height 30
select select "US"
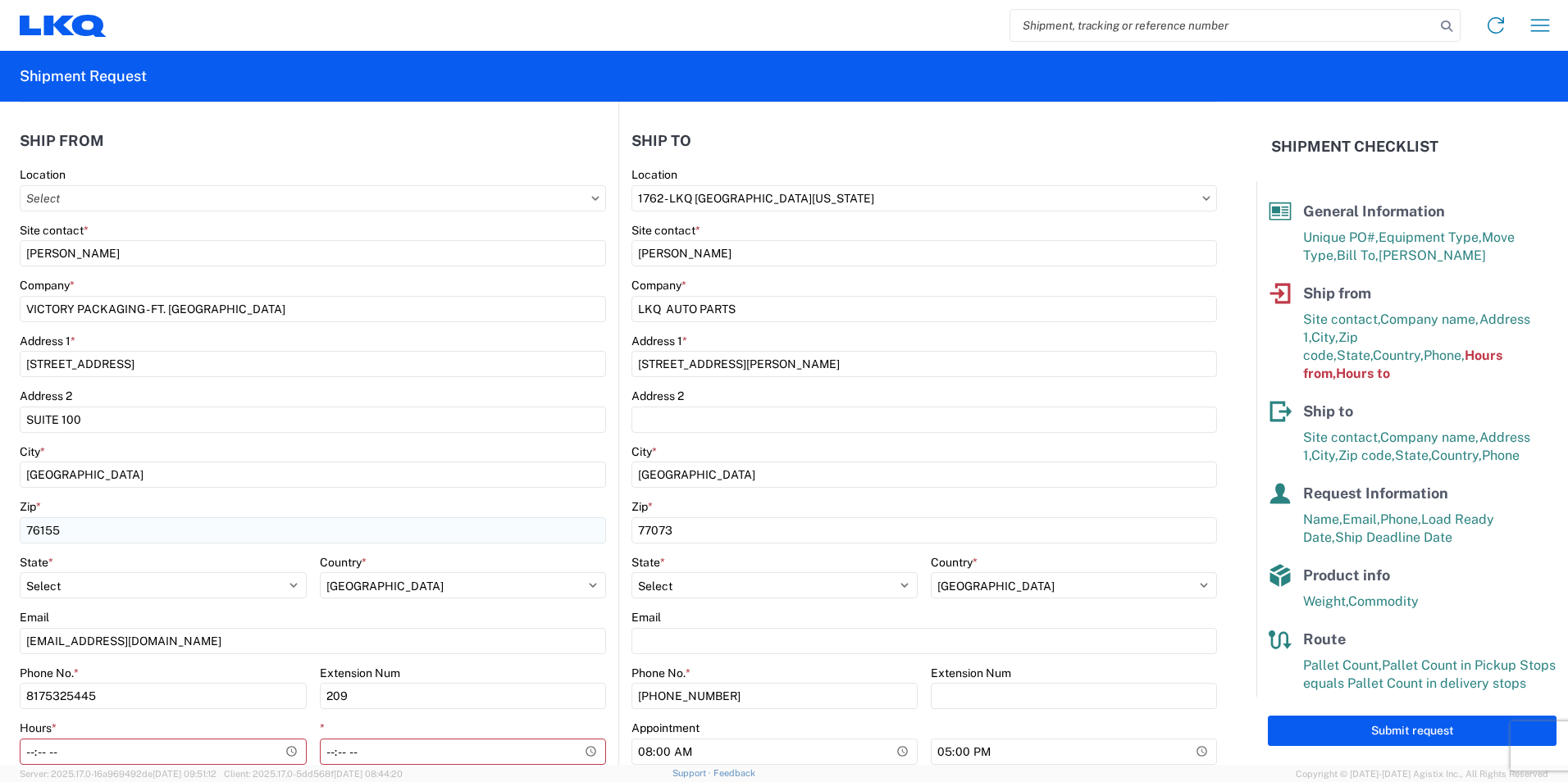
scroll to position [558, 0]
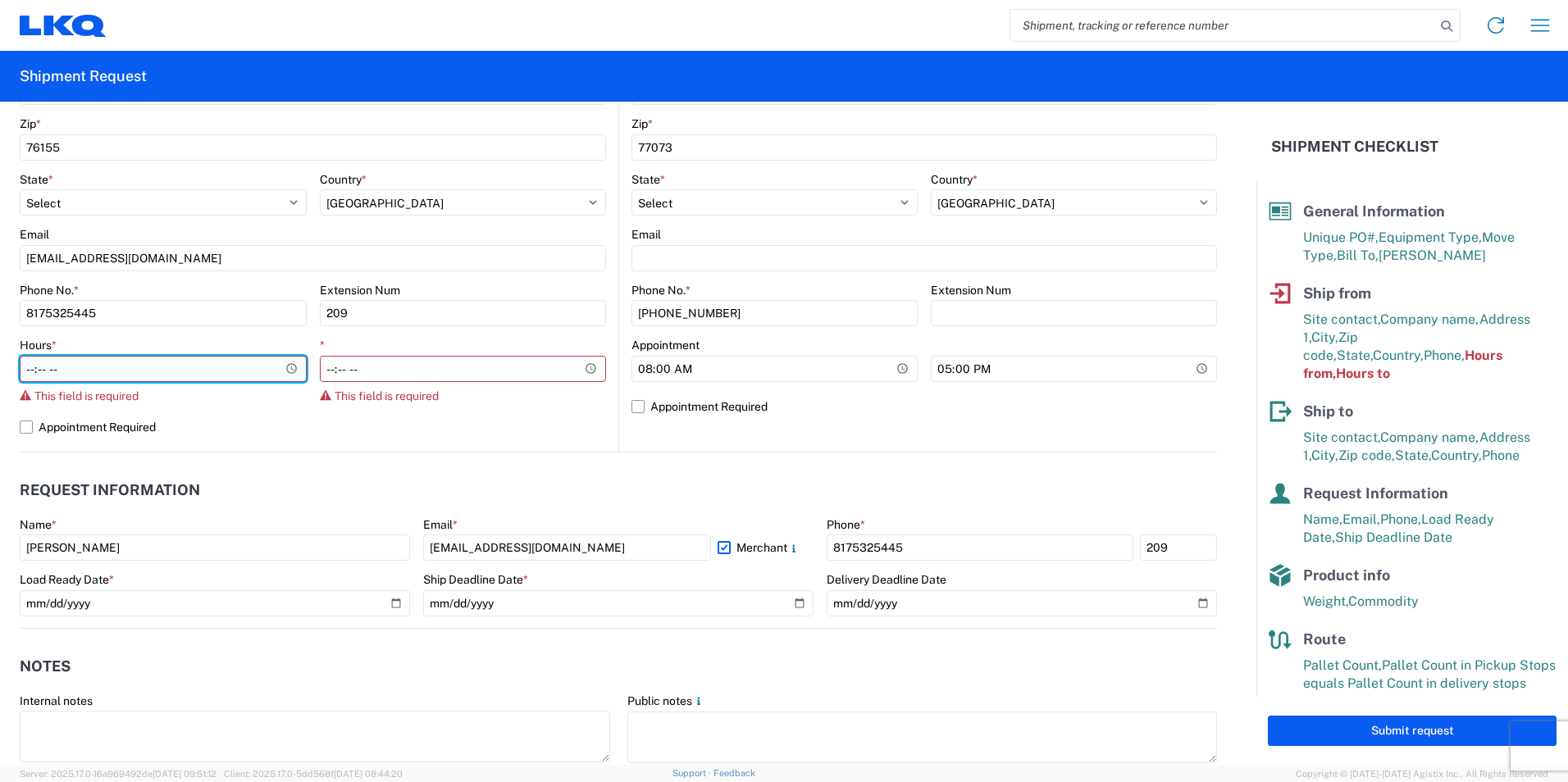
click at [28, 372] on input "Hours *" at bounding box center [162, 369] width 287 height 27
type input "07:00"
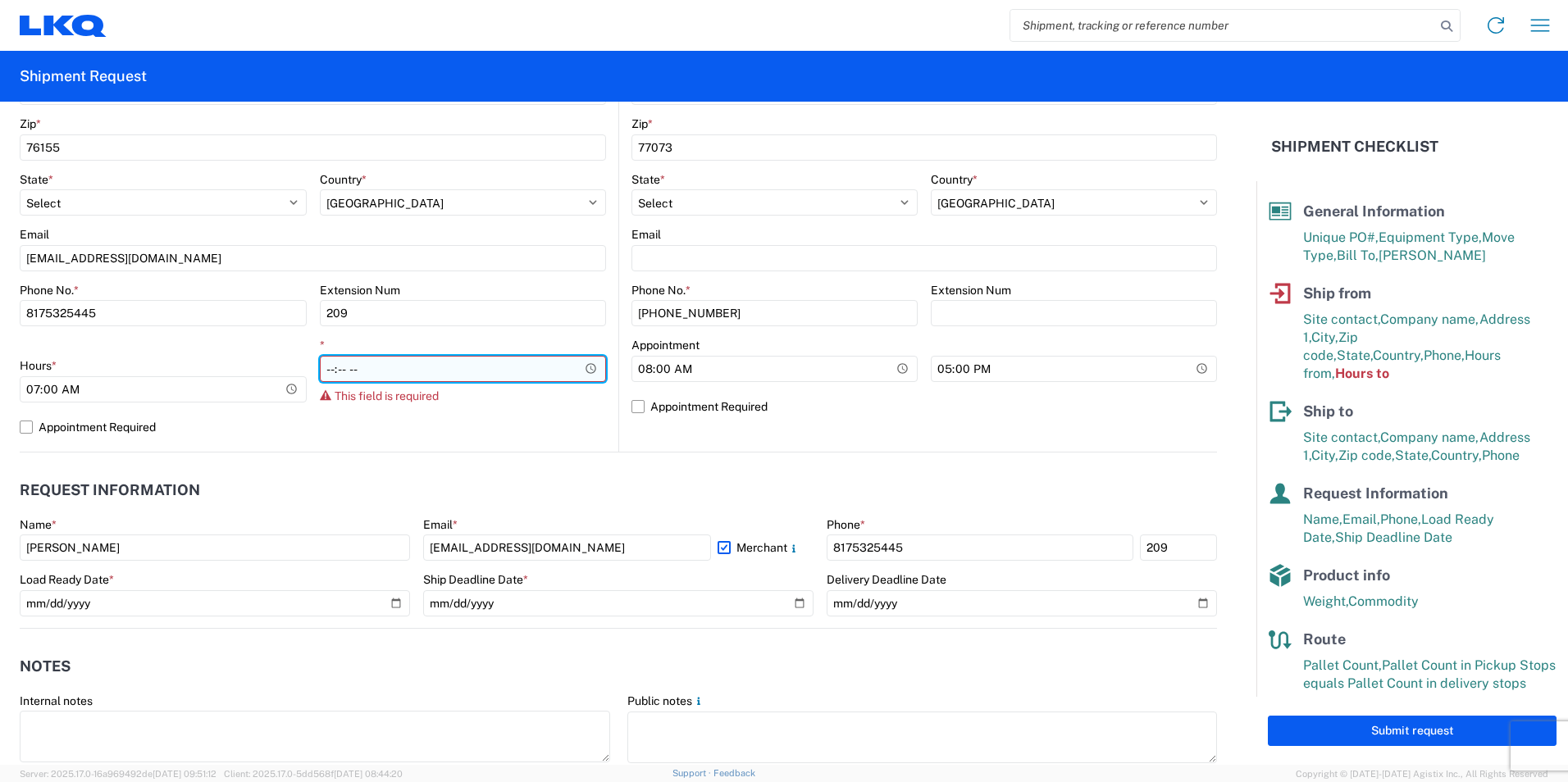
click at [323, 370] on input "*" at bounding box center [463, 369] width 287 height 27
type input "17:30"
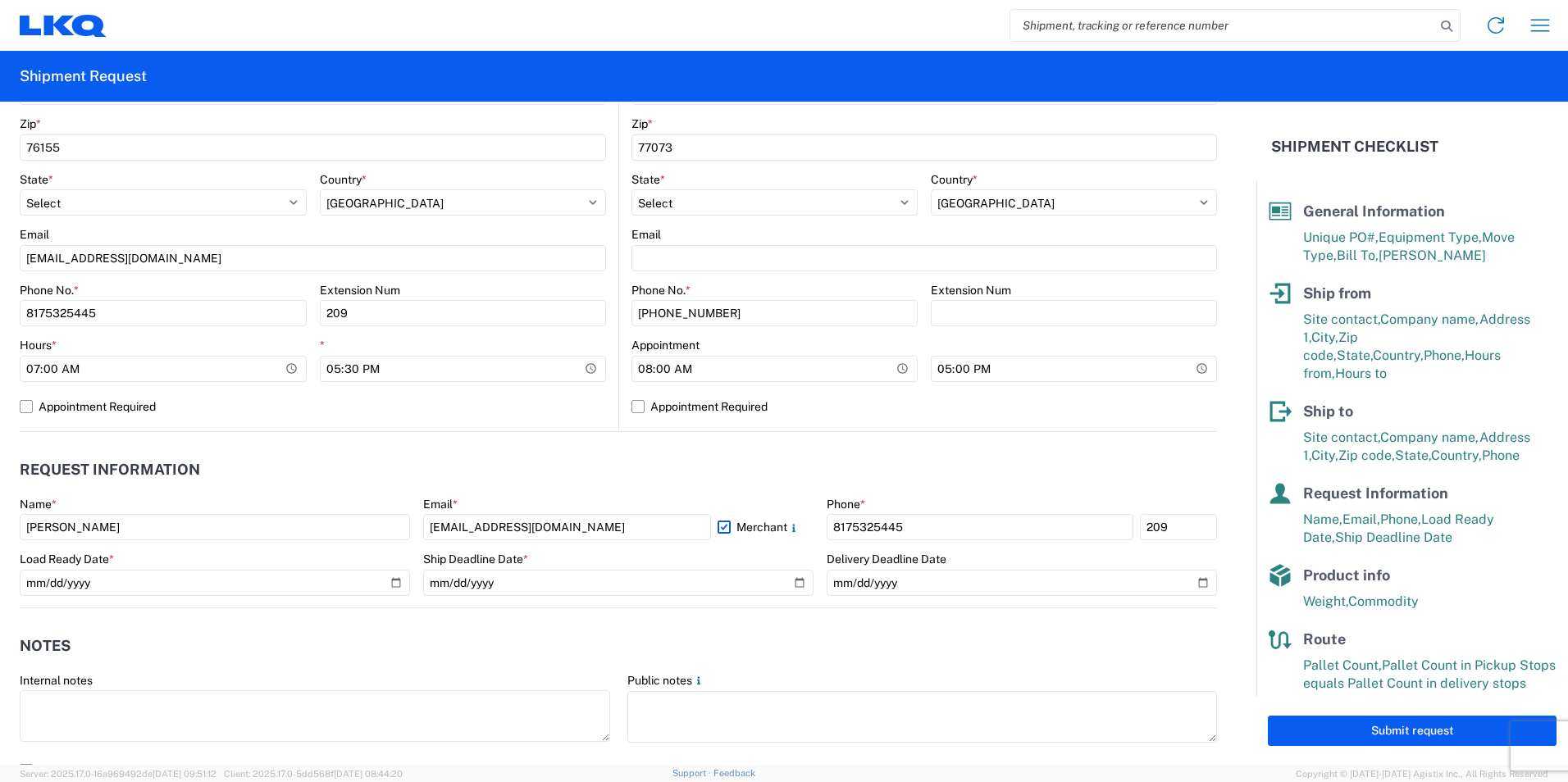
click at [463, 423] on div "Location Site contact * [PERSON_NAME] Company * VICTORY PACKAGING - FT. WORTH A…" at bounding box center [313, 107] width 586 height 647
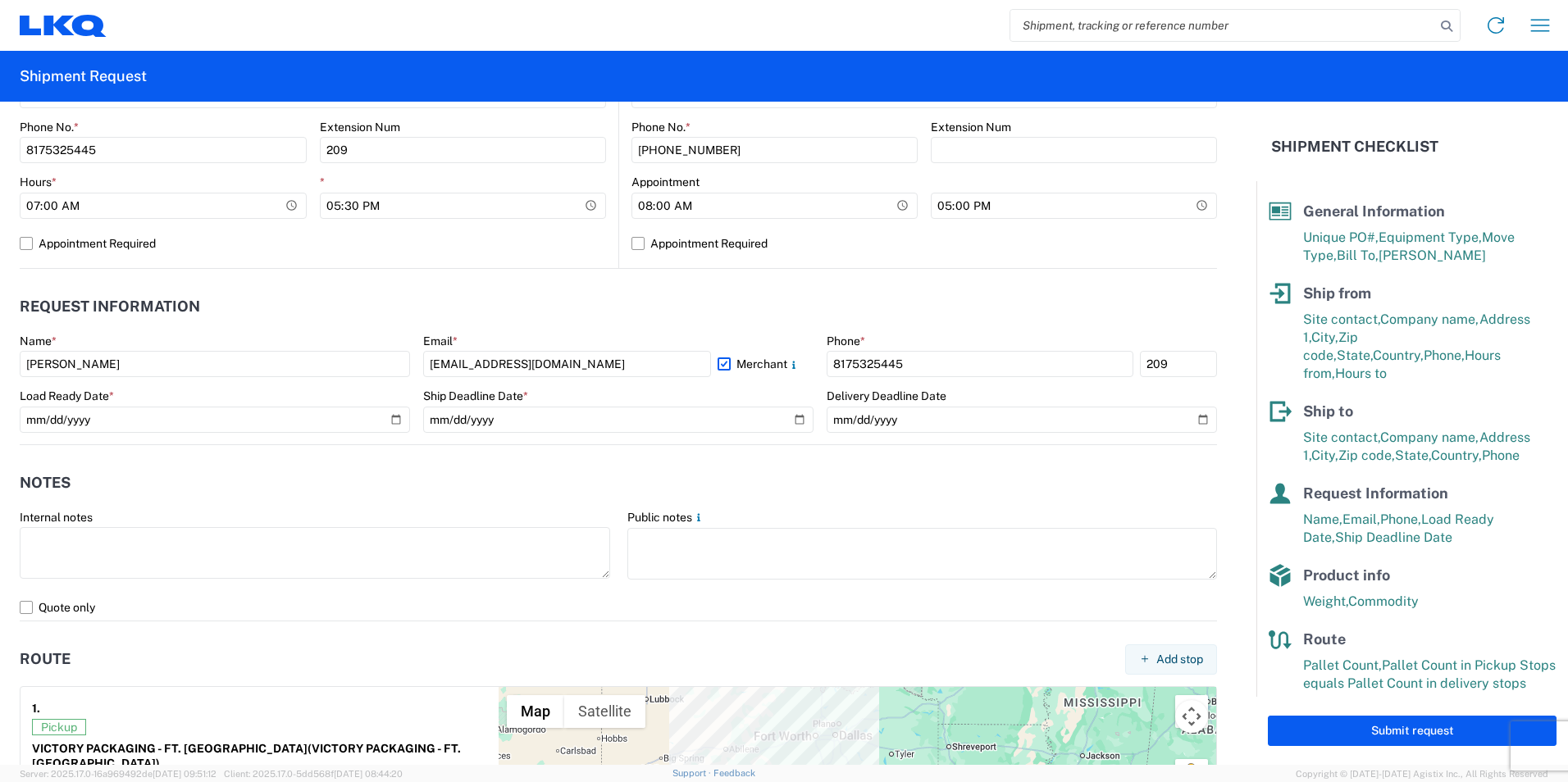
scroll to position [749, 0]
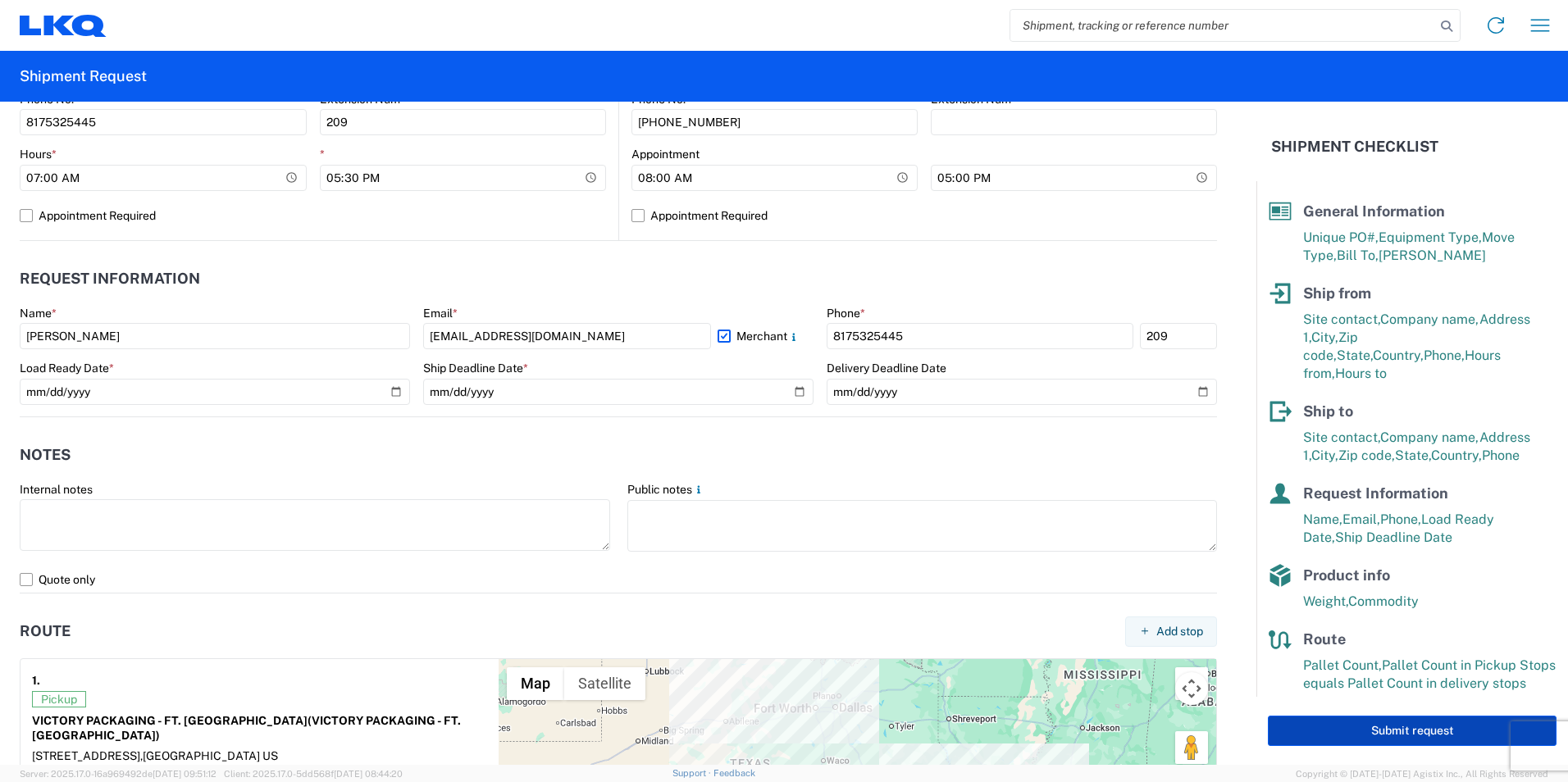
click at [1404, 723] on button "Submit request" at bounding box center [1412, 731] width 289 height 30
